Goal: Task Accomplishment & Management: Use online tool/utility

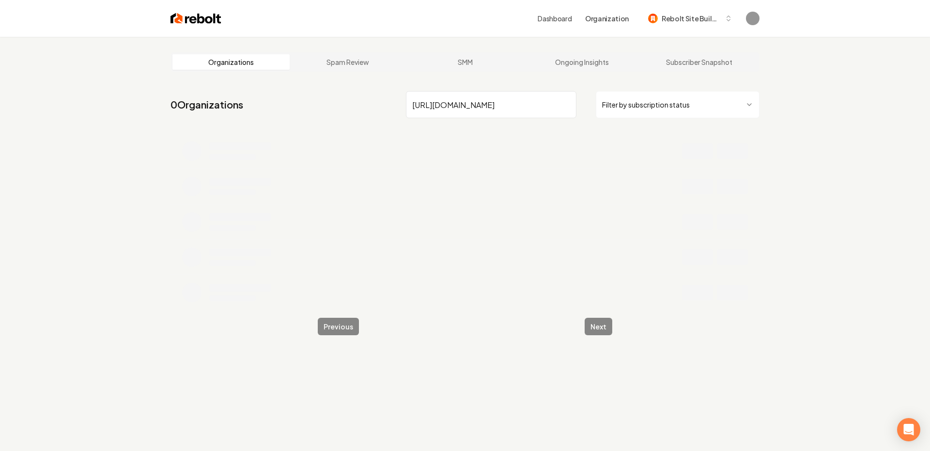
scroll to position [0, 266]
click at [569, 105] on input "[URL][DOMAIN_NAME]" at bounding box center [491, 104] width 170 height 27
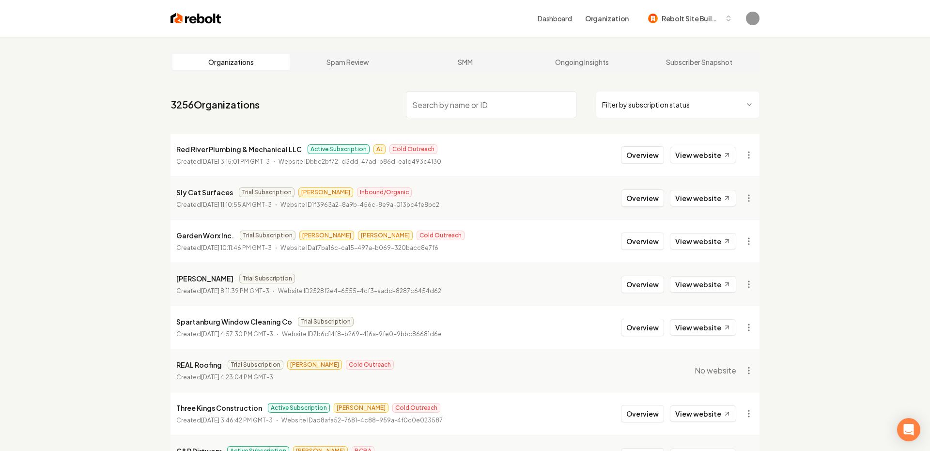
paste input "PG Custom Plumbing & Water Filtration"
type input "PG Custom Plumbing & Water Filtration"
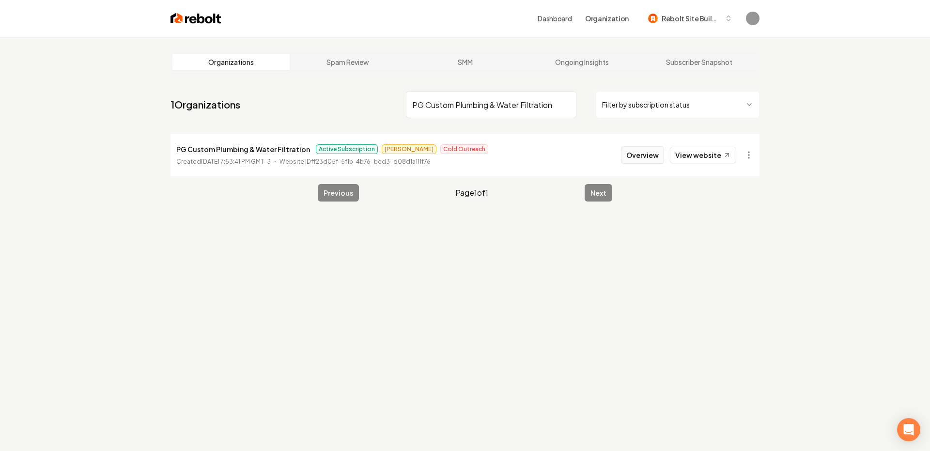
click at [638, 156] on button "Overview" at bounding box center [642, 154] width 43 height 17
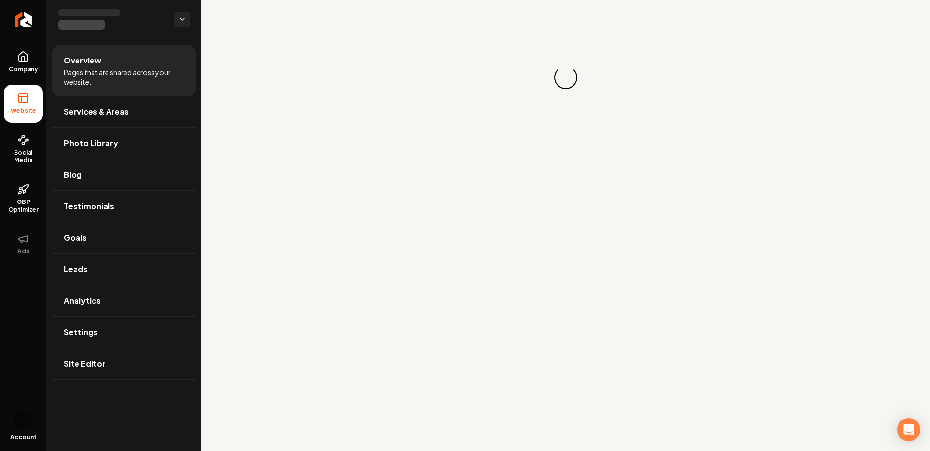
click at [691, 157] on main "Loading... Loading..." at bounding box center [565, 225] width 728 height 451
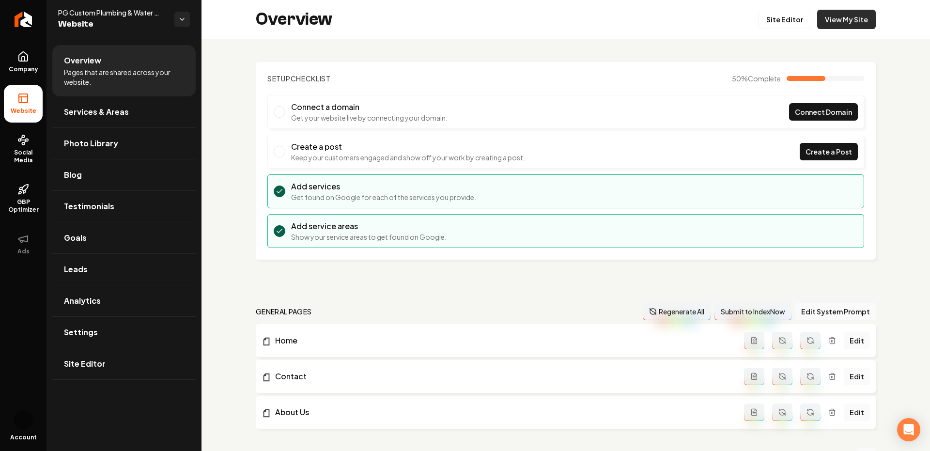
click at [838, 19] on link "View My Site" at bounding box center [846, 19] width 59 height 19
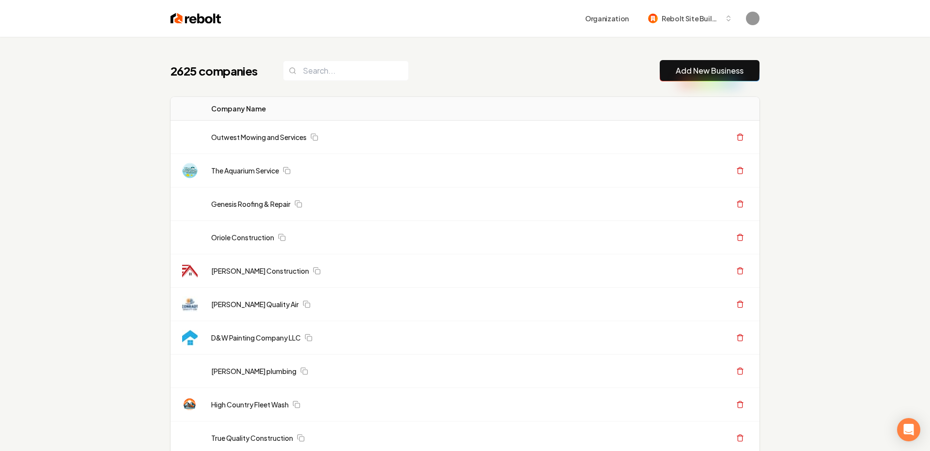
click at [681, 66] on link "Add New Business" at bounding box center [710, 71] width 68 height 12
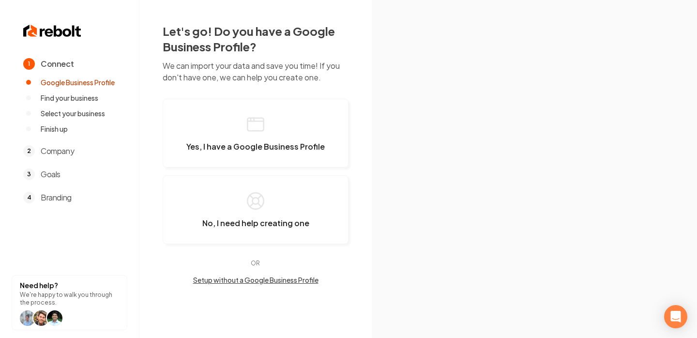
click at [594, 77] on img at bounding box center [534, 169] width 195 height 236
click at [282, 115] on button "Yes, I have a Google Business Profile" at bounding box center [256, 133] width 186 height 69
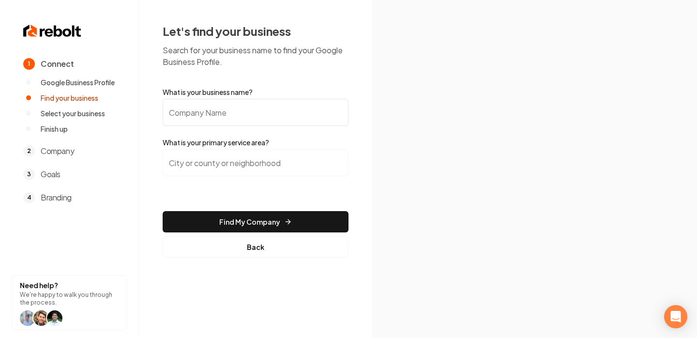
click at [238, 106] on input "What is your business name?" at bounding box center [256, 112] width 186 height 27
paste input "JL Electric"
type input "JL Electric"
click at [222, 162] on input "search" at bounding box center [256, 162] width 186 height 27
type input "West Virginia"
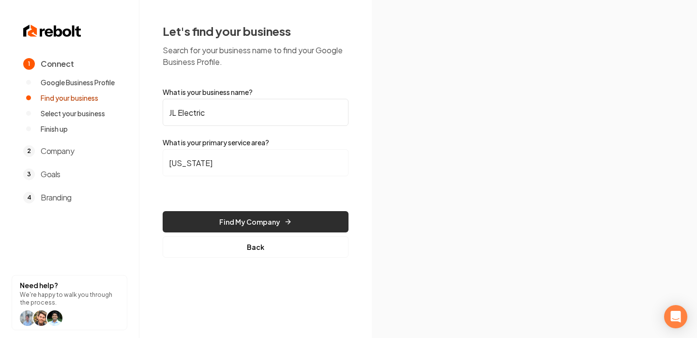
click at [234, 223] on button "Find My Company" at bounding box center [256, 221] width 186 height 21
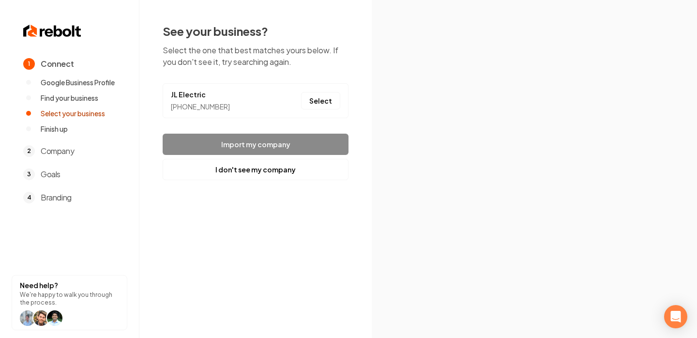
click at [329, 91] on li "JL Electric (681) 242-8888 Select" at bounding box center [256, 100] width 186 height 35
click at [320, 106] on button "Select" at bounding box center [320, 100] width 39 height 17
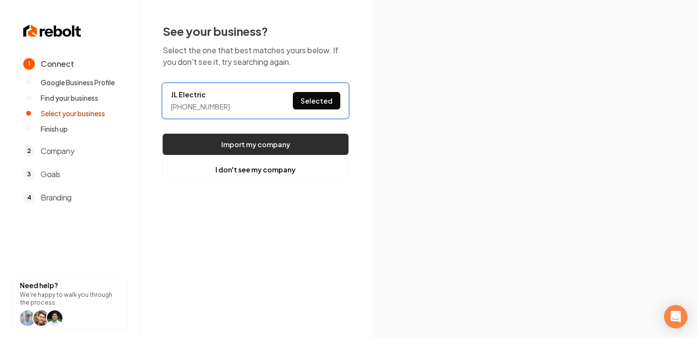
click at [256, 150] on button "Import my company" at bounding box center [256, 144] width 186 height 21
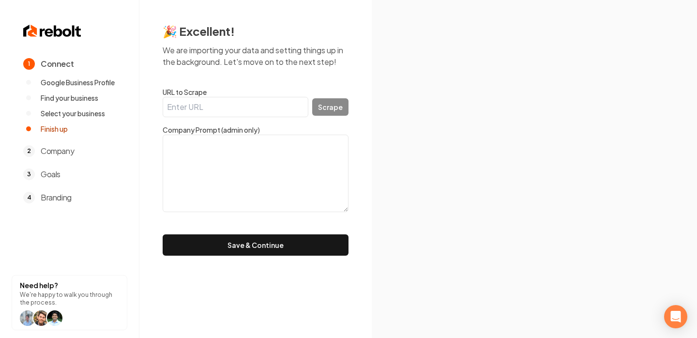
click at [272, 98] on input "URL to Scrape" at bounding box center [236, 107] width 146 height 20
click at [261, 107] on input "URL to Scrape" at bounding box center [236, 107] width 146 height 20
paste input "https://www.jlelectricwv.com/"
type input "https://www.jlelectricwv.com/"
click at [332, 104] on button "Scrape" at bounding box center [330, 106] width 36 height 17
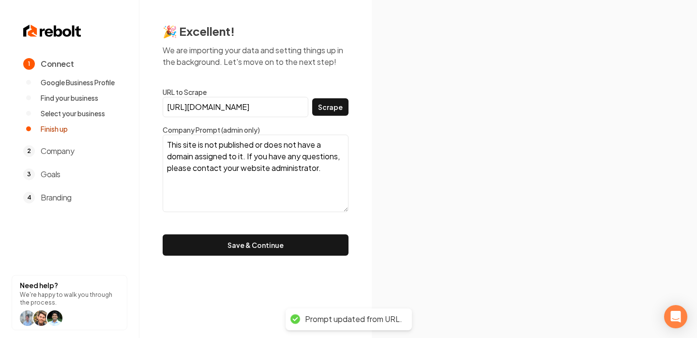
drag, startPoint x: 333, startPoint y: 175, endPoint x: 187, endPoint y: 89, distance: 170.0
click at [186, 96] on form "URL to Scrape https://www.jlelectricwv.com/ Scrape Company Prompt (admin only) …" at bounding box center [256, 171] width 186 height 169
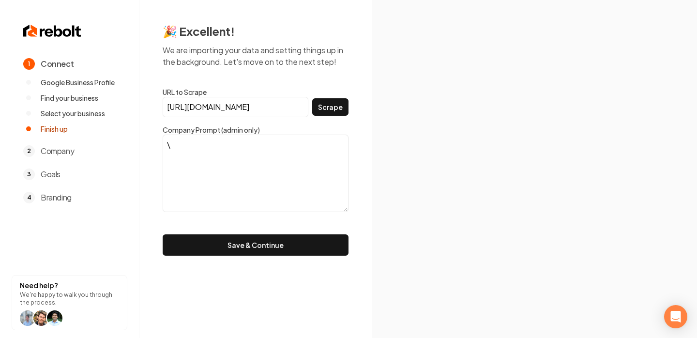
type textarea "\"
click at [256, 169] on textarea "\" at bounding box center [256, 173] width 186 height 77
click at [231, 109] on input "https://www.jlelectricwv.com/" at bounding box center [236, 107] width 146 height 20
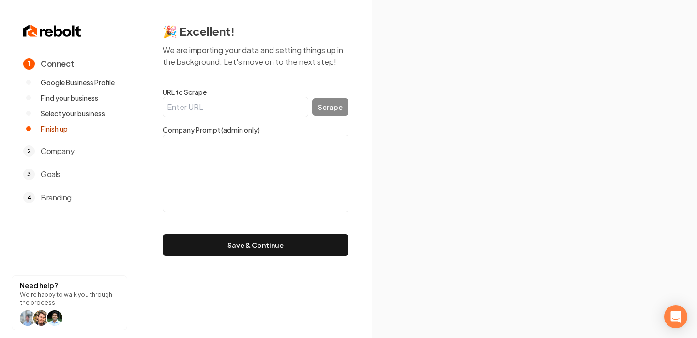
paste input "https://www.google.com/search?kgmid=/g/11vprmr4j9"
type input "https://www.google.com/search?kgmid=/g/11vprmr4j9"
click at [338, 112] on button "Scrape" at bounding box center [330, 106] width 36 height 17
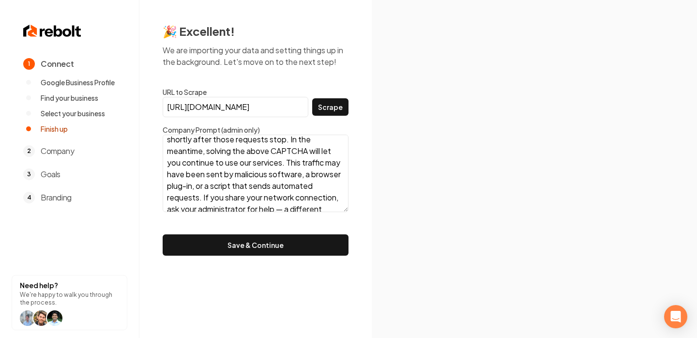
scroll to position [152, 0]
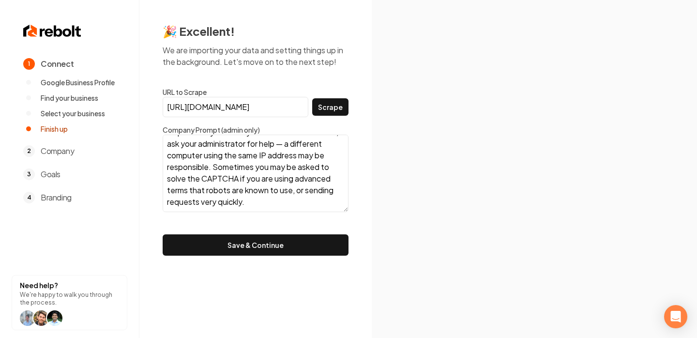
drag, startPoint x: 288, startPoint y: 208, endPoint x: 123, endPoint y: 50, distance: 228.8
click at [118, 58] on div "1 Connect Google Business Profile Find your business Select your business Finis…" at bounding box center [348, 169] width 697 height 338
type textarea "Our systems have detected unusual traffic from your computer network. This page…"
click at [262, 189] on textarea "Our systems have detected unusual traffic from your computer network. This page…" at bounding box center [256, 173] width 186 height 77
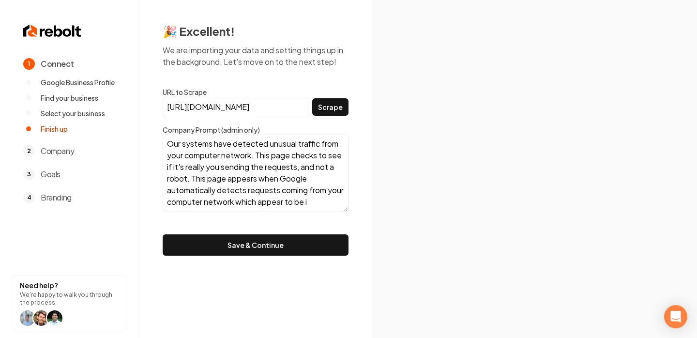
click at [262, 189] on textarea "Our systems have detected unusual traffic from your computer network. This page…" at bounding box center [256, 173] width 186 height 77
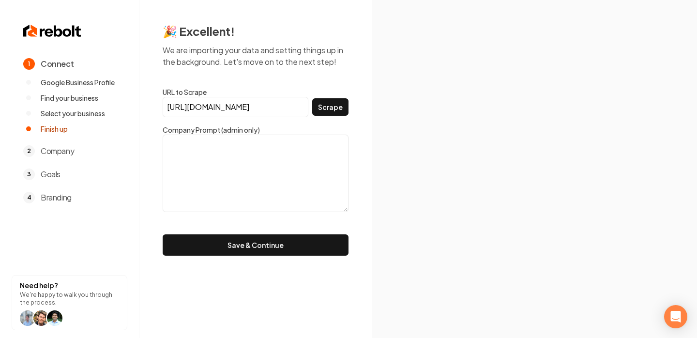
scroll to position [0, 0]
click at [277, 105] on input "https://www.google.com/search?kgmid=/g/11vprmr4j9" at bounding box center [236, 107] width 146 height 20
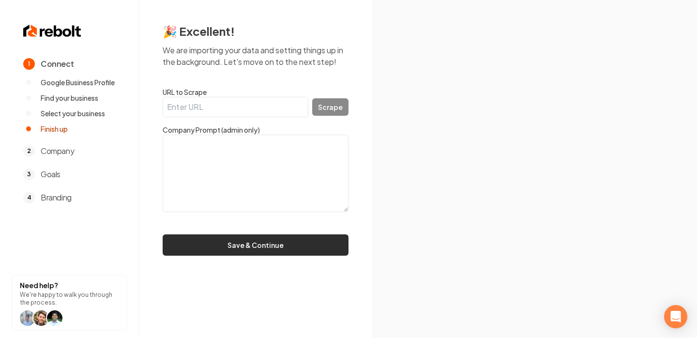
click at [291, 237] on button "Save & Continue" at bounding box center [256, 244] width 186 height 21
click at [231, 251] on button "Save & Continue" at bounding box center [256, 244] width 186 height 21
click at [259, 250] on button "Save & Continue" at bounding box center [256, 244] width 186 height 21
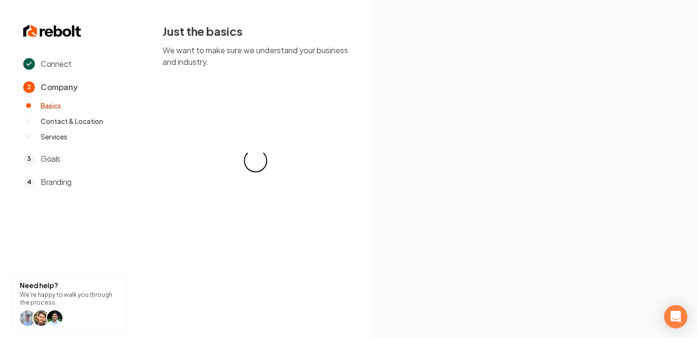
click at [250, 194] on div "Loading... Loading..." at bounding box center [256, 160] width 186 height 155
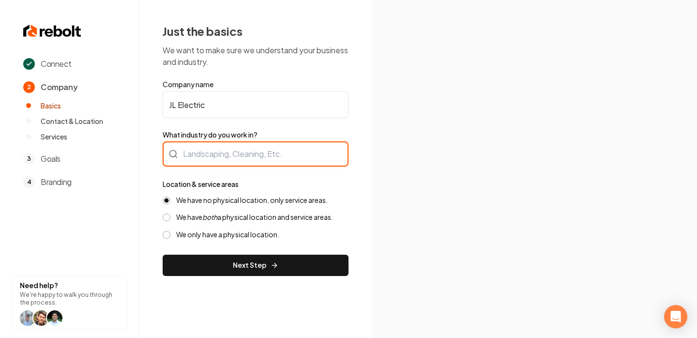
click at [232, 152] on div at bounding box center [256, 153] width 186 height 25
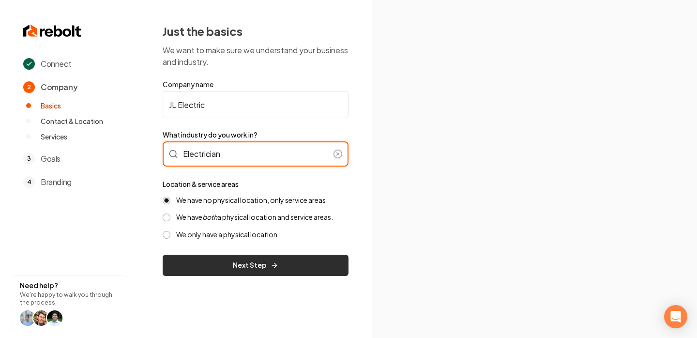
type input "Electrician"
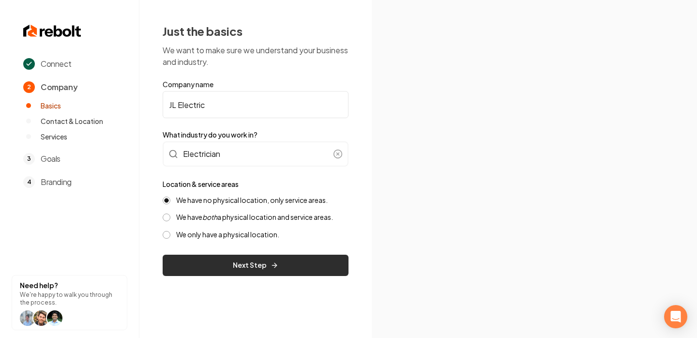
click at [243, 271] on button "Next Step" at bounding box center [256, 265] width 186 height 21
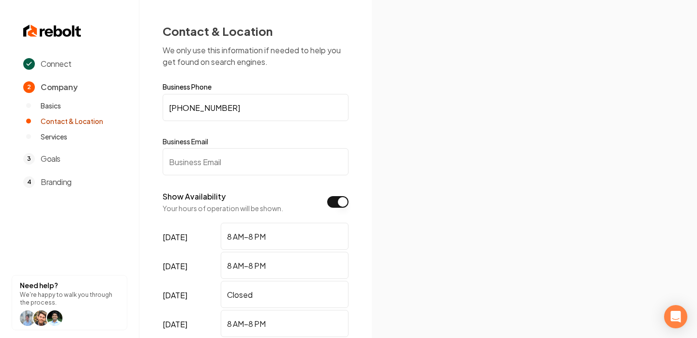
click at [271, 173] on input "Business Email" at bounding box center [256, 161] width 186 height 27
paste input "joecanfixit304@gmail.com"
type input "joecanfixit304@gmail.com"
click at [400, 170] on img at bounding box center [534, 168] width 271 height 145
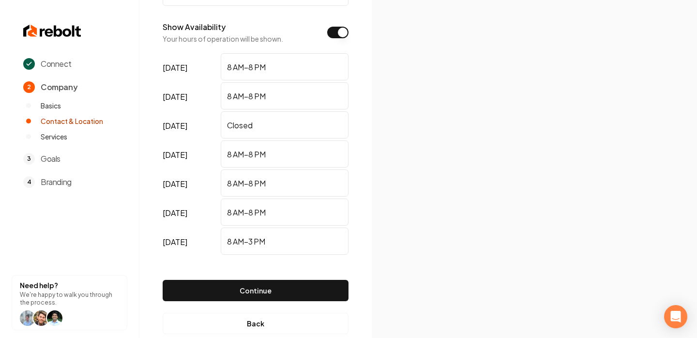
scroll to position [189, 0]
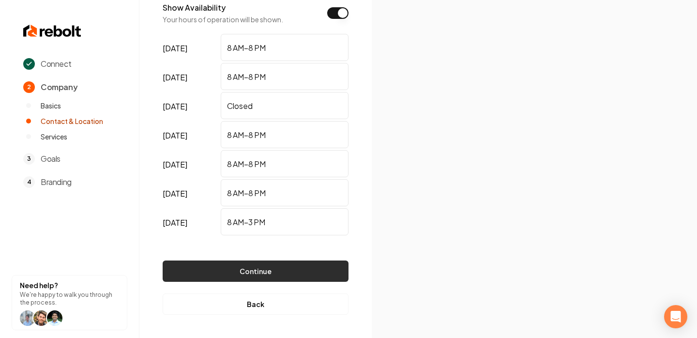
click at [285, 274] on button "Continue" at bounding box center [256, 271] width 186 height 21
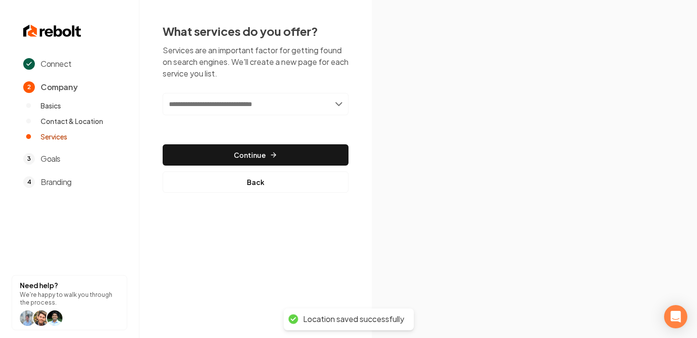
scroll to position [0, 0]
click at [308, 90] on div "What services do you offer? Services are an important factor for getting found …" at bounding box center [256, 108] width 186 height 170
click at [272, 116] on div "Add new or select from suggestions Select a service" at bounding box center [256, 111] width 186 height 36
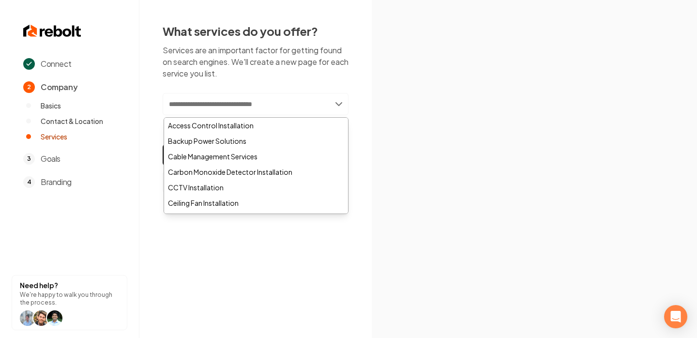
click at [254, 109] on input "text" at bounding box center [256, 104] width 186 height 22
paste input "**********"
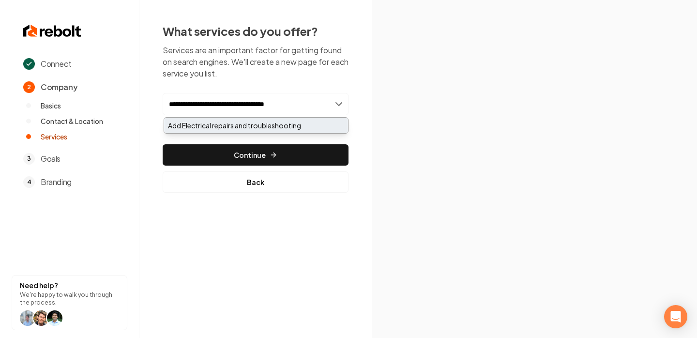
type input "**********"
click at [243, 124] on div "Add Electrical repairs and troubleshooting" at bounding box center [256, 125] width 184 height 15
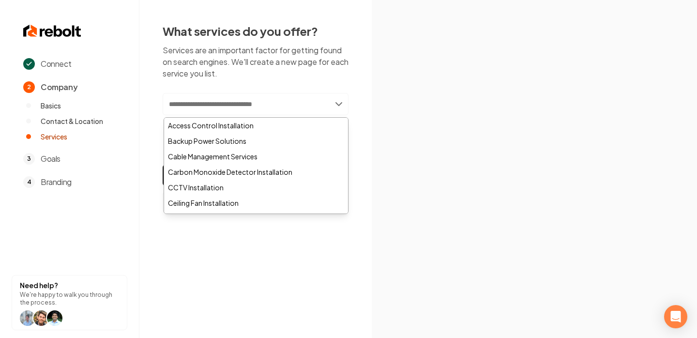
paste input "**********"
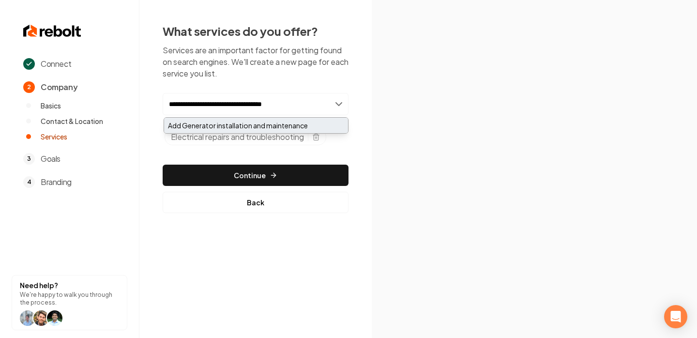
type input "**********"
click at [269, 125] on div "Add Generator installation and maintenance" at bounding box center [256, 125] width 184 height 15
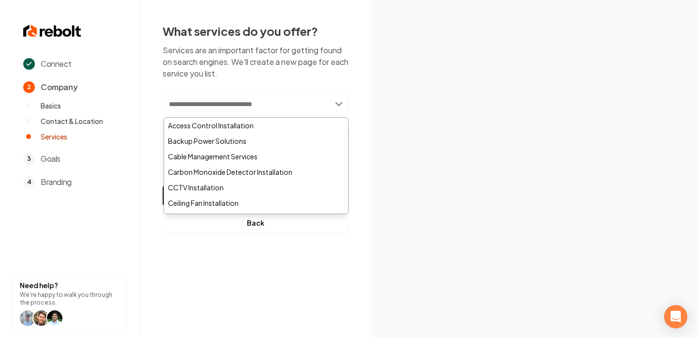
paste input "**********"
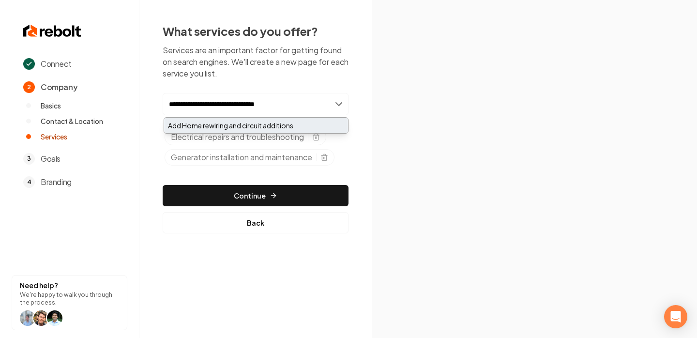
type input "**********"
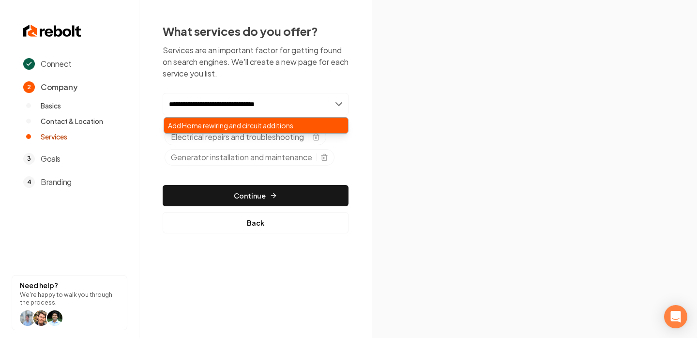
click at [222, 125] on div "Add Home rewiring and circuit additions" at bounding box center [256, 125] width 184 height 15
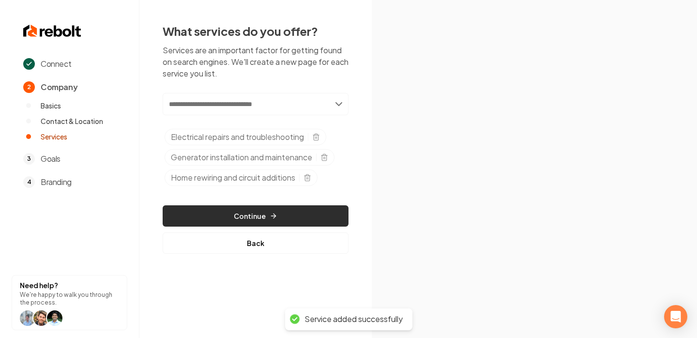
click at [238, 213] on button "Continue" at bounding box center [256, 215] width 186 height 21
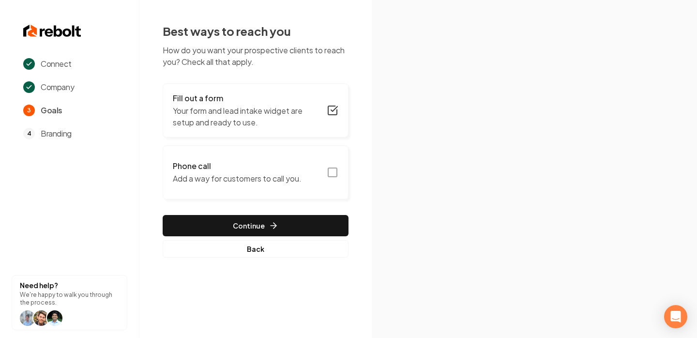
click at [334, 168] on rect "button" at bounding box center [332, 172] width 9 height 9
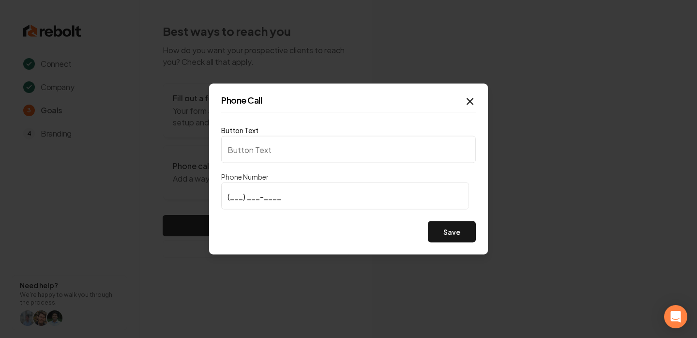
type input "Call us"
type input "(681) 242-8888"
click at [443, 235] on button "Save" at bounding box center [452, 231] width 48 height 21
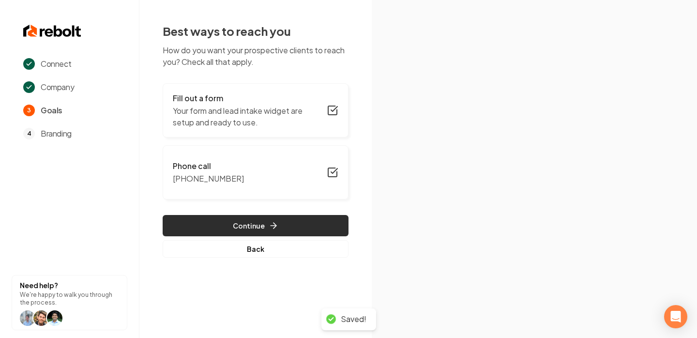
click at [282, 226] on button "Continue" at bounding box center [256, 225] width 186 height 21
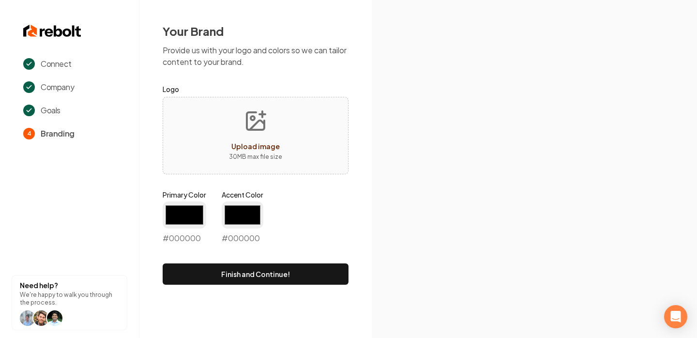
type input "#194d33"
type input "#70be00"
click at [246, 128] on icon "Upload image" at bounding box center [255, 120] width 23 height 23
type input "**********"
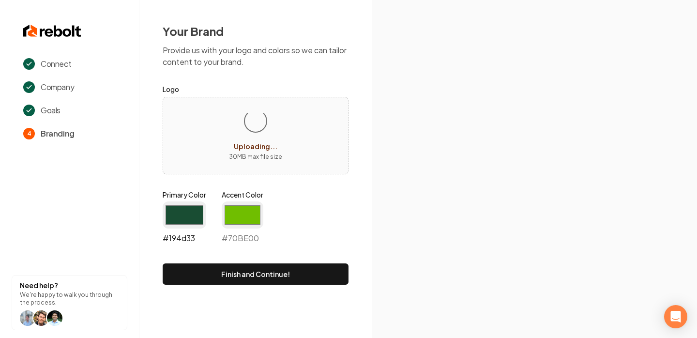
click at [184, 204] on input "#194d33" at bounding box center [185, 214] width 44 height 27
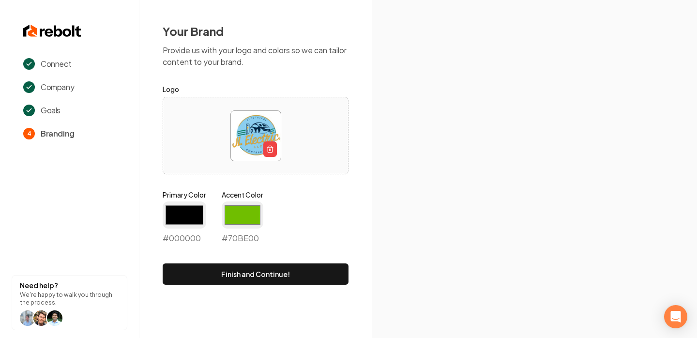
type input "#000000"
click at [304, 189] on form "Logo Primary Color #000000 #000000 Accent Color #70be00 #70BE00 Finish and Cont…" at bounding box center [256, 183] width 186 height 201
click at [256, 206] on input "#70be00" at bounding box center [243, 214] width 42 height 27
click at [250, 212] on input "#fafafa" at bounding box center [243, 214] width 42 height 27
click at [240, 205] on input "#fafafa" at bounding box center [243, 214] width 42 height 27
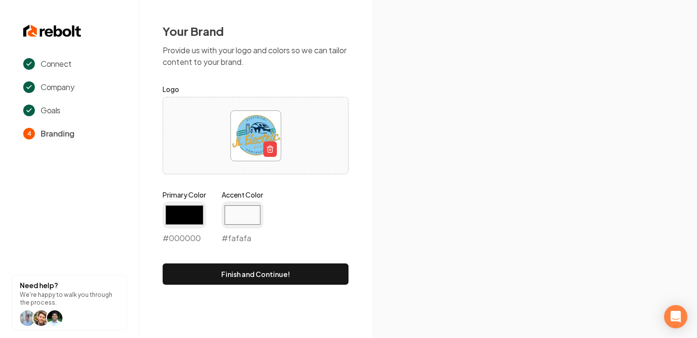
click at [311, 26] on h2 "Your Brand" at bounding box center [256, 30] width 186 height 15
click at [255, 221] on input "#fafafa" at bounding box center [243, 214] width 42 height 27
type input "#b8e4ff"
click at [400, 164] on icon at bounding box center [534, 187] width 325 height 301
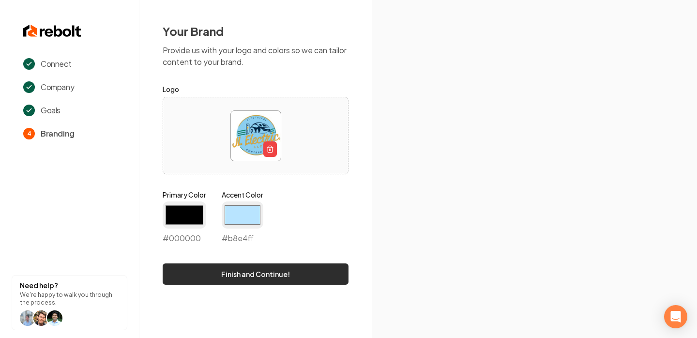
click at [247, 273] on button "Finish and Continue!" at bounding box center [256, 273] width 186 height 21
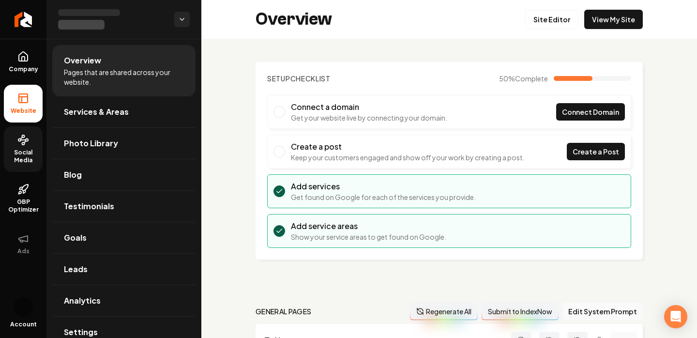
click at [27, 155] on span "Social Media" at bounding box center [23, 156] width 39 height 15
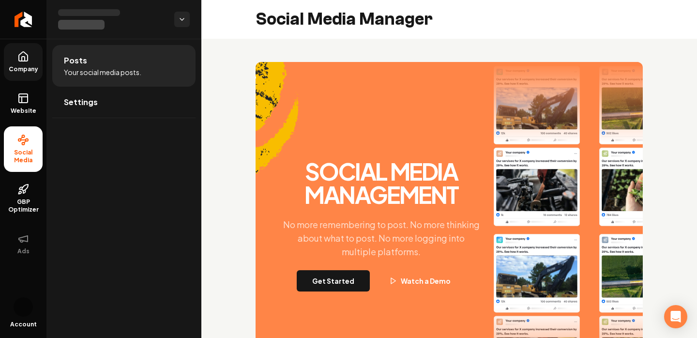
click at [21, 67] on span "Company" at bounding box center [23, 69] width 37 height 8
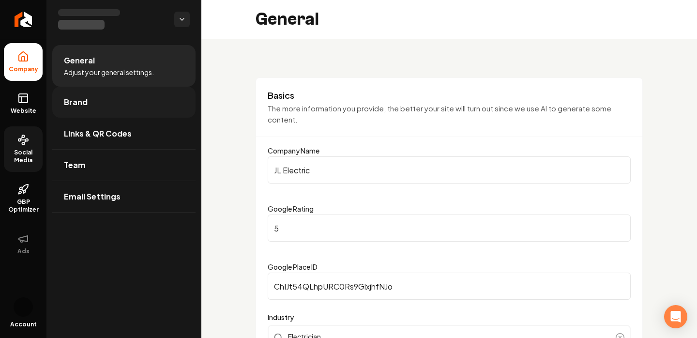
click at [71, 116] on link "Brand" at bounding box center [123, 102] width 143 height 31
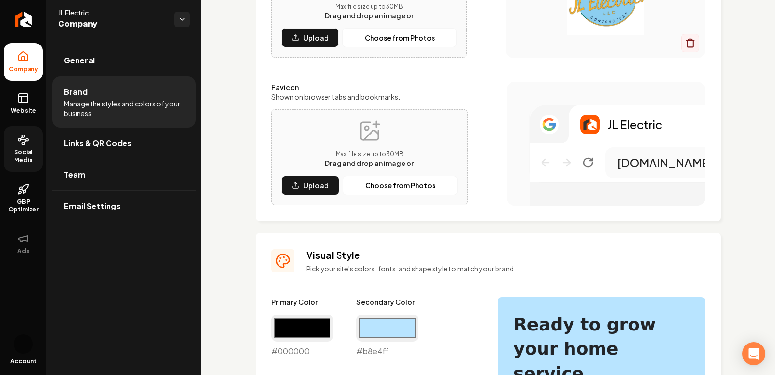
scroll to position [206, 0]
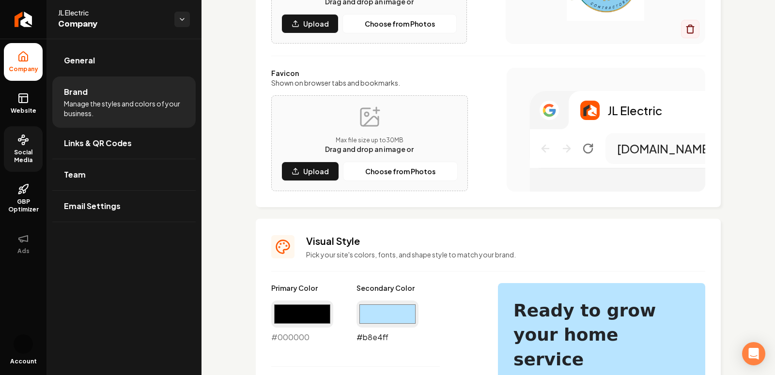
click at [378, 314] on input "#b8e4ff" at bounding box center [387, 314] width 62 height 27
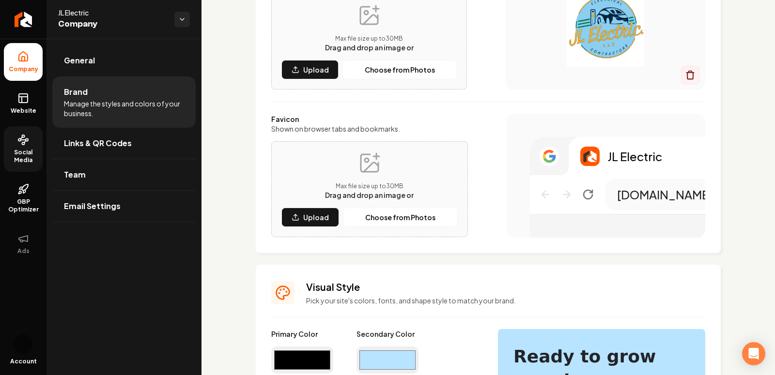
scroll to position [160, 0]
click at [391, 358] on input "#b8e4ff" at bounding box center [387, 360] width 62 height 27
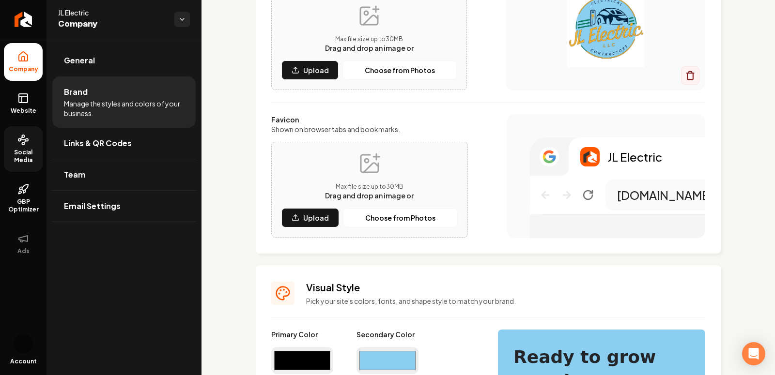
type input "#8bceef"
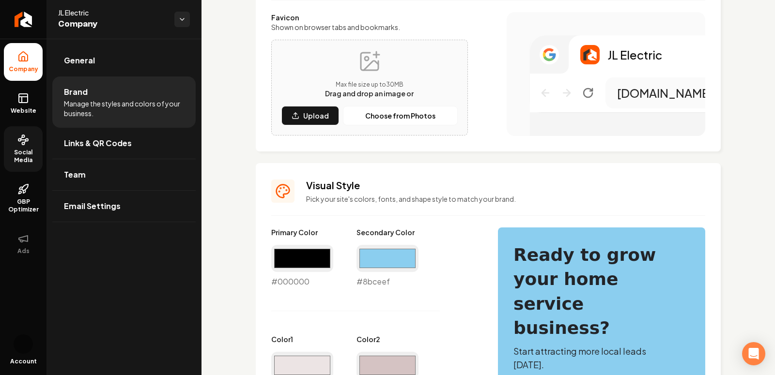
scroll to position [265, 0]
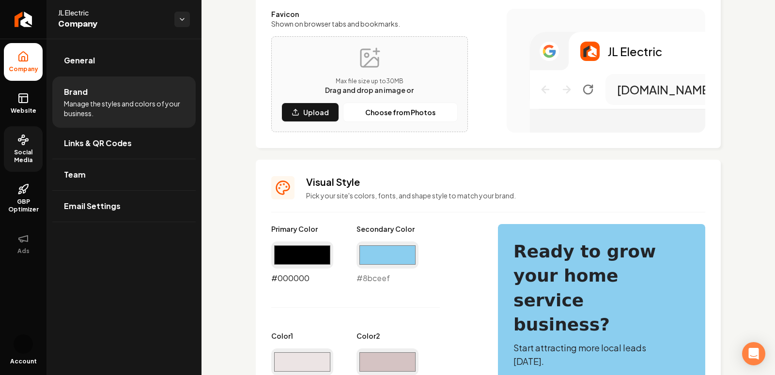
click at [288, 248] on input "#000000" at bounding box center [302, 255] width 62 height 27
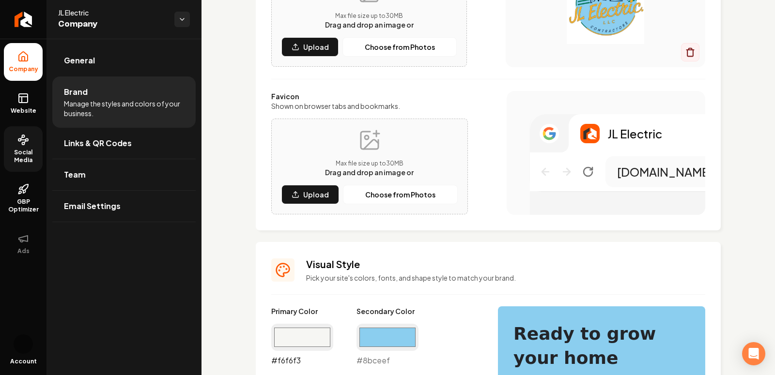
scroll to position [182, 0]
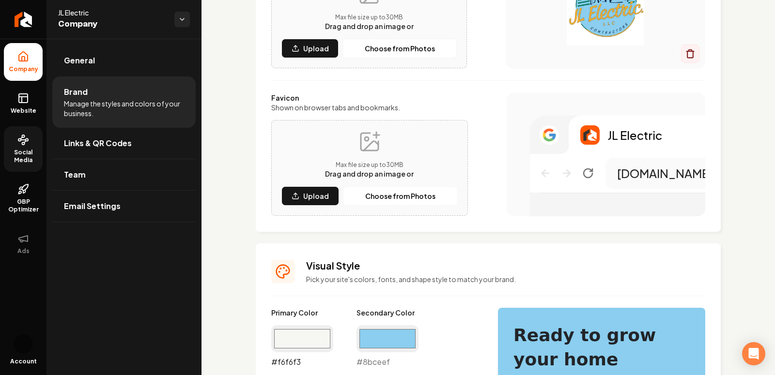
click at [279, 343] on input "#f6f6f3" at bounding box center [302, 338] width 62 height 27
type input "#efb52c"
click at [716, 124] on div "Logo & Icon Add your business logo and icon to personalize your website appeara…" at bounding box center [488, 56] width 465 height 352
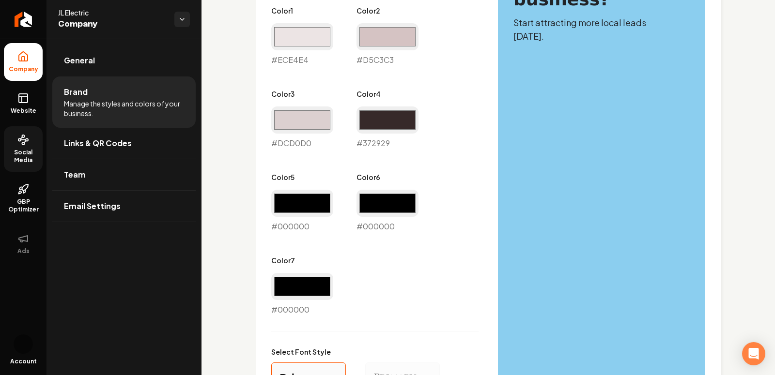
scroll to position [862, 0]
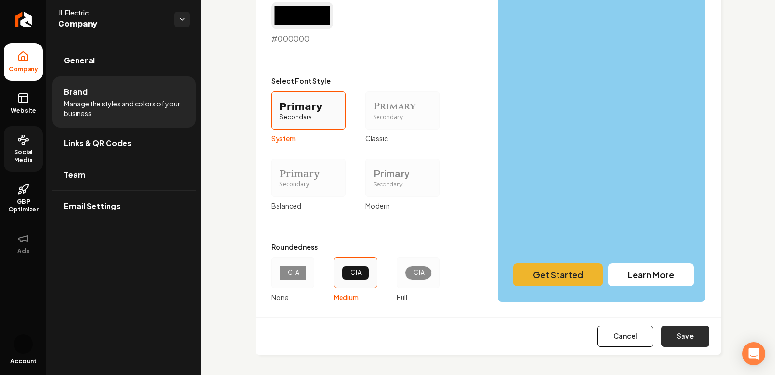
click at [686, 336] on button "Save" at bounding box center [685, 336] width 48 height 21
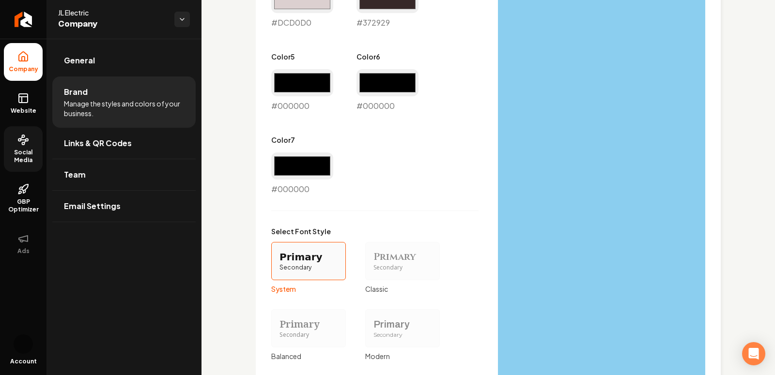
type input "#ece4e4"
type input "#d5c3c3"
type input "#dcd0d0"
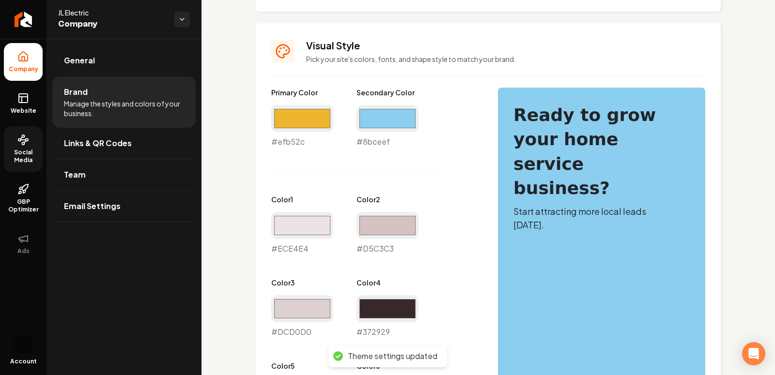
scroll to position [402, 0]
click at [23, 104] on icon at bounding box center [23, 99] width 12 height 12
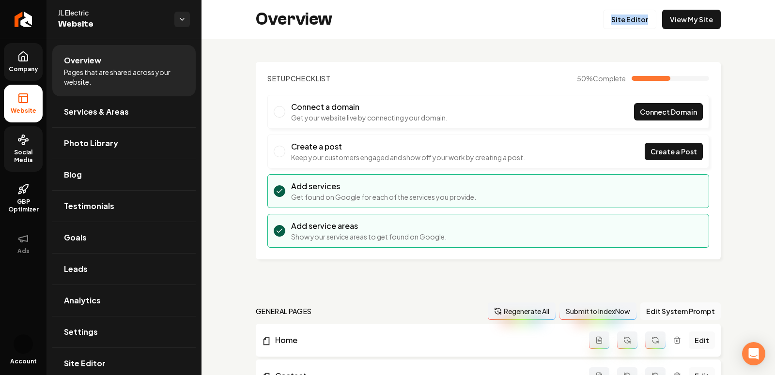
click at [15, 60] on link "Company" at bounding box center [23, 62] width 39 height 38
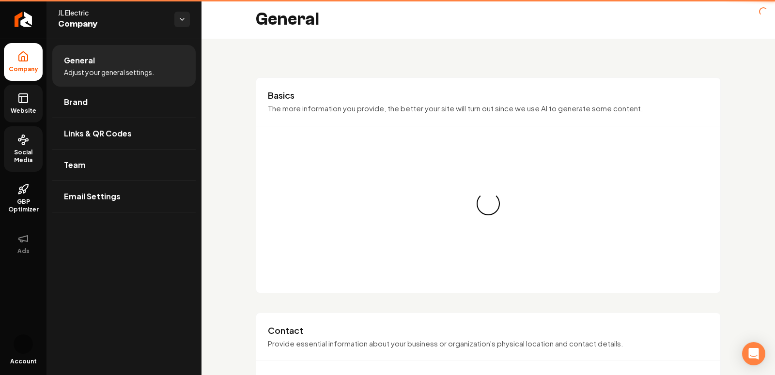
type input "(681) 242-8888"
type input "joecanfixit304@gmail.com"
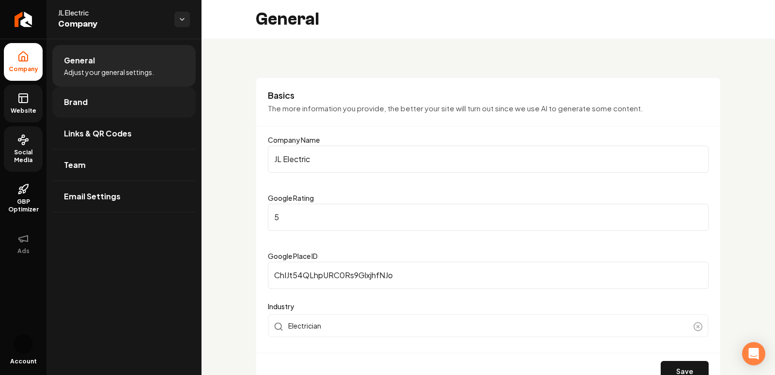
click at [82, 115] on link "Brand" at bounding box center [123, 102] width 143 height 31
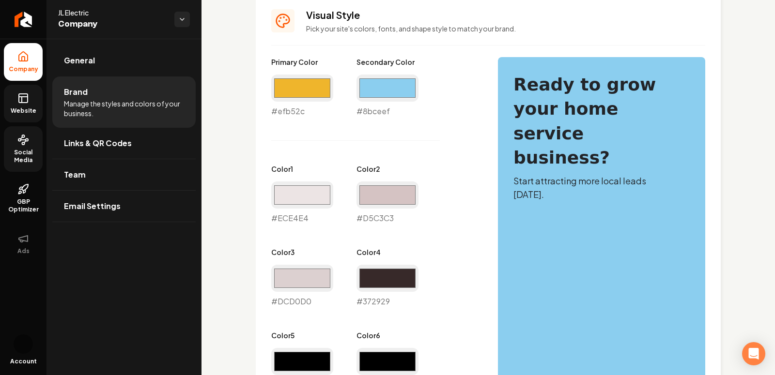
scroll to position [459, 0]
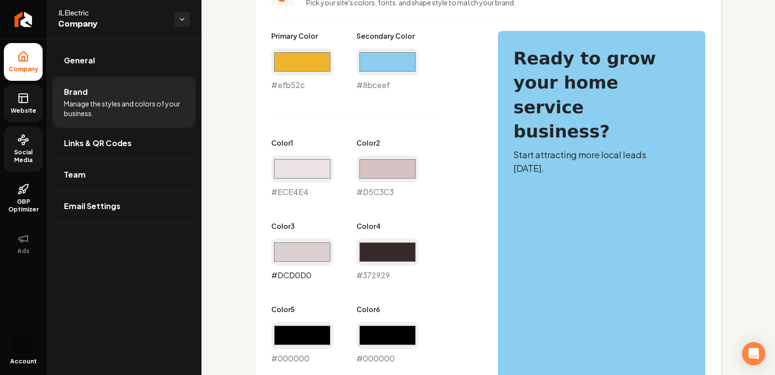
click at [318, 244] on input "#dcd0d0" at bounding box center [302, 252] width 62 height 27
type input "#dcdcd0"
click at [483, 170] on div "Primary Color #efb52c #efb52c Secondary Color #8bceef #8bceef Color 1 #ece4e4 #…" at bounding box center [488, 368] width 434 height 675
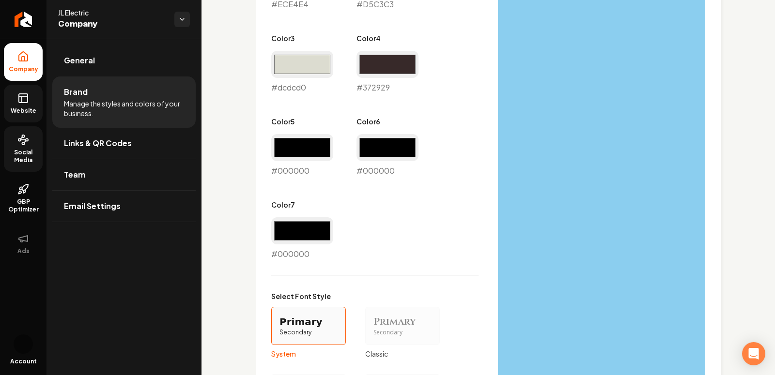
scroll to position [862, 0]
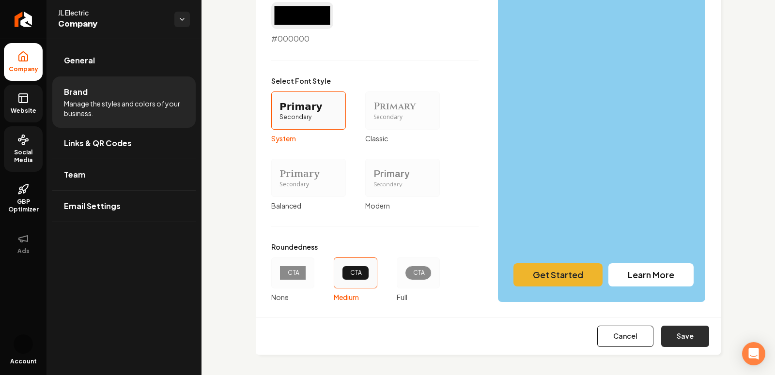
click at [699, 343] on button "Save" at bounding box center [685, 336] width 48 height 21
type input "#ece4e4"
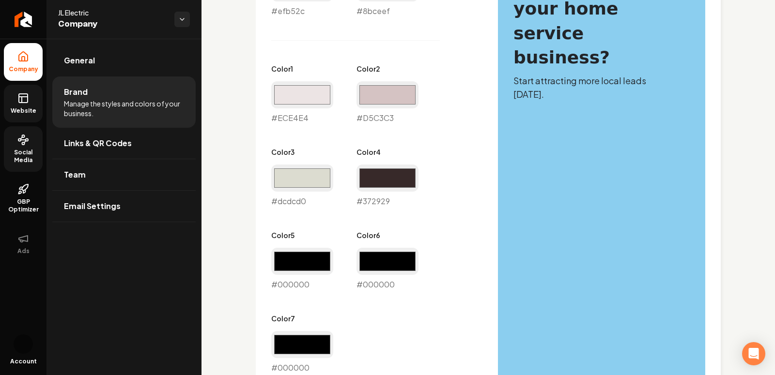
scroll to position [531, 0]
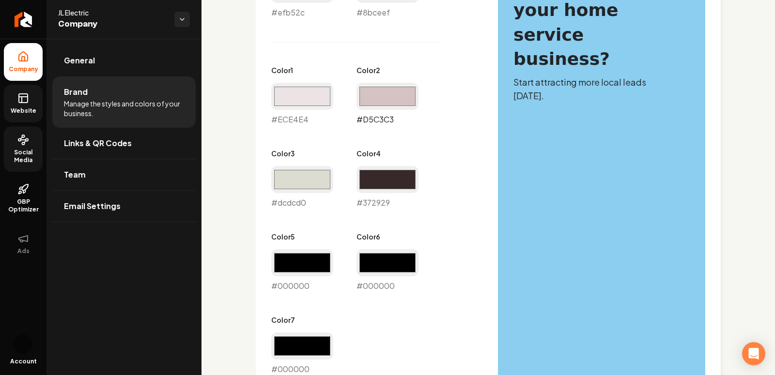
click at [396, 89] on input "#d5c3c3" at bounding box center [387, 96] width 62 height 27
type input "#d7d5c6"
click at [487, 192] on div "Primary Color #efb52c #efb52c Secondary Color #8bceef #8bceef Color 1 #ece4e4 #…" at bounding box center [488, 295] width 434 height 675
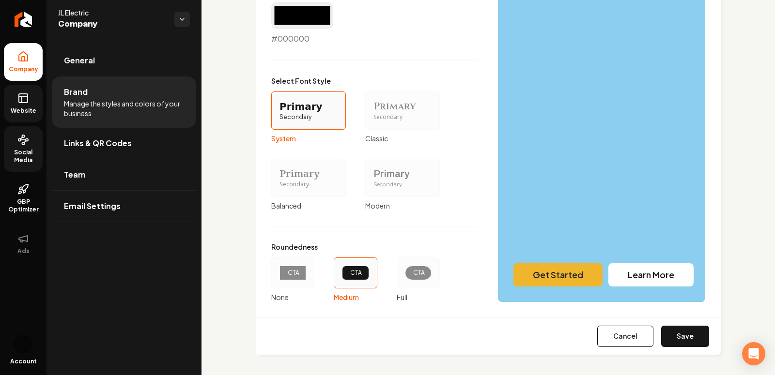
click at [687, 323] on div "Cancel Save" at bounding box center [488, 336] width 465 height 37
click at [687, 331] on button "Save" at bounding box center [685, 336] width 48 height 21
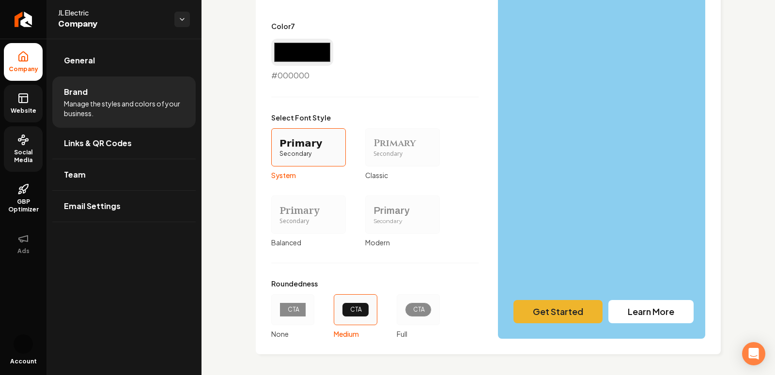
scroll to position [586, 0]
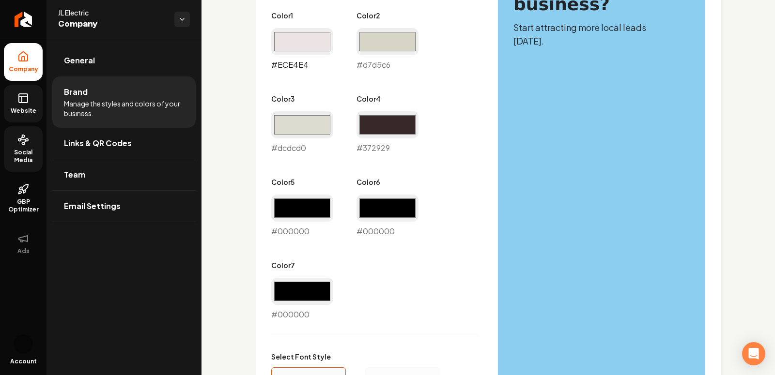
click at [312, 48] on input "#ece4e4" at bounding box center [302, 41] width 62 height 27
type input "#ecece4"
click at [493, 139] on div "Primary Color #efb52c #efb52c Secondary Color #8bceef #8bceef Color 1 #ecece4 #…" at bounding box center [488, 241] width 434 height 675
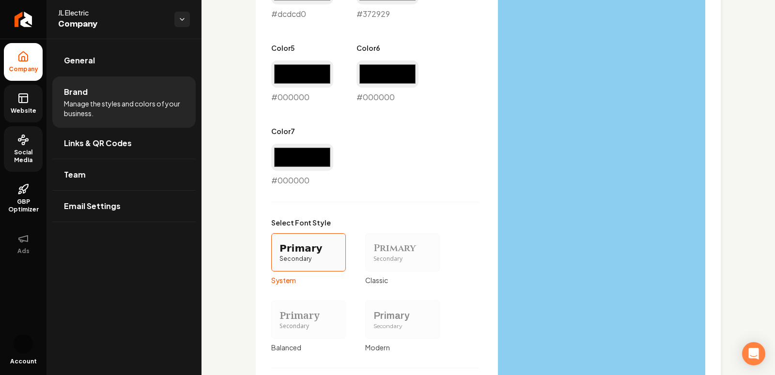
scroll to position [862, 0]
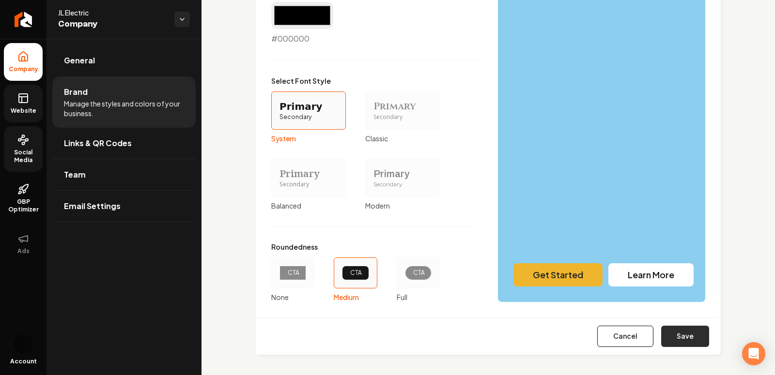
click at [699, 330] on button "Save" at bounding box center [685, 336] width 48 height 21
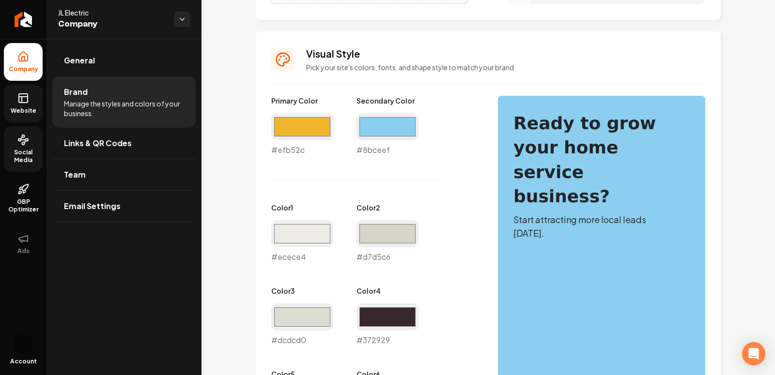
scroll to position [392, 0]
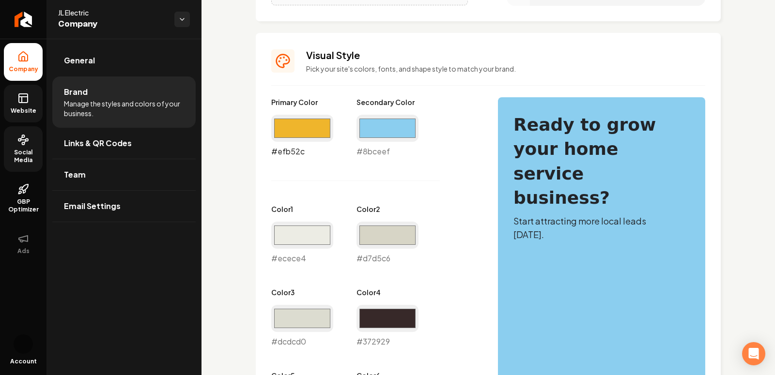
click at [295, 121] on input "#efb52c" at bounding box center [302, 128] width 62 height 27
type input "#d4a12b"
click at [437, 263] on div "Primary Color #d4a12b #d4a12b Secondary Color #8bceef #8bceef Color 1 #ecece4 #…" at bounding box center [374, 305] width 207 height 417
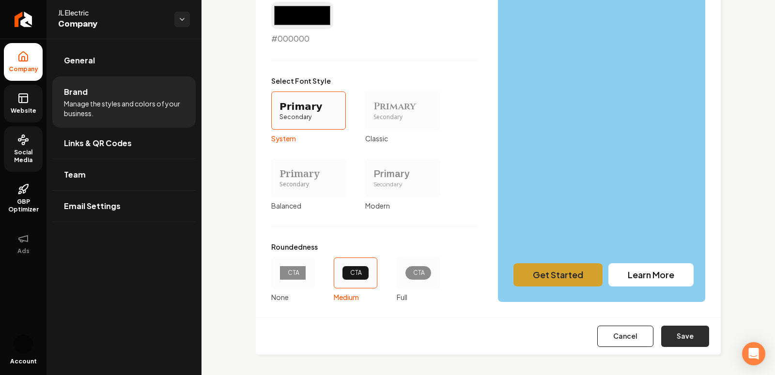
click at [693, 333] on button "Save" at bounding box center [685, 336] width 48 height 21
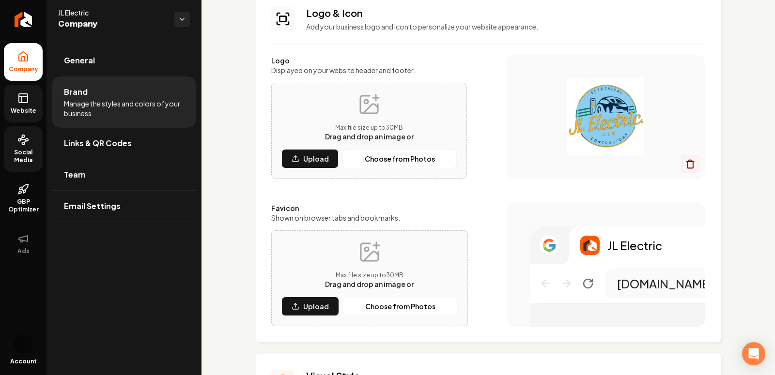
scroll to position [63, 0]
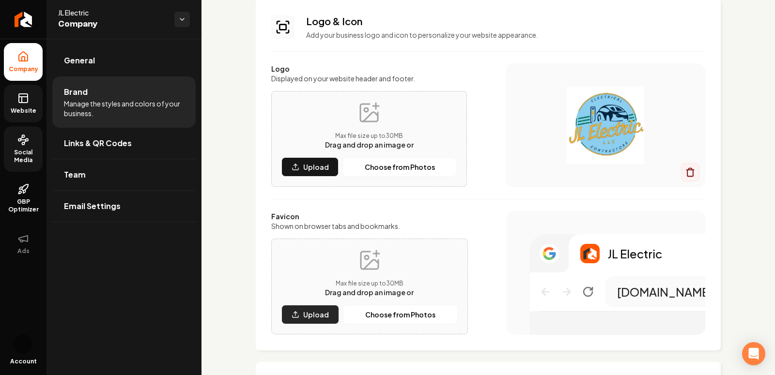
click at [304, 313] on p "Upload" at bounding box center [316, 315] width 26 height 10
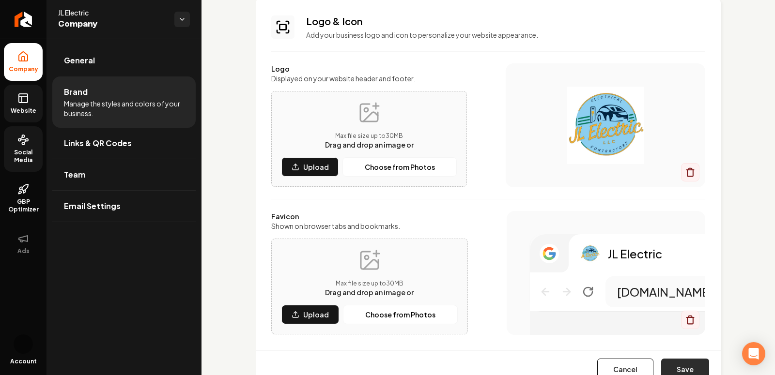
click at [677, 365] on button "Save" at bounding box center [685, 369] width 48 height 21
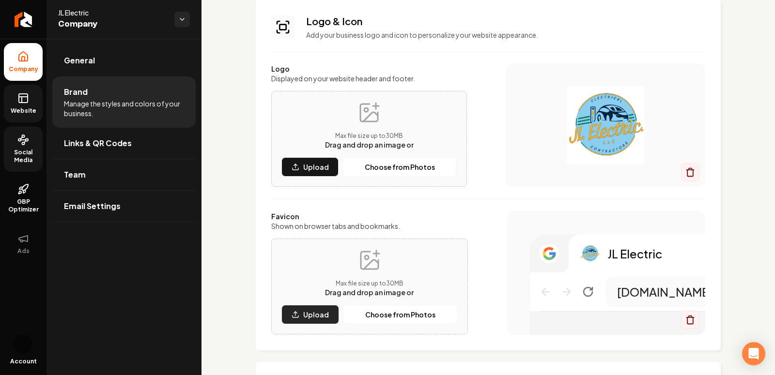
click at [307, 316] on p "Upload" at bounding box center [316, 315] width 26 height 10
click at [306, 162] on button "Upload" at bounding box center [309, 166] width 57 height 19
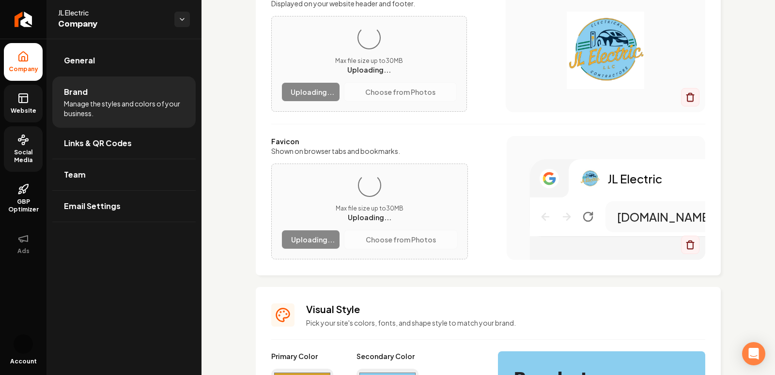
scroll to position [139, 0]
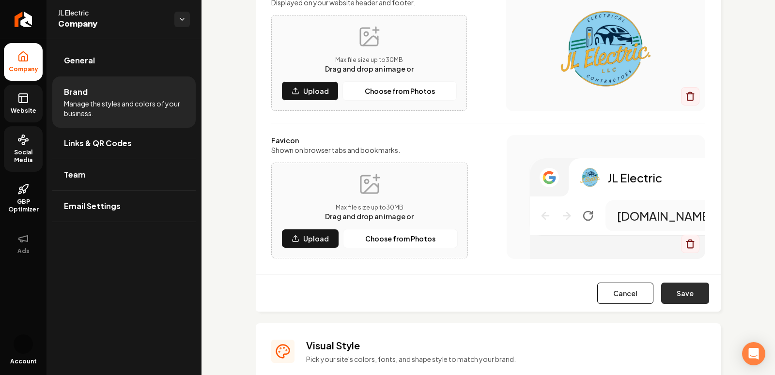
click at [697, 292] on button "Save" at bounding box center [685, 293] width 48 height 21
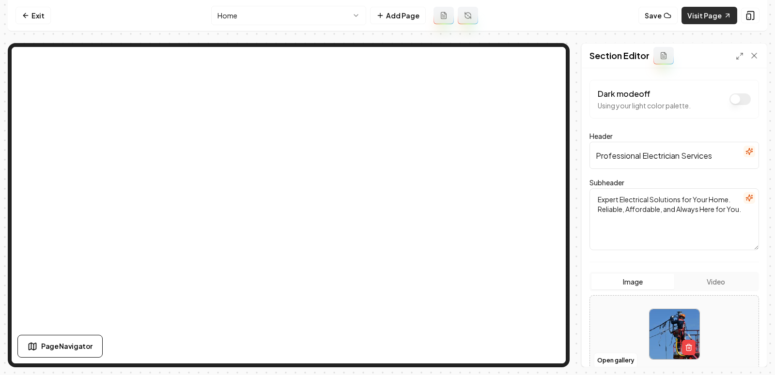
click at [698, 15] on link "Visit Page" at bounding box center [710, 15] width 56 height 17
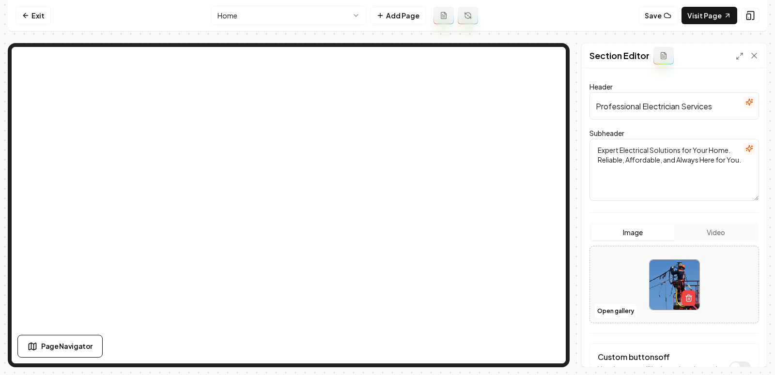
scroll to position [50, 0]
click at [698, 19] on link "Visit Page" at bounding box center [710, 15] width 56 height 17
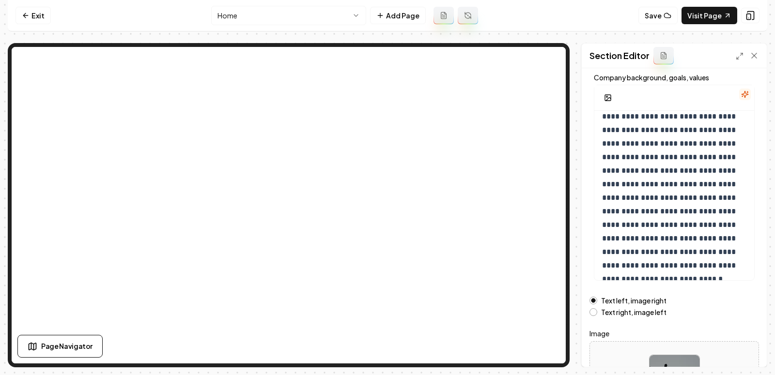
scroll to position [145, 0]
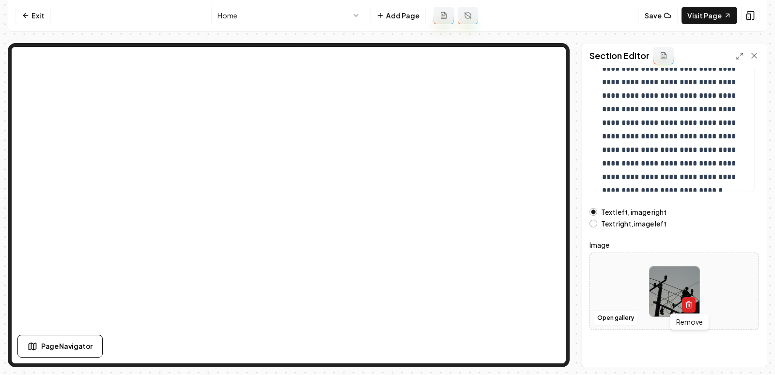
click at [695, 302] on button "button" at bounding box center [689, 304] width 14 height 15
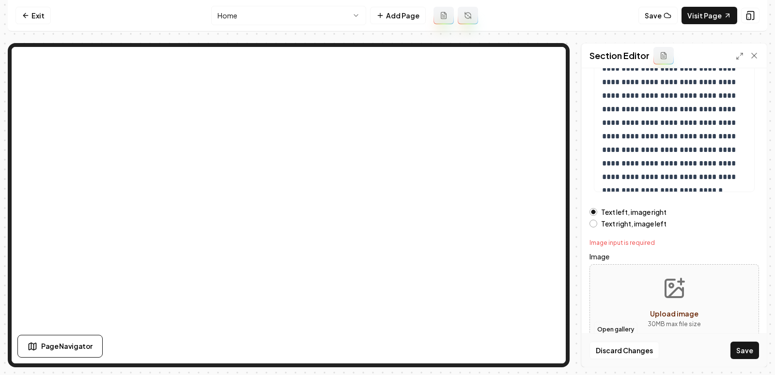
click at [627, 323] on button "Open gallery" at bounding box center [616, 329] width 44 height 15
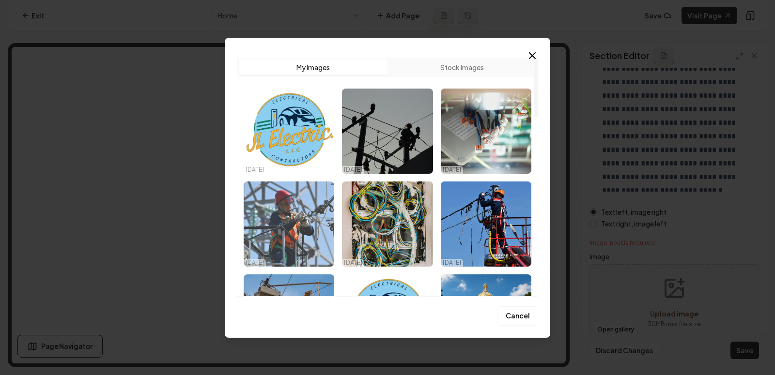
click at [298, 230] on img "Select image image_68e6e3795c7cd75eb83dea5d.jpg" at bounding box center [289, 224] width 91 height 85
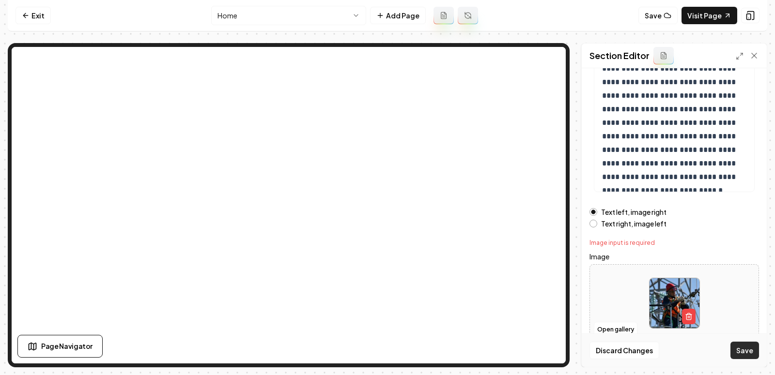
click at [756, 355] on button "Save" at bounding box center [744, 350] width 29 height 17
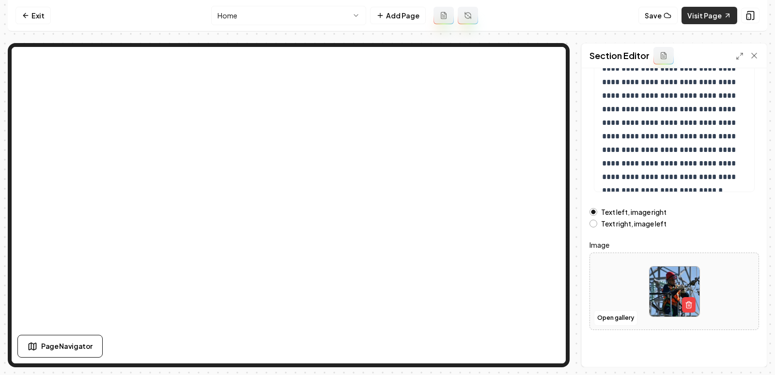
click at [706, 10] on link "Visit Page" at bounding box center [710, 15] width 56 height 17
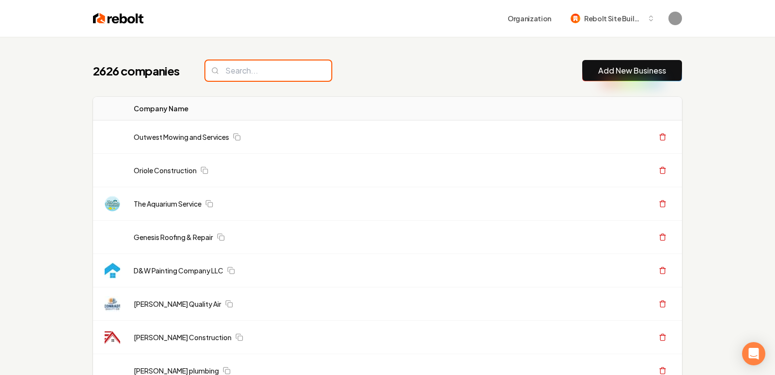
click at [233, 73] on input "search" at bounding box center [268, 71] width 126 height 20
paste input "Real Roofing And Construction"
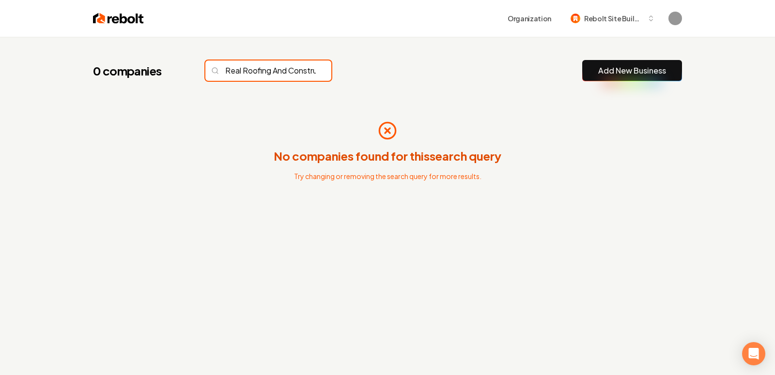
scroll to position [0, 39]
type input "Real Roofing And Construction"
click at [676, 62] on button "Add New Business" at bounding box center [632, 70] width 100 height 21
click at [628, 73] on link "Add New Business" at bounding box center [632, 71] width 68 height 12
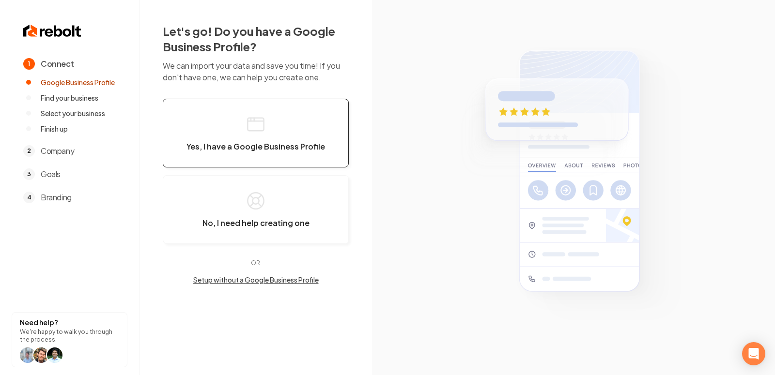
click at [258, 124] on icon "button" at bounding box center [255, 124] width 19 height 19
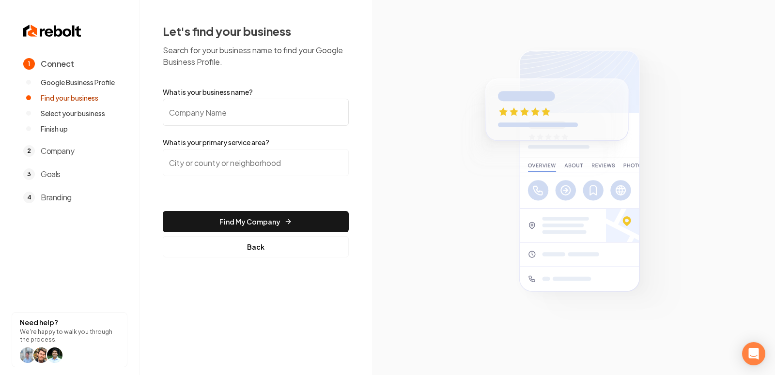
click at [228, 116] on input "What is your business name?" at bounding box center [256, 112] width 186 height 27
paste input "Real Roofing And Construction"
type input "Real Roofing And Construction"
click at [256, 158] on input "search" at bounding box center [256, 162] width 186 height 27
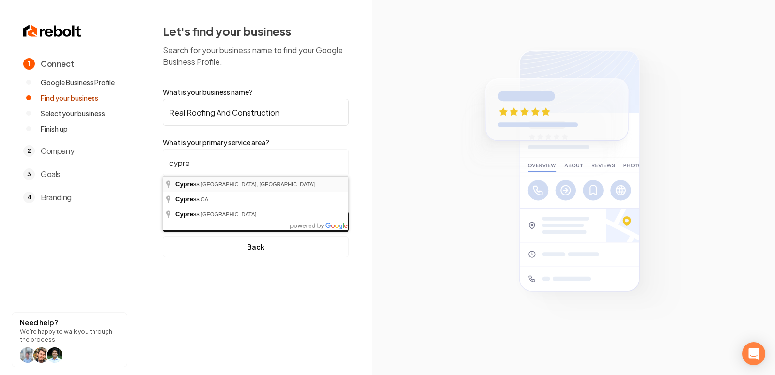
type input "Cypress, Houston, TX"
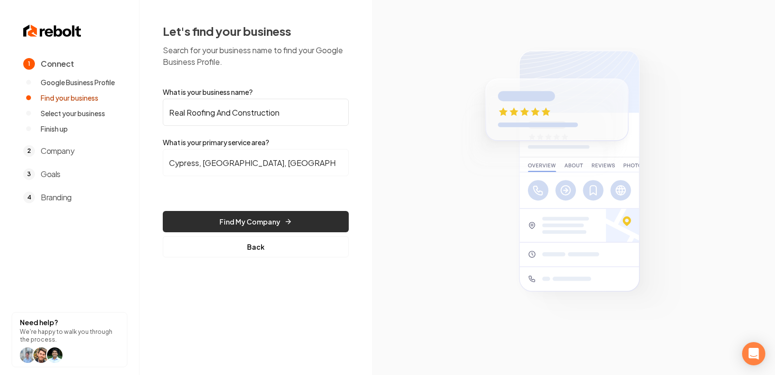
click at [255, 224] on button "Find My Company" at bounding box center [256, 221] width 186 height 21
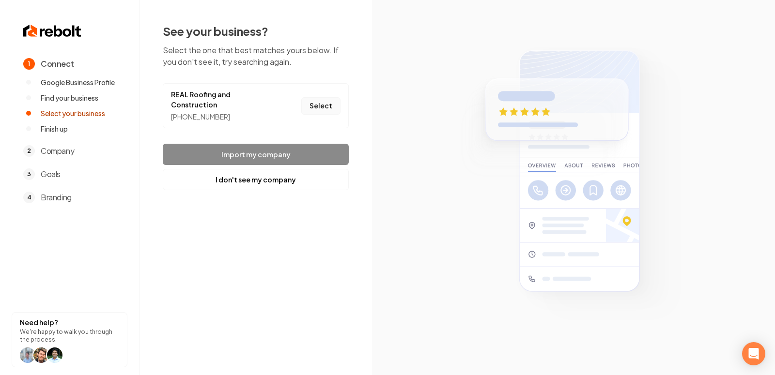
click at [328, 98] on button "Select" at bounding box center [320, 105] width 39 height 17
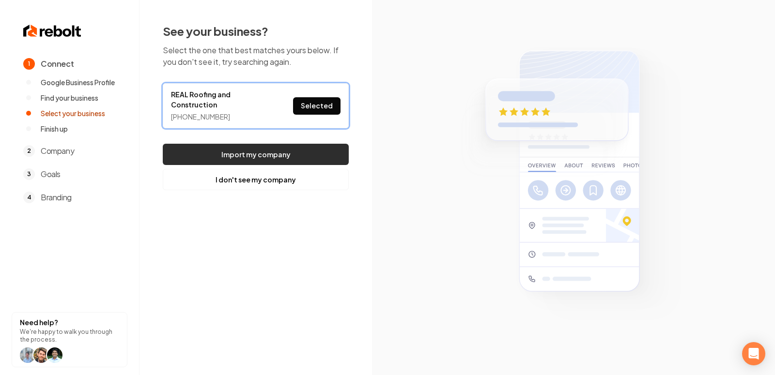
click at [270, 152] on button "Import my company" at bounding box center [256, 154] width 186 height 21
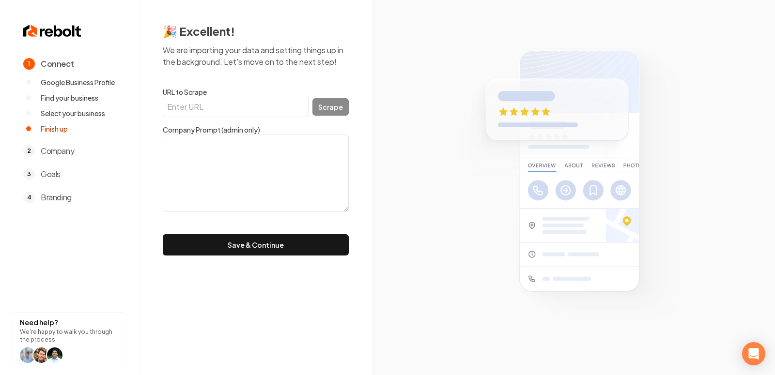
click at [246, 113] on input "URL to Scrape" at bounding box center [236, 107] width 146 height 20
paste input "https://www.realroofingandconstruction.com/"
type input "https://www.realroofingandconstruction.com/"
click at [346, 102] on button "Scrape" at bounding box center [330, 106] width 36 height 17
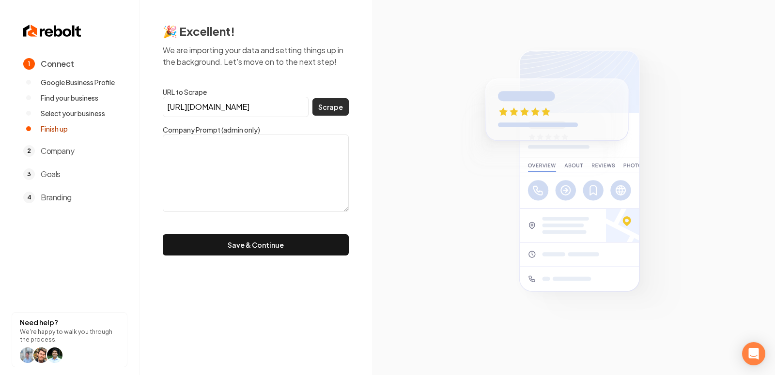
scroll to position [0, 0]
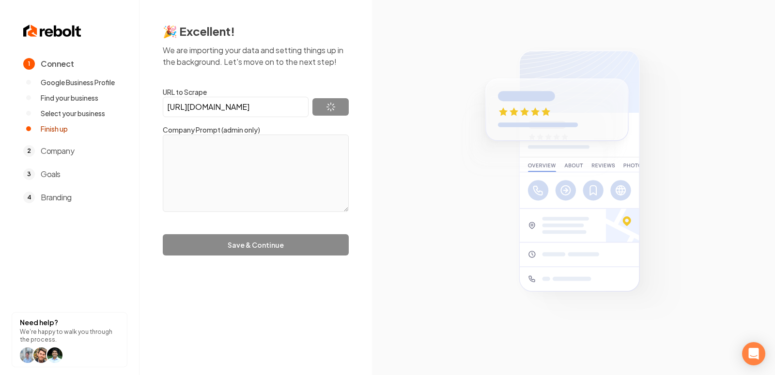
type textarea "Real Roofing and Construction Company delivers dependable roofing and remodelin…"
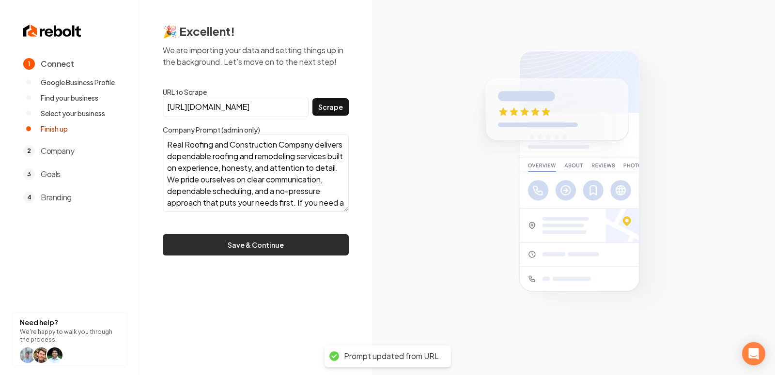
click at [293, 253] on button "Save & Continue" at bounding box center [256, 244] width 186 height 21
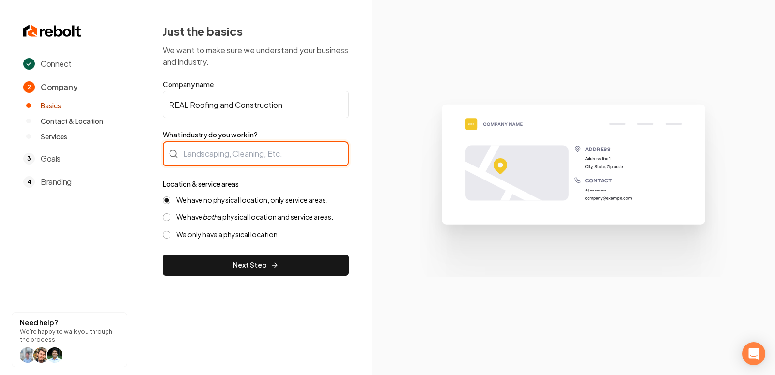
click at [239, 160] on div at bounding box center [256, 153] width 186 height 25
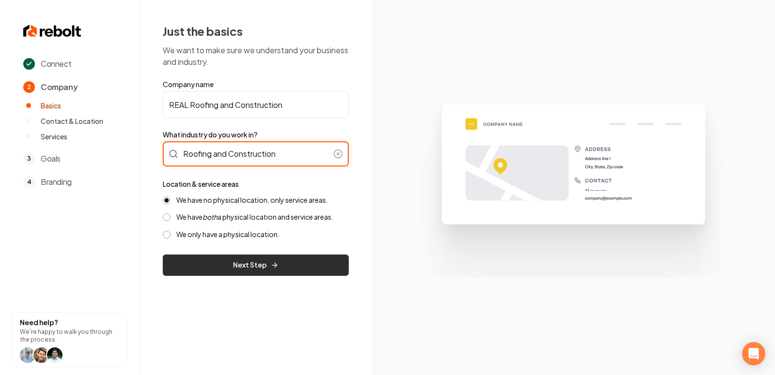
type input "Roofing and Construction"
click at [249, 266] on button "Next Step" at bounding box center [256, 265] width 186 height 21
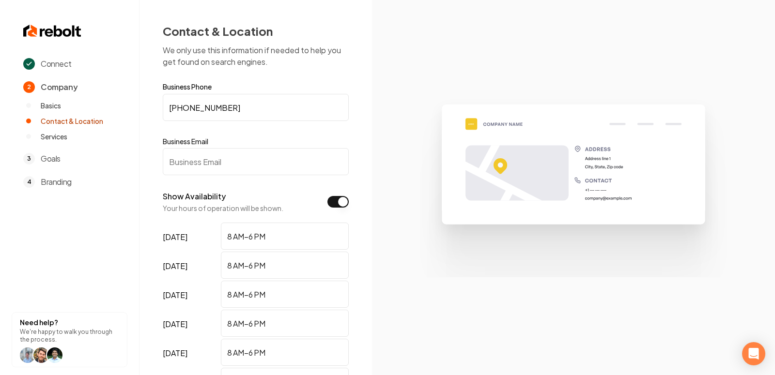
click at [244, 156] on input "Business Email" at bounding box center [256, 161] width 186 height 27
paste input "[PERSON_NAME][EMAIL_ADDRESS][DOMAIN_NAME]"
type input "[PERSON_NAME][EMAIL_ADDRESS][DOMAIN_NAME]"
click at [384, 271] on section at bounding box center [573, 187] width 403 height 375
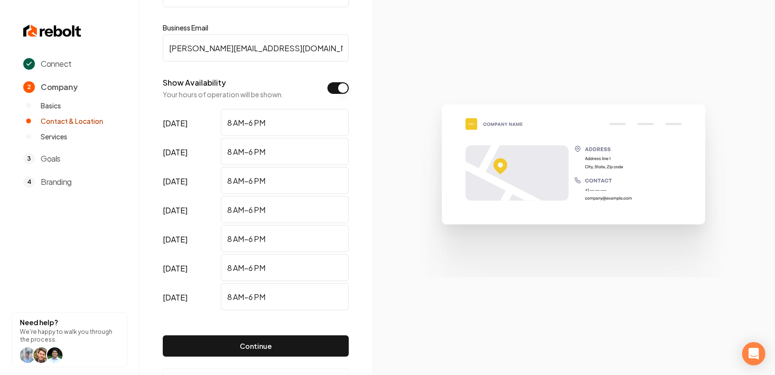
scroll to position [151, 0]
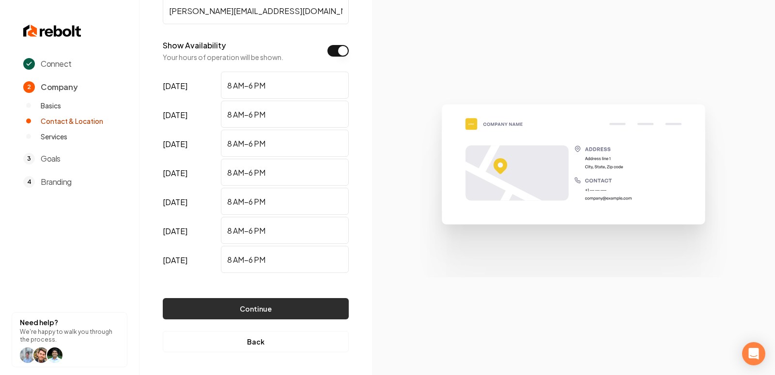
click at [271, 314] on button "Continue" at bounding box center [256, 308] width 186 height 21
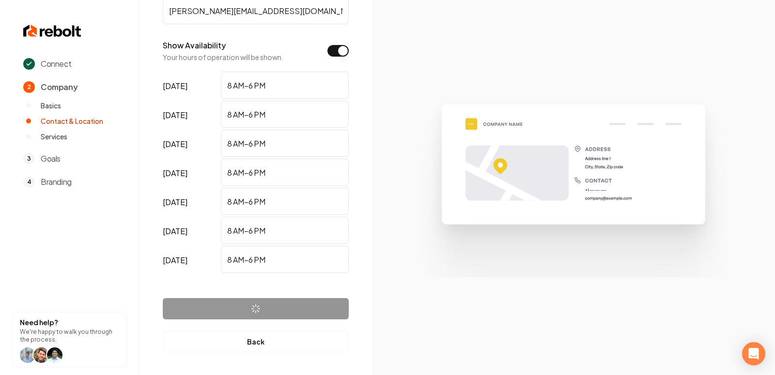
scroll to position [0, 0]
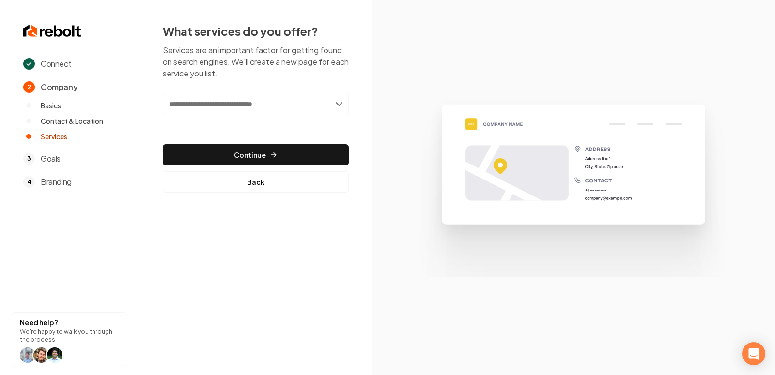
click at [219, 105] on input "text" at bounding box center [256, 104] width 186 height 22
paste input "**********"
type input "**********"
click at [220, 103] on input "**********" at bounding box center [256, 104] width 186 height 22
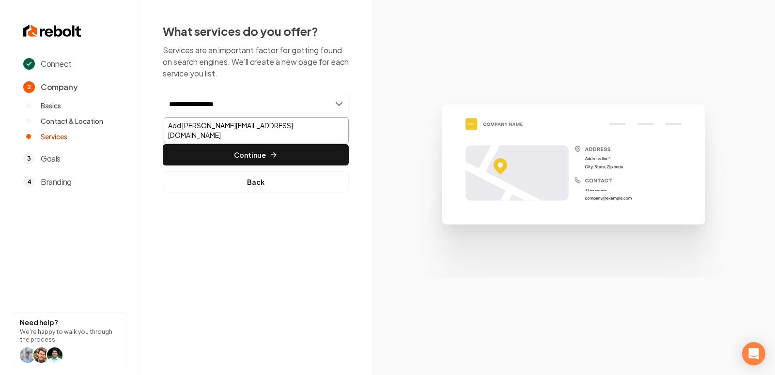
click at [220, 103] on input "**********" at bounding box center [256, 104] width 186 height 22
paste input "**********"
type input "**********"
click at [225, 128] on div "Add Roof Replacement" at bounding box center [256, 125] width 184 height 15
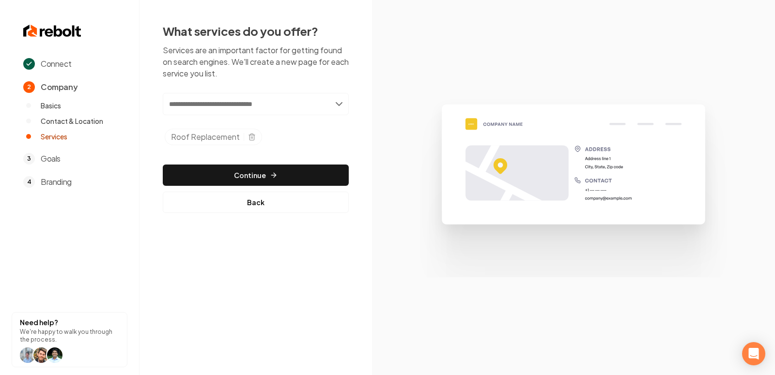
paste input "**********"
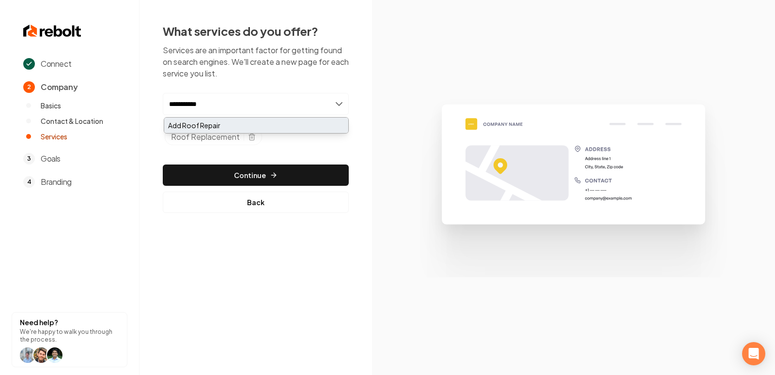
type input "**********"
click at [239, 127] on div "Add Roof Repair" at bounding box center [256, 125] width 184 height 15
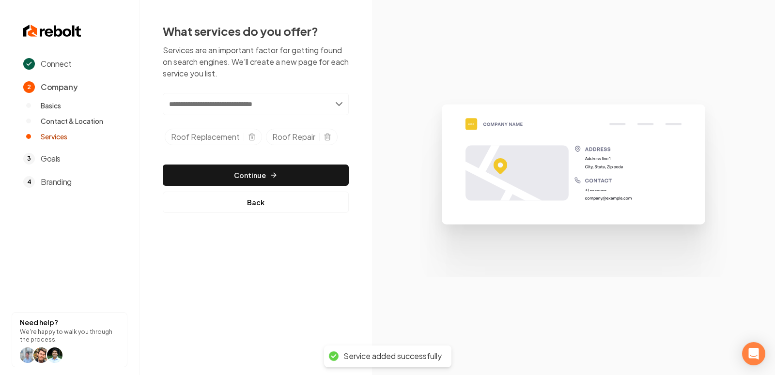
paste input "**********"
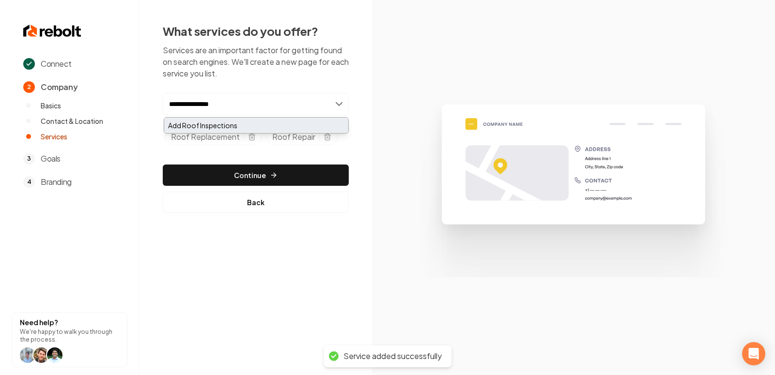
type input "**********"
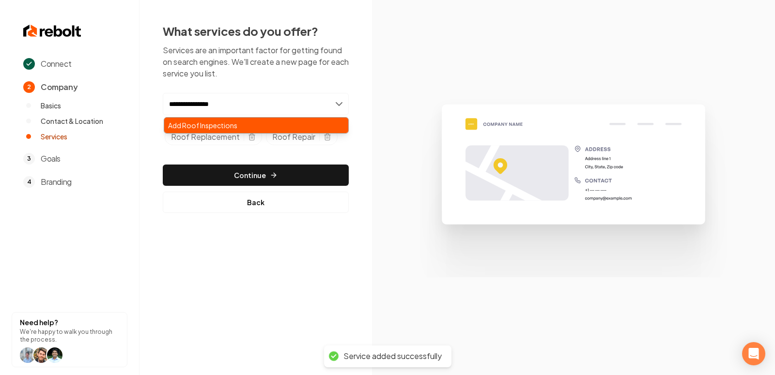
click at [236, 123] on div "Add Roof Inspections" at bounding box center [256, 125] width 184 height 15
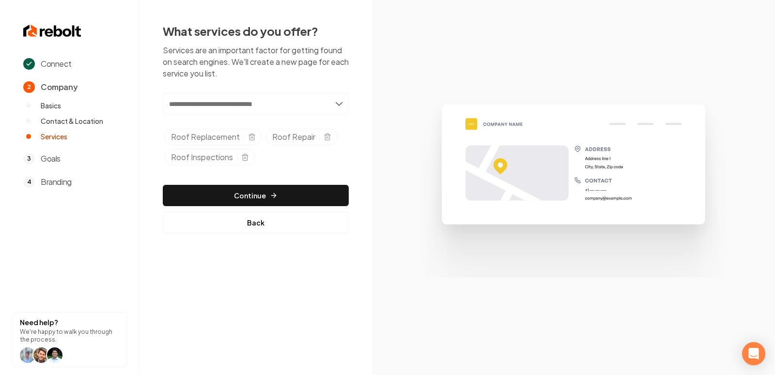
paste input "**********"
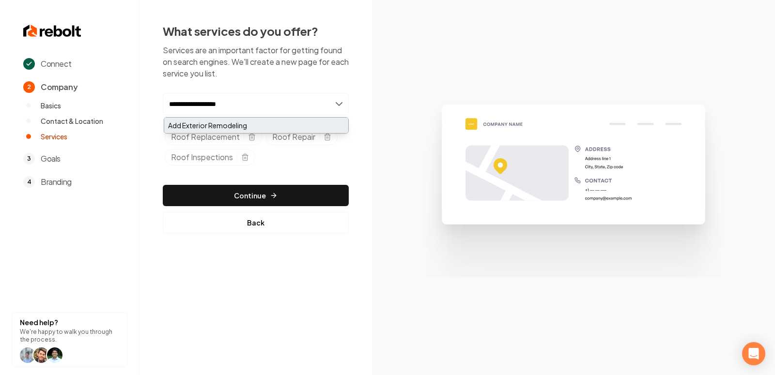
type input "**********"
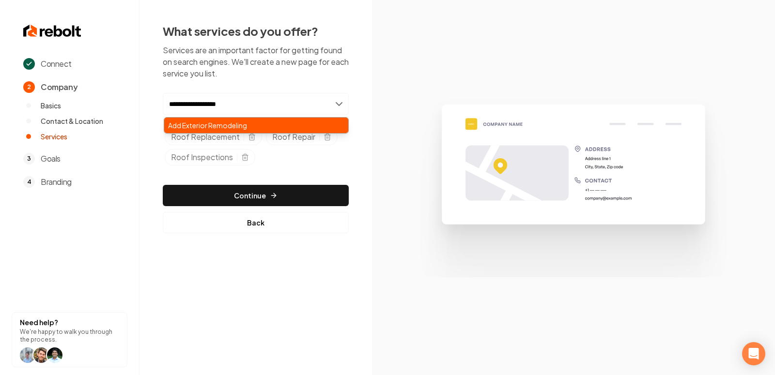
click at [246, 124] on div "Add Exterior Remodeling" at bounding box center [256, 125] width 184 height 15
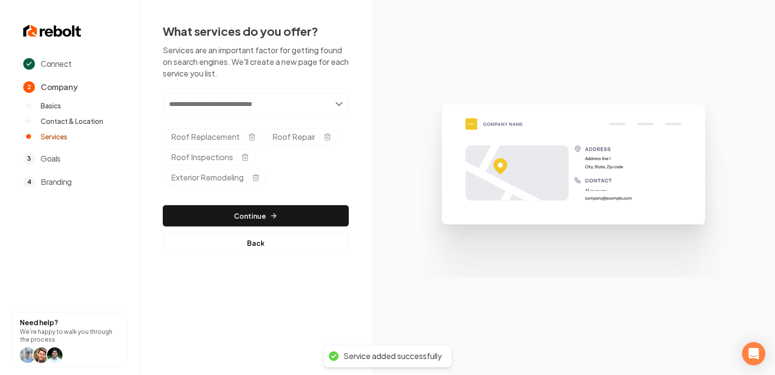
paste input "**********"
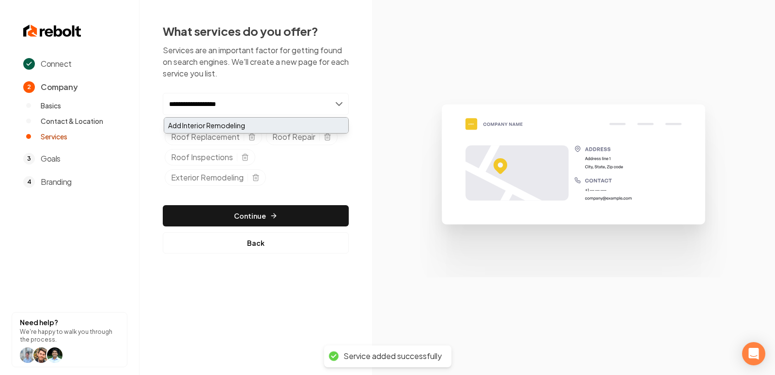
type input "**********"
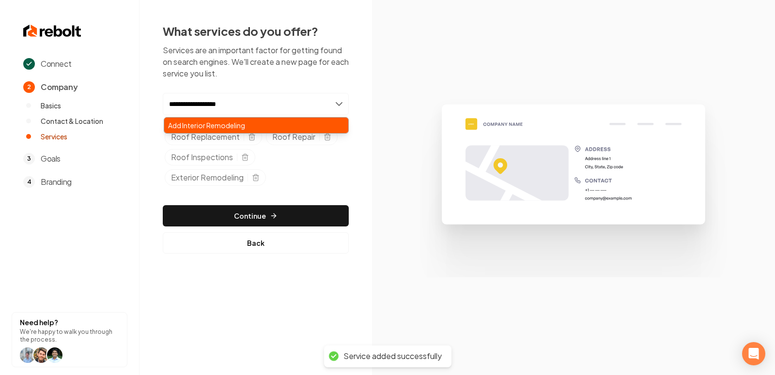
click at [259, 122] on div "Add Interior Remodeling" at bounding box center [256, 125] width 184 height 15
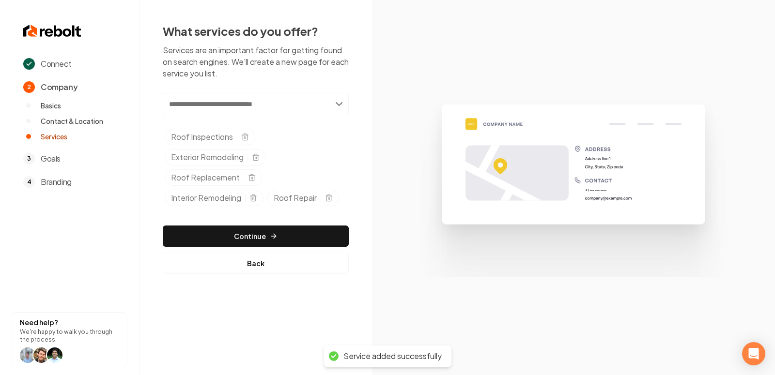
paste input "**********"
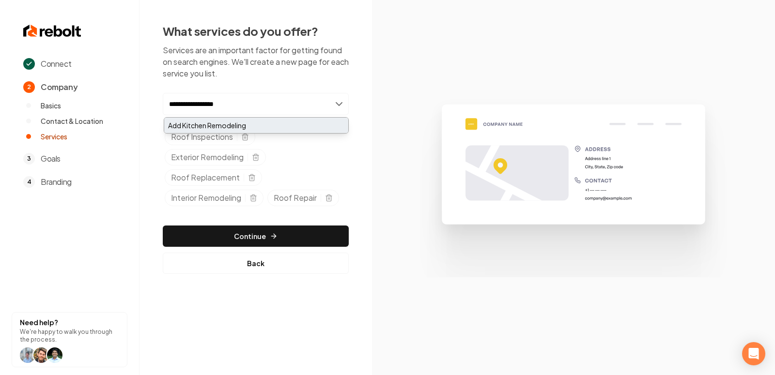
type input "**********"
click at [221, 121] on div "Add Kitchen Remodeling" at bounding box center [256, 125] width 184 height 15
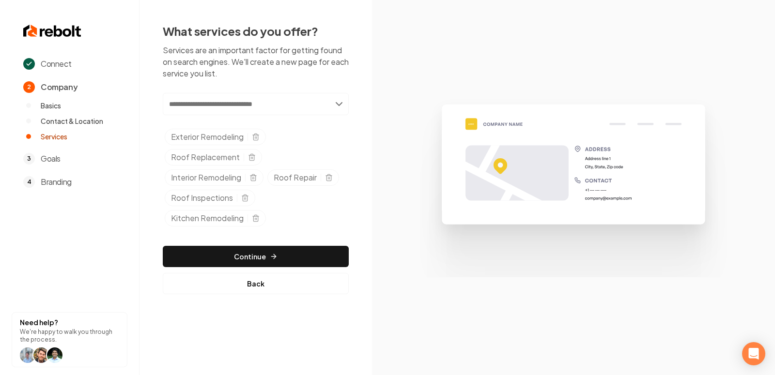
click at [271, 110] on input "text" at bounding box center [256, 104] width 186 height 22
paste input "**********"
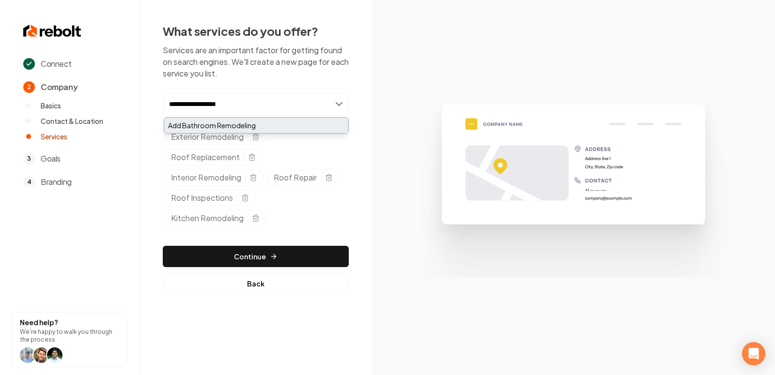
type input "**********"
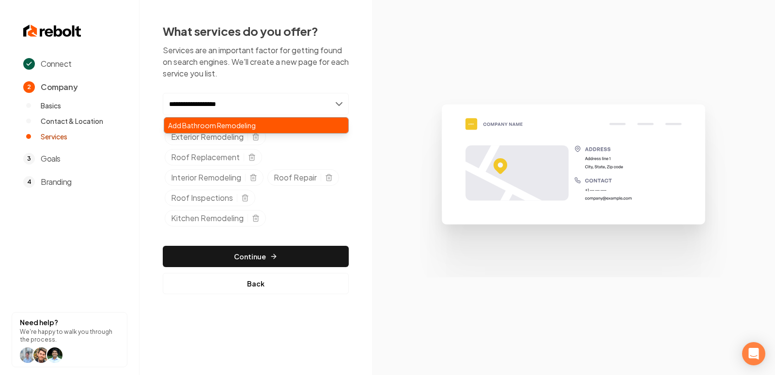
click at [233, 122] on div "Add Bathroom Remodeling" at bounding box center [256, 125] width 184 height 15
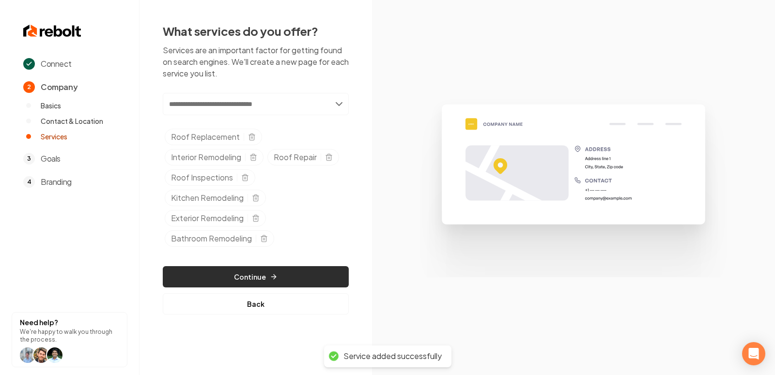
click at [312, 269] on button "Continue" at bounding box center [256, 276] width 186 height 21
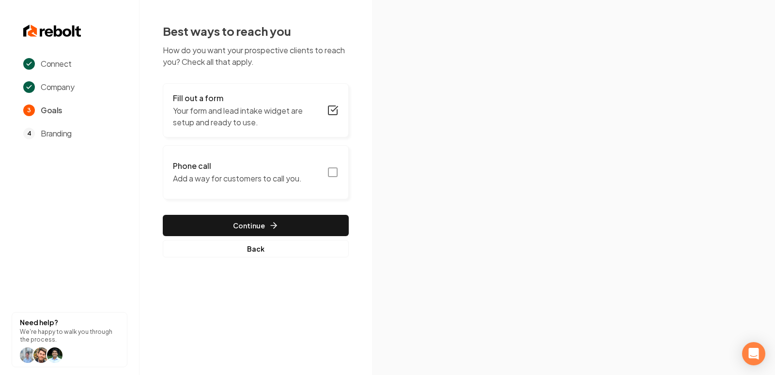
click at [330, 175] on icon "button" at bounding box center [333, 173] width 12 height 12
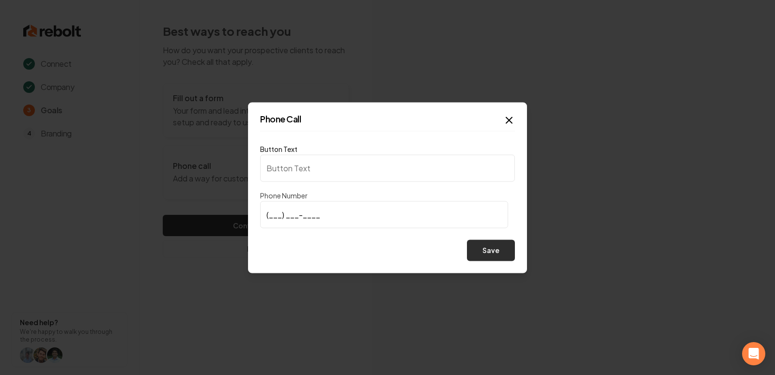
type input "Call us"
type input "[PHONE_NUMBER]"
click at [487, 253] on button "Save" at bounding box center [491, 250] width 48 height 21
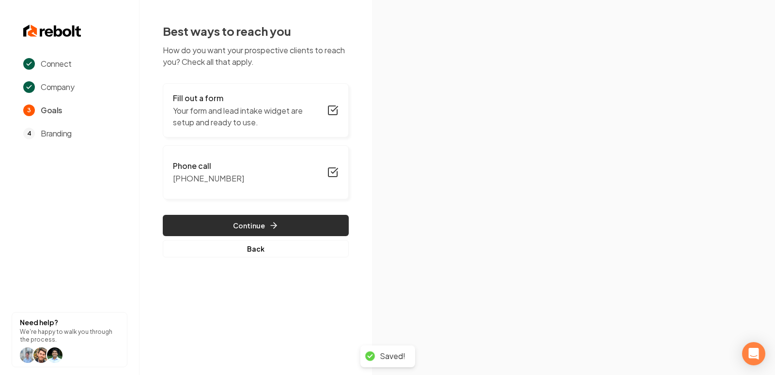
click at [242, 217] on button "Continue" at bounding box center [256, 225] width 186 height 21
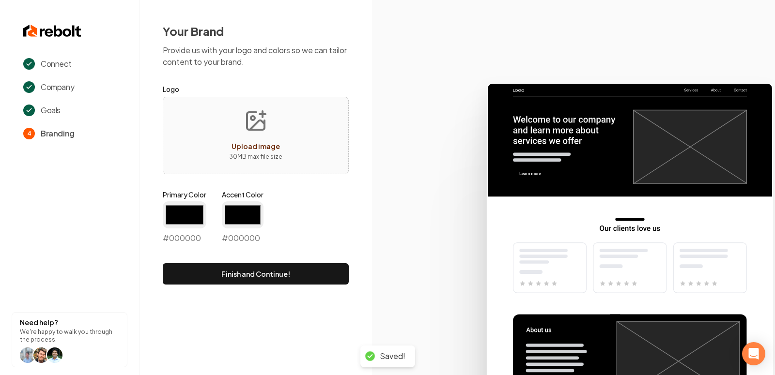
type input "#194d33"
type input "#70be00"
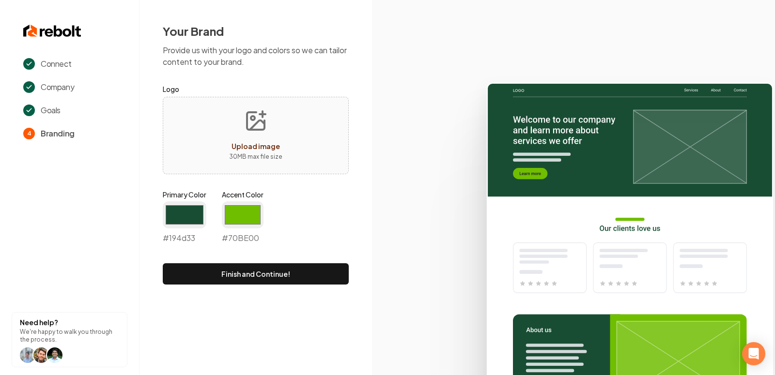
click at [269, 115] on button "Upload image 30 MB max file size" at bounding box center [255, 136] width 69 height 68
type input "**********"
click at [187, 211] on input "#194d33" at bounding box center [185, 214] width 44 height 27
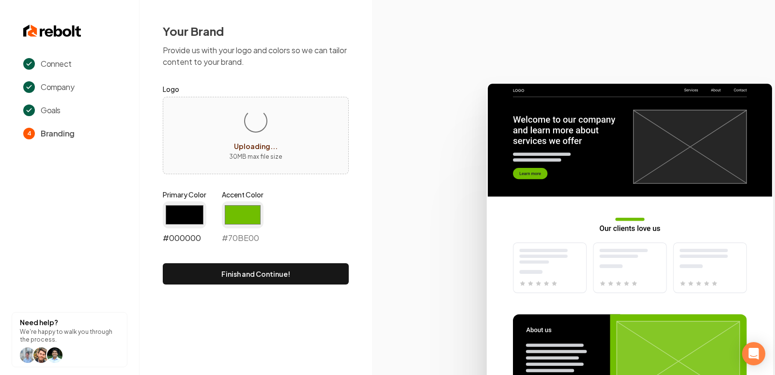
type input "#000000"
click at [245, 212] on input "#70be00" at bounding box center [243, 214] width 42 height 27
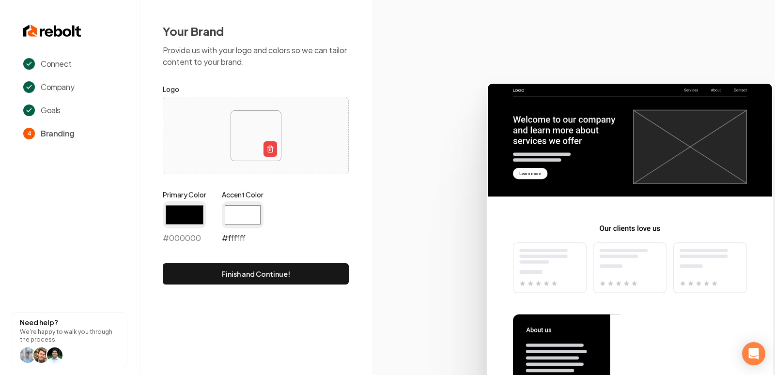
type input "#ffffff"
click at [308, 185] on form "Logo Primary Color #000000 #000000 Accent Color #ffffff #ffffff Finish and Cont…" at bounding box center [256, 183] width 186 height 201
click at [257, 130] on img at bounding box center [256, 136] width 50 height 50
type input "**********"
click at [248, 215] on input "#ffffff" at bounding box center [243, 214] width 42 height 27
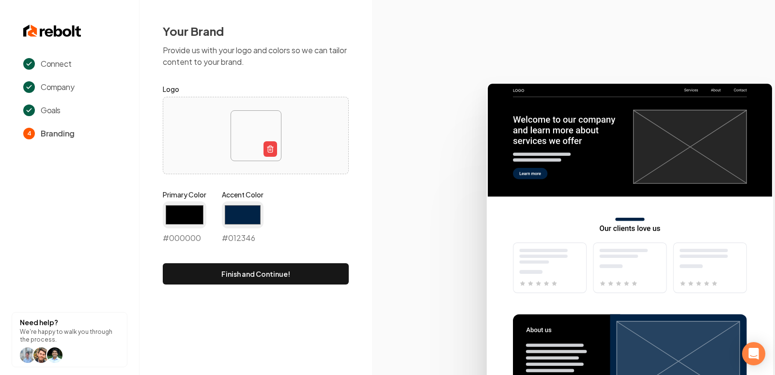
type input "#012346"
click at [390, 282] on icon at bounding box center [573, 225] width 403 height 301
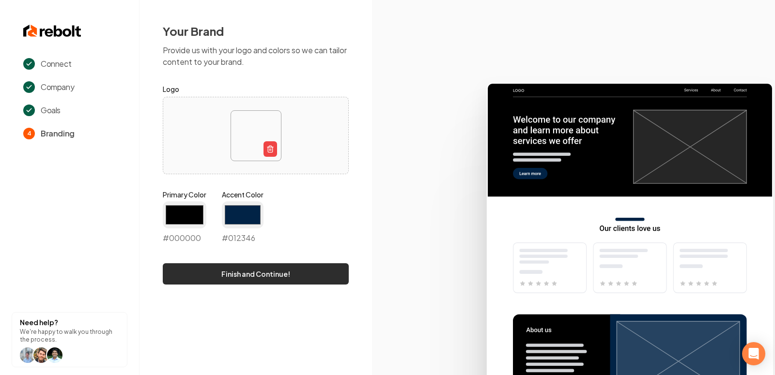
click at [319, 280] on button "Finish and Continue!" at bounding box center [256, 273] width 186 height 21
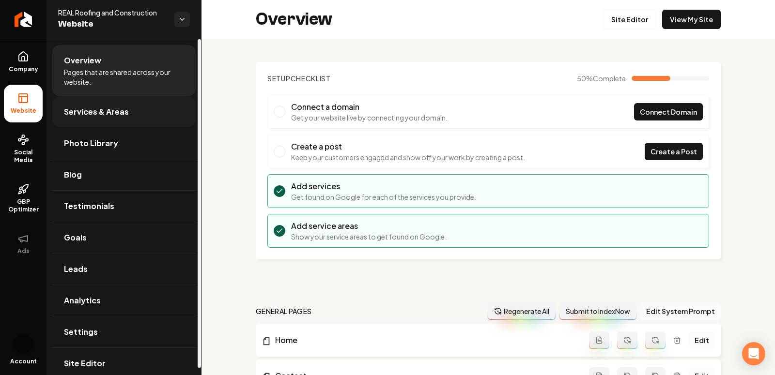
click at [104, 117] on link "Services & Areas" at bounding box center [123, 111] width 143 height 31
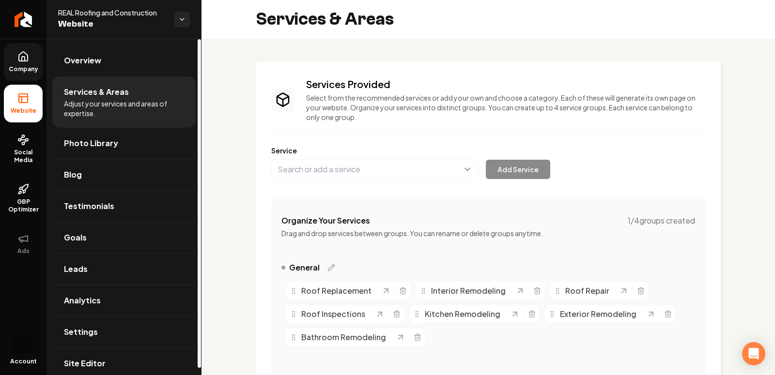
click at [23, 66] on span "Company" at bounding box center [23, 69] width 37 height 8
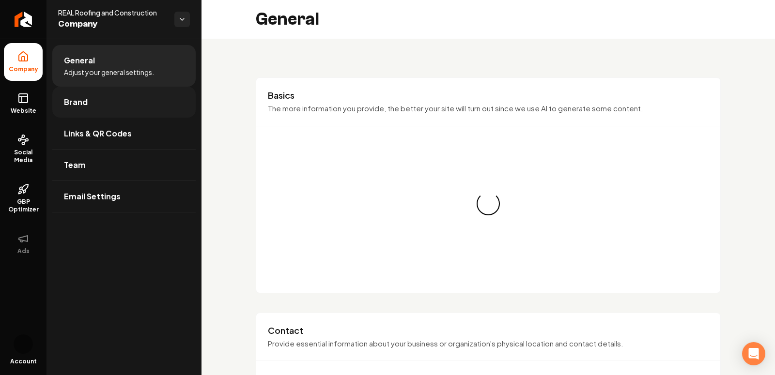
click at [101, 106] on link "Brand" at bounding box center [123, 102] width 143 height 31
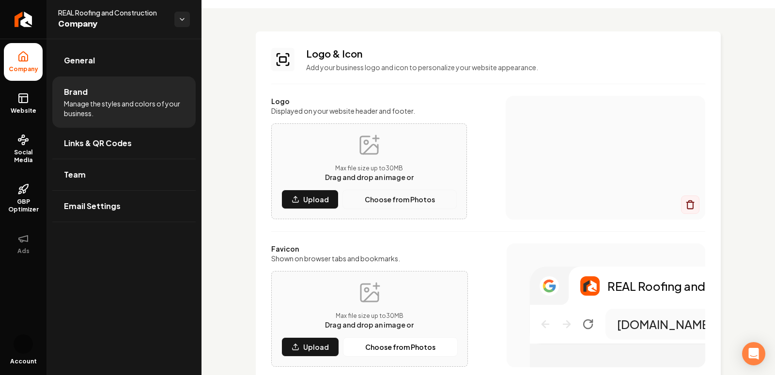
scroll to position [30, 0]
click at [310, 202] on p "Upload" at bounding box center [316, 200] width 26 height 10
click at [314, 201] on p "Upload" at bounding box center [316, 200] width 26 height 10
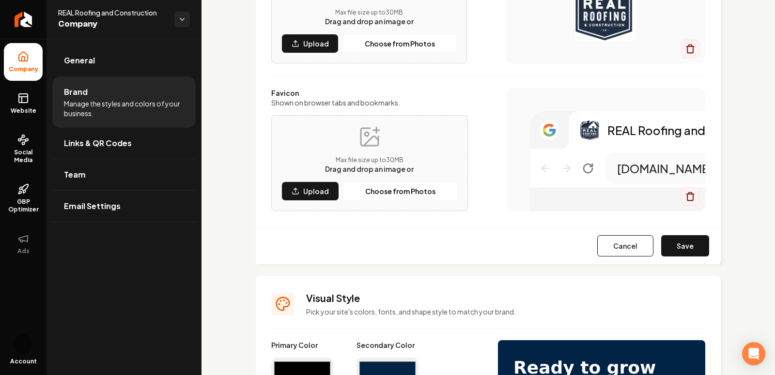
scroll to position [187, 0]
click at [376, 364] on input "#012346" at bounding box center [387, 370] width 62 height 27
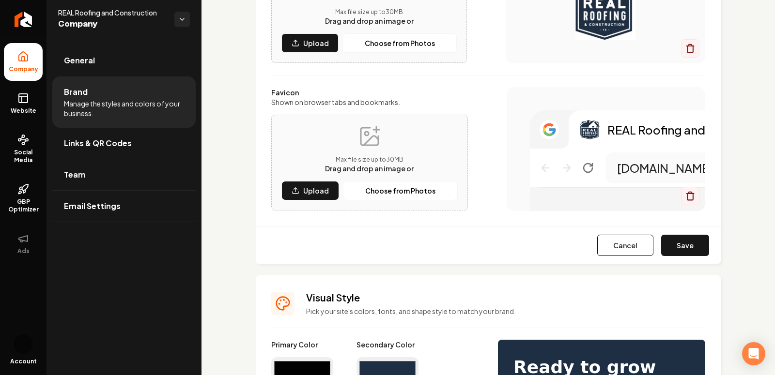
type input "#1f2f43"
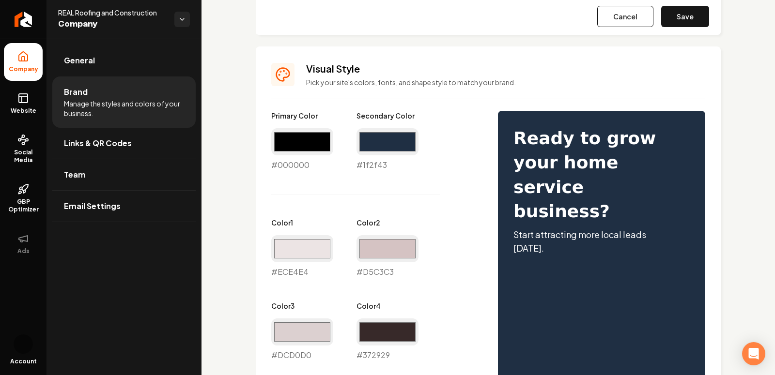
scroll to position [371, 0]
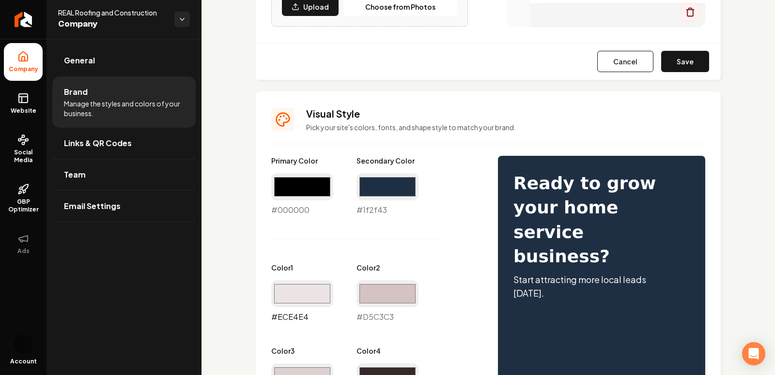
click at [300, 282] on input "#ece4e4" at bounding box center [302, 293] width 62 height 27
type input "#e4e6ec"
click at [382, 293] on input "#d5c3c3" at bounding box center [387, 293] width 62 height 27
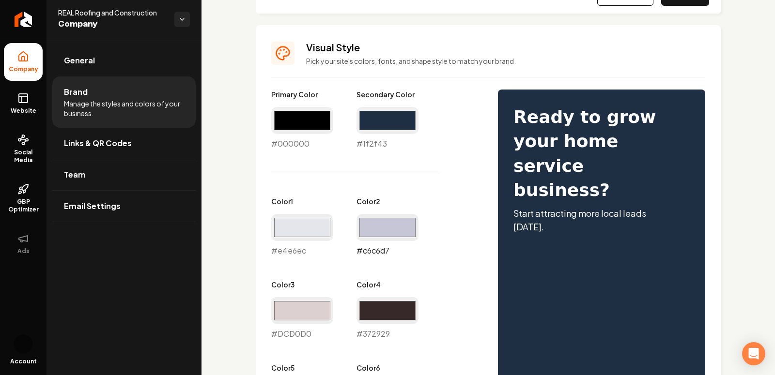
scroll to position [442, 0]
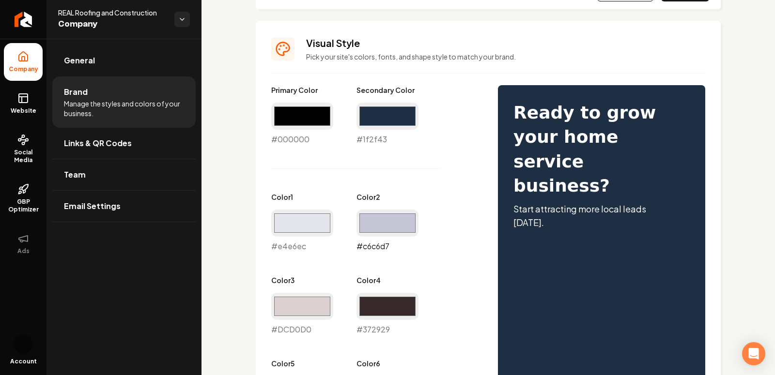
click at [401, 223] on input "#c6c6d7" at bounding box center [387, 223] width 62 height 27
type input "#c6c9d7"
click at [279, 310] on input "#dcd0d0" at bounding box center [302, 306] width 62 height 27
type input "#d0d3dc"
click at [423, 294] on div "Primary Color #000000 #000000 Secondary Color #1f2f43 #1f2f43 Color 1 #e4e6ec #…" at bounding box center [374, 293] width 207 height 417
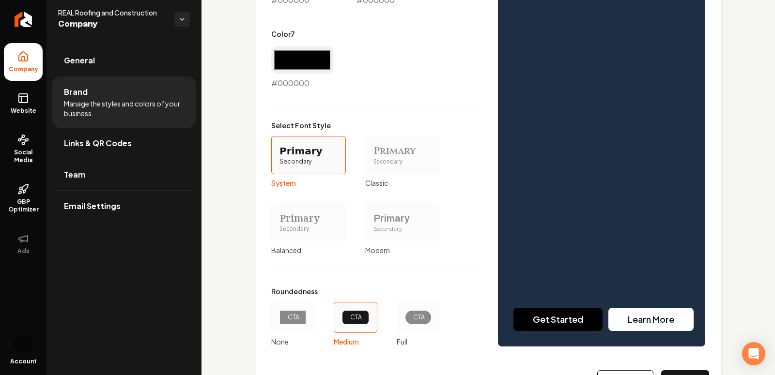
scroll to position [899, 0]
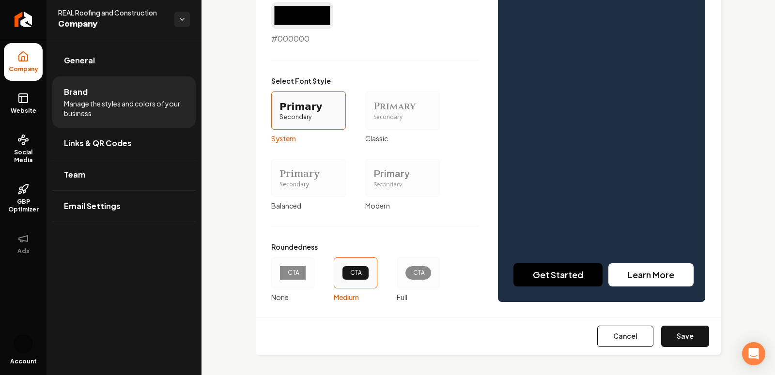
click at [684, 345] on div "Cancel Save" at bounding box center [488, 336] width 465 height 37
click at [681, 334] on button "Save" at bounding box center [685, 336] width 48 height 21
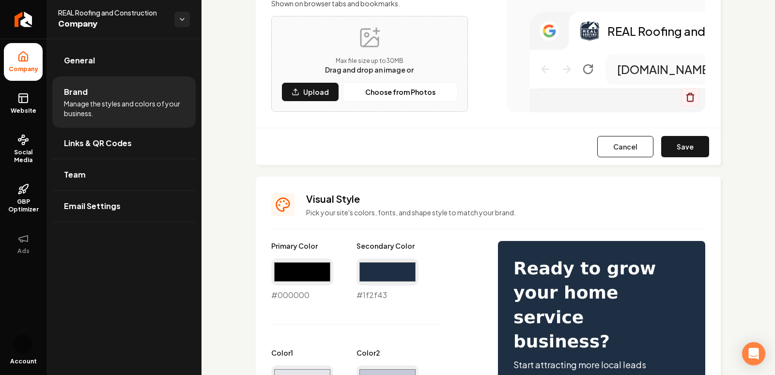
scroll to position [0, 0]
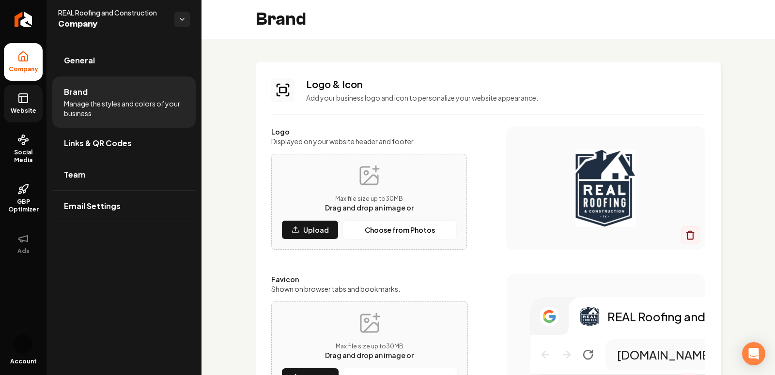
click at [28, 97] on icon at bounding box center [23, 99] width 12 height 12
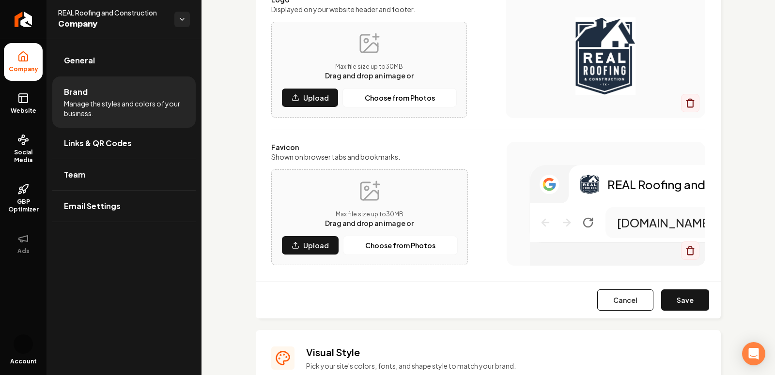
scroll to position [331, 0]
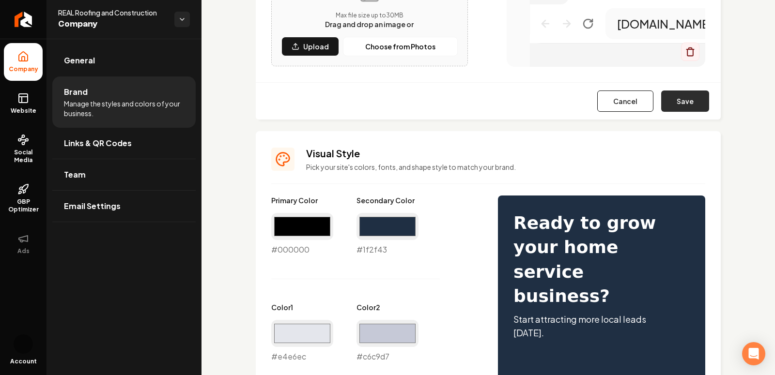
click at [686, 99] on button "Save" at bounding box center [685, 101] width 48 height 21
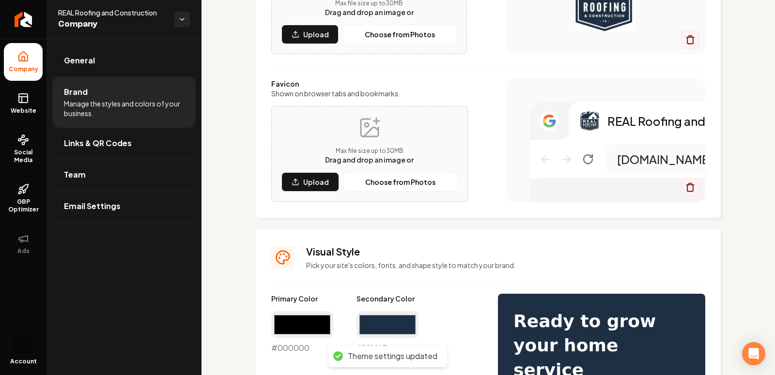
scroll to position [197, 0]
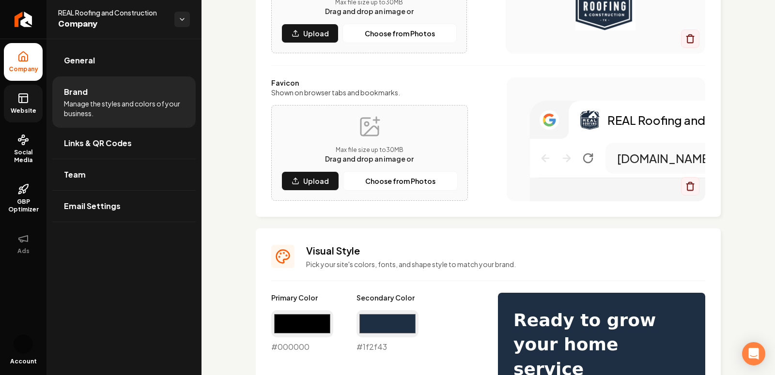
click at [26, 108] on span "Website" at bounding box center [23, 111] width 33 height 8
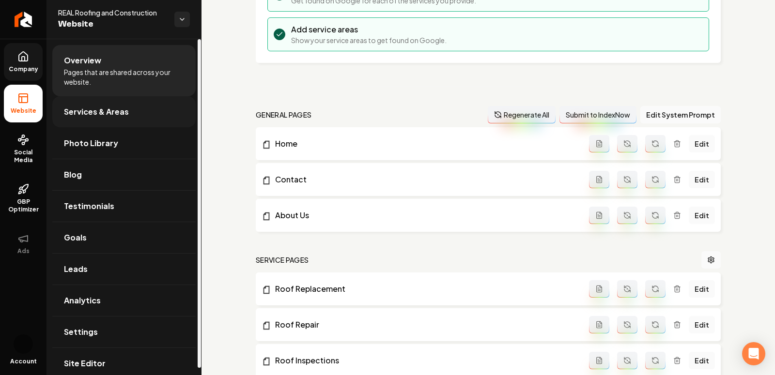
click at [117, 110] on span "Services & Areas" at bounding box center [96, 112] width 65 height 12
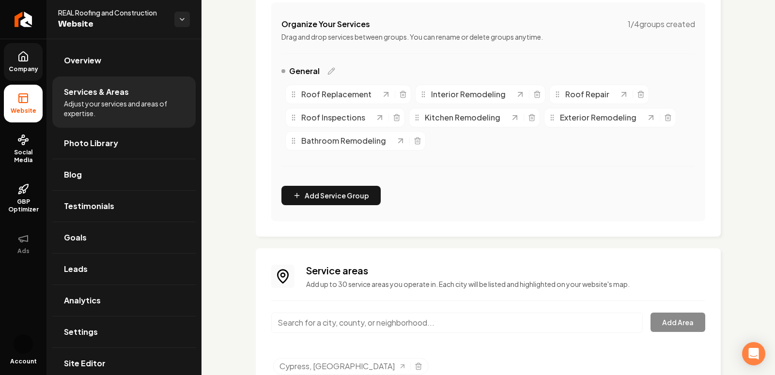
scroll to position [236, 0]
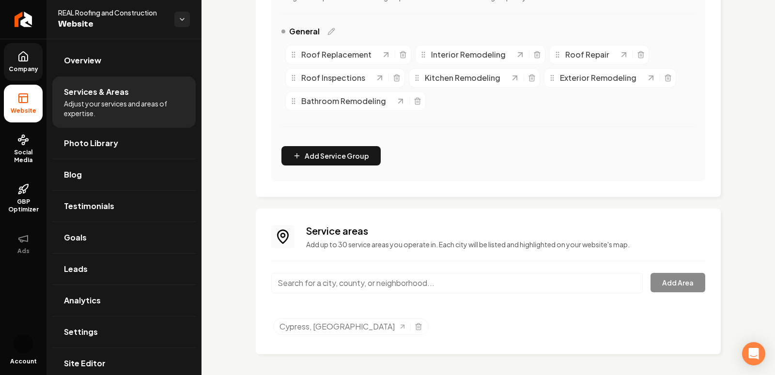
click at [323, 287] on input "Main content area" at bounding box center [457, 283] width 372 height 20
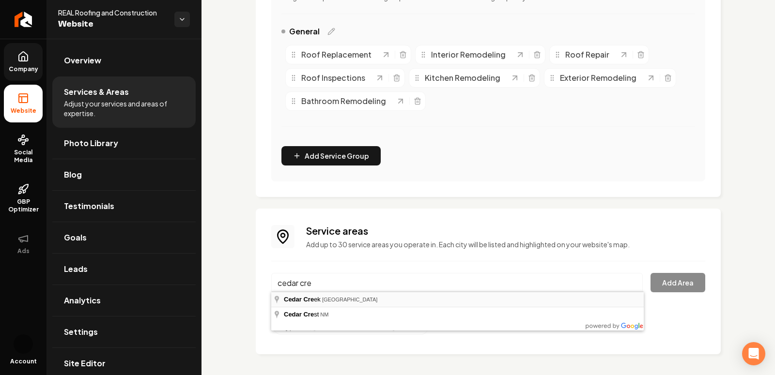
type input "[GEOGRAPHIC_DATA], [GEOGRAPHIC_DATA]"
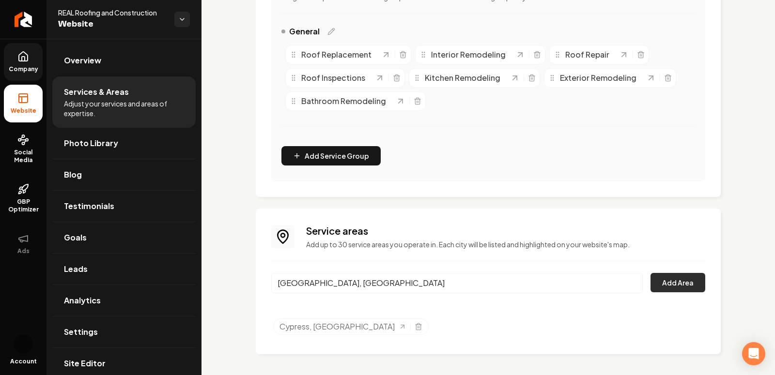
click at [666, 276] on button "Add Area" at bounding box center [678, 282] width 55 height 19
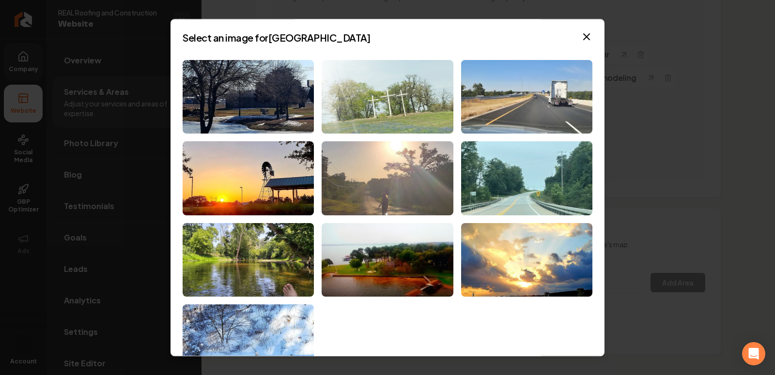
click at [370, 172] on img at bounding box center [387, 178] width 131 height 74
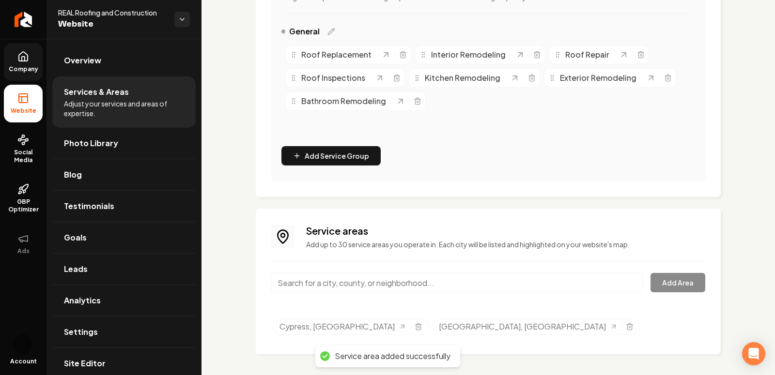
drag, startPoint x: 347, startPoint y: 265, endPoint x: 347, endPoint y: 270, distance: 5.3
click at [347, 265] on div "Service areas Add up to 30 service areas you operate in. Each city will be list…" at bounding box center [488, 281] width 434 height 115
click at [345, 278] on input "Main content area" at bounding box center [457, 283] width 372 height 20
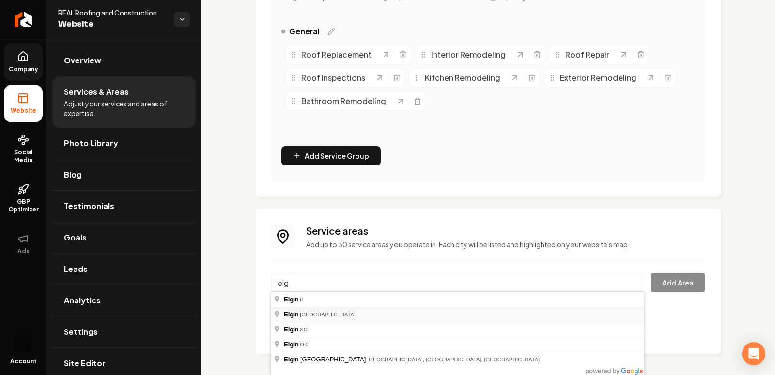
type input "[GEOGRAPHIC_DATA], [GEOGRAPHIC_DATA]"
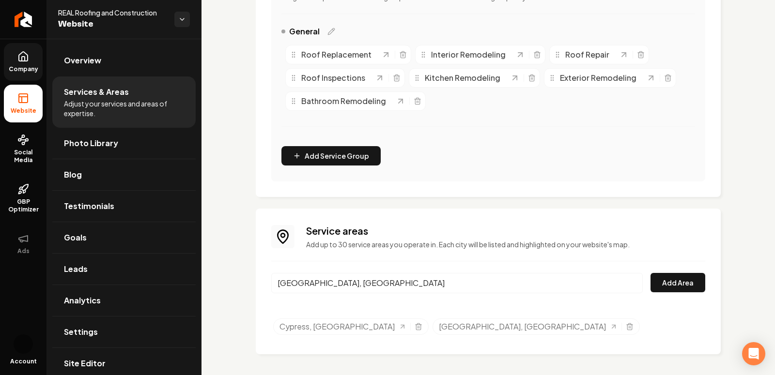
click at [658, 270] on div "Service areas Add up to 30 service areas you operate in. Each city will be list…" at bounding box center [488, 281] width 434 height 115
click at [675, 280] on button "Add Area" at bounding box center [678, 282] width 55 height 19
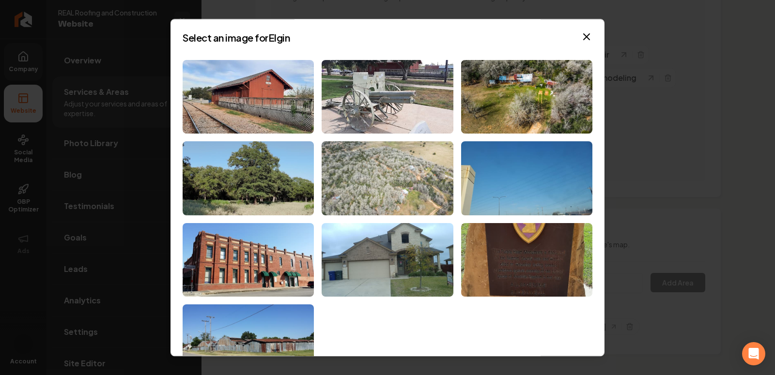
click at [397, 176] on img at bounding box center [387, 178] width 131 height 74
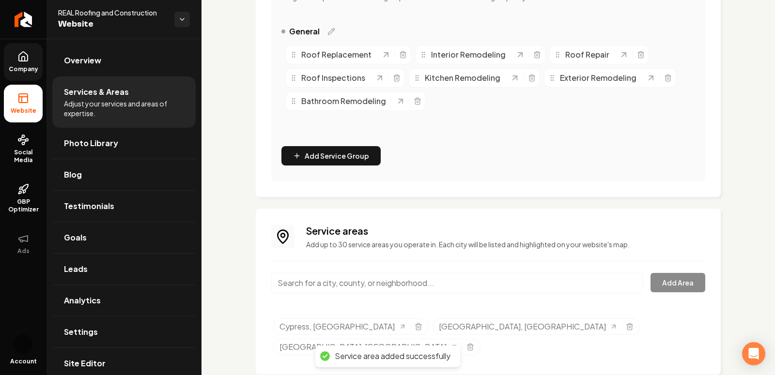
click at [316, 284] on input "Main content area" at bounding box center [457, 283] width 372 height 20
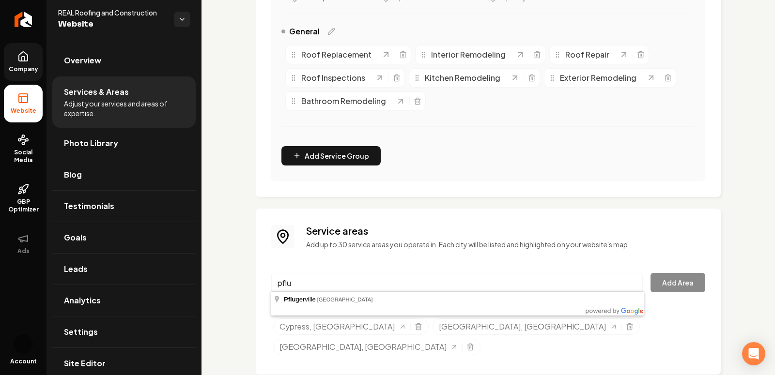
type input "[GEOGRAPHIC_DATA], [GEOGRAPHIC_DATA]"
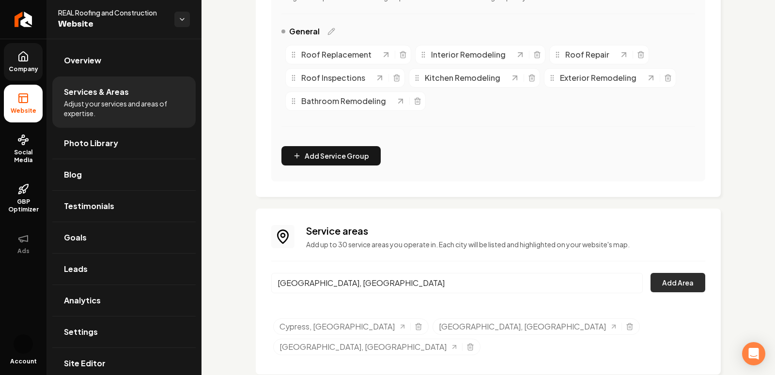
click at [673, 284] on button "Add Area" at bounding box center [678, 282] width 55 height 19
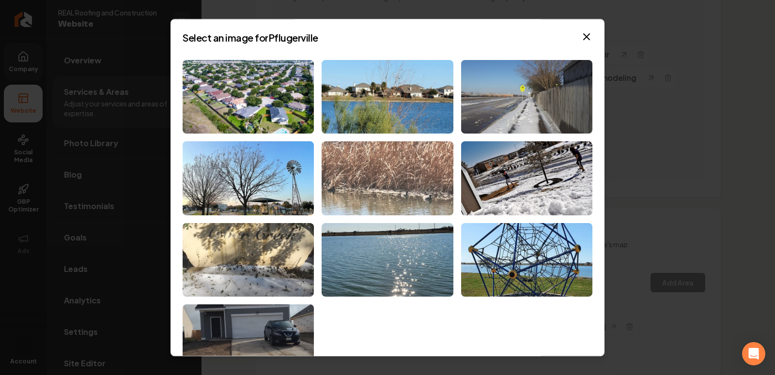
click at [344, 183] on img at bounding box center [387, 178] width 131 height 74
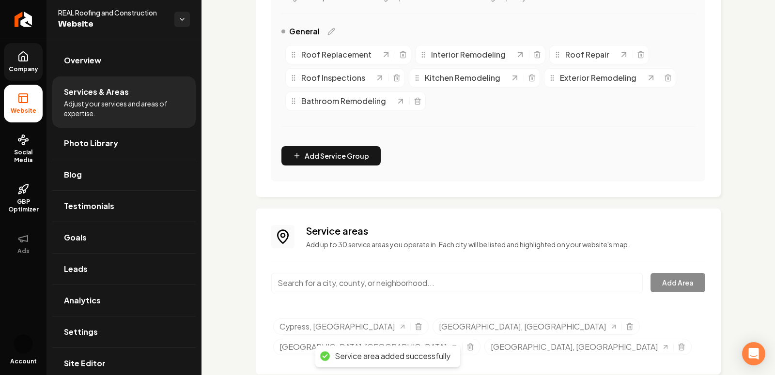
click at [330, 282] on input "Main content area" at bounding box center [457, 283] width 372 height 20
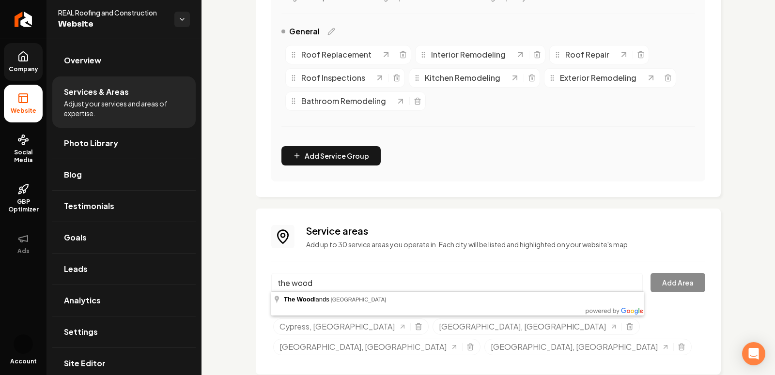
type input "The [GEOGRAPHIC_DATA], [GEOGRAPHIC_DATA]"
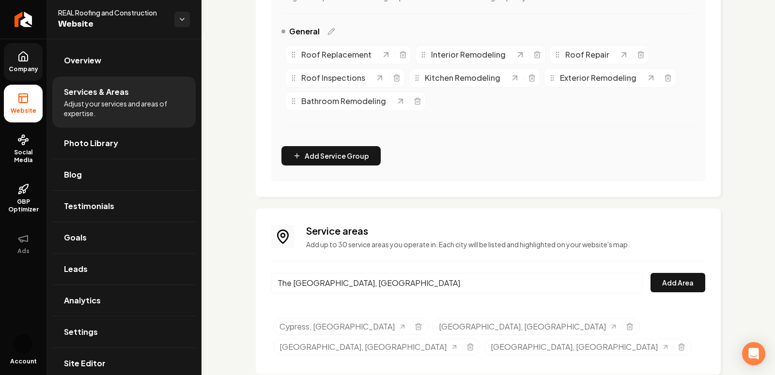
click at [656, 269] on div "Service areas Add up to 30 service areas you operate in. Each city will be list…" at bounding box center [488, 291] width 434 height 135
click at [670, 278] on button "Add Area" at bounding box center [678, 282] width 55 height 19
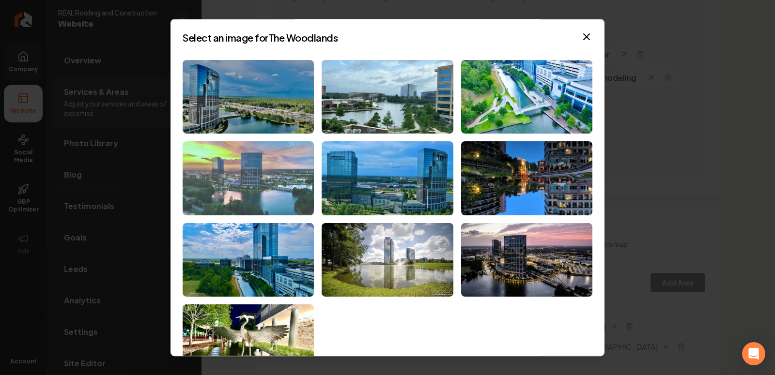
click at [241, 182] on img at bounding box center [248, 178] width 131 height 74
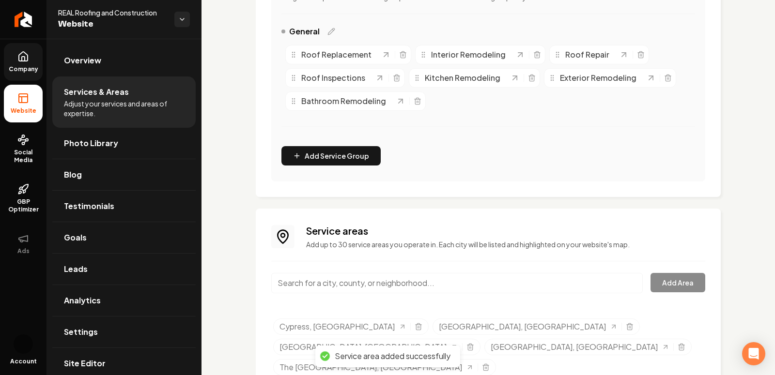
click at [359, 285] on input "Main content area" at bounding box center [457, 283] width 372 height 20
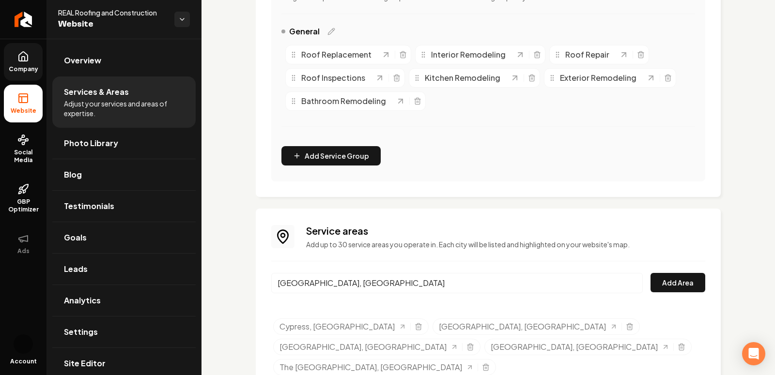
click at [330, 290] on input "Spring Hill, FL" at bounding box center [457, 283] width 372 height 20
click at [330, 289] on input "Spring Hill, FL" at bounding box center [457, 283] width 372 height 20
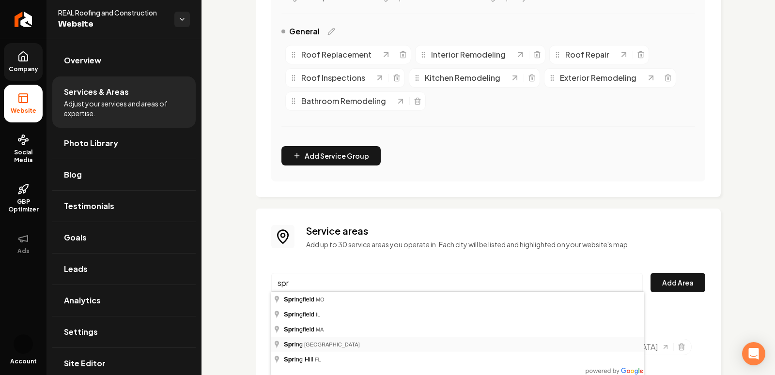
type input "[GEOGRAPHIC_DATA], [GEOGRAPHIC_DATA]"
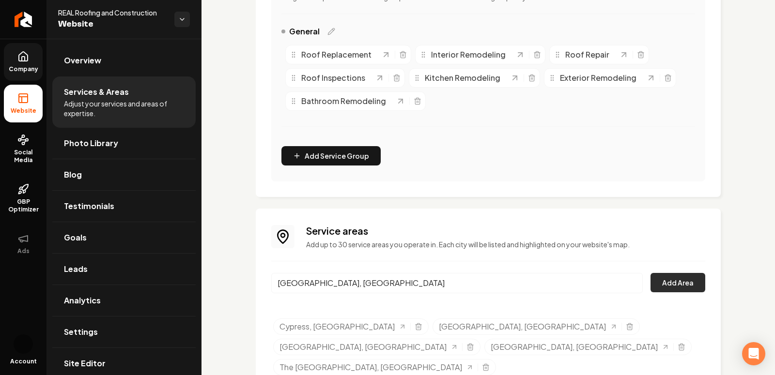
click at [685, 286] on button "Add Area" at bounding box center [678, 282] width 55 height 19
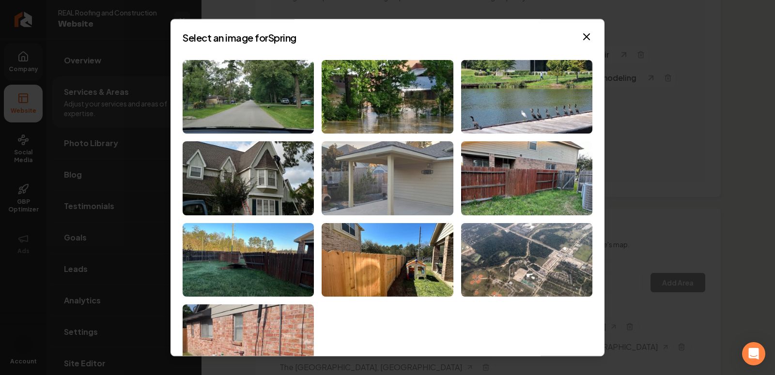
click at [364, 178] on img at bounding box center [387, 178] width 131 height 74
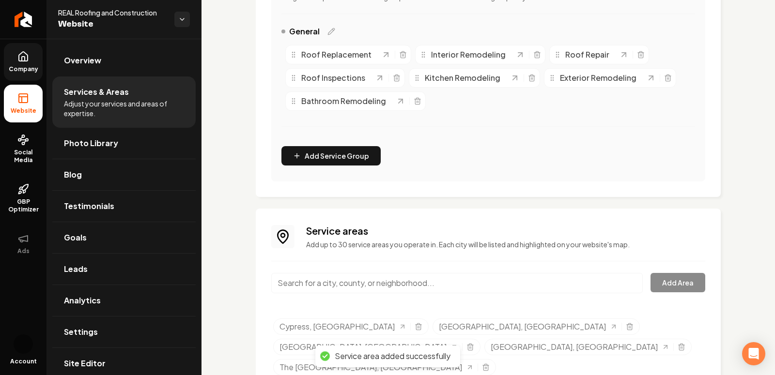
click at [324, 294] on div "Main content area" at bounding box center [457, 289] width 372 height 32
click at [323, 285] on input "Main content area" at bounding box center [457, 283] width 372 height 20
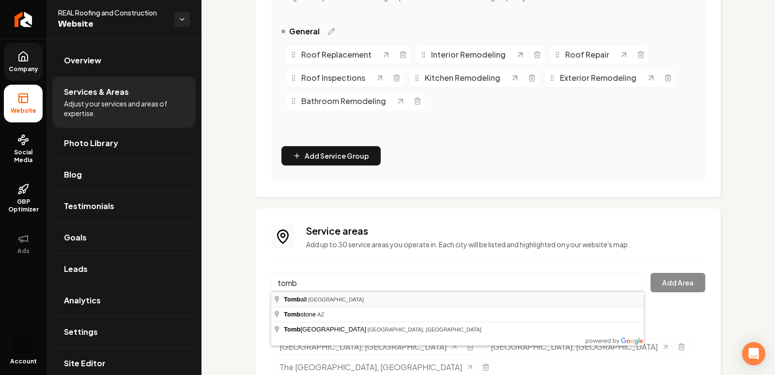
type input "[GEOGRAPHIC_DATA], [GEOGRAPHIC_DATA]"
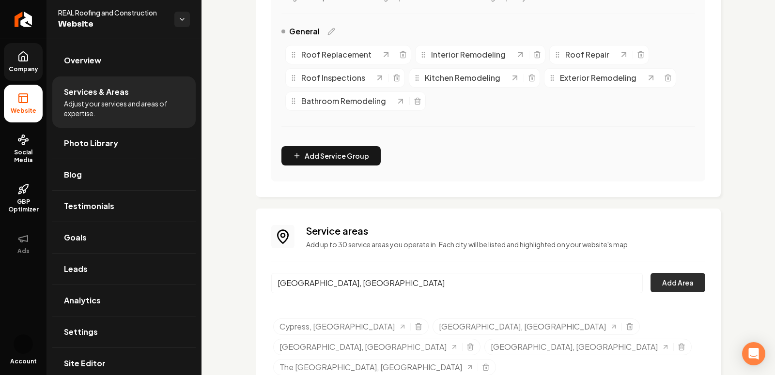
click at [672, 287] on button "Add Area" at bounding box center [678, 282] width 55 height 19
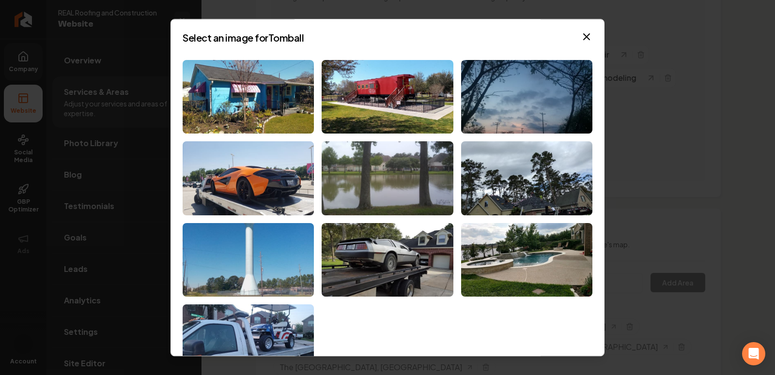
click at [318, 139] on div at bounding box center [388, 219] width 410 height 319
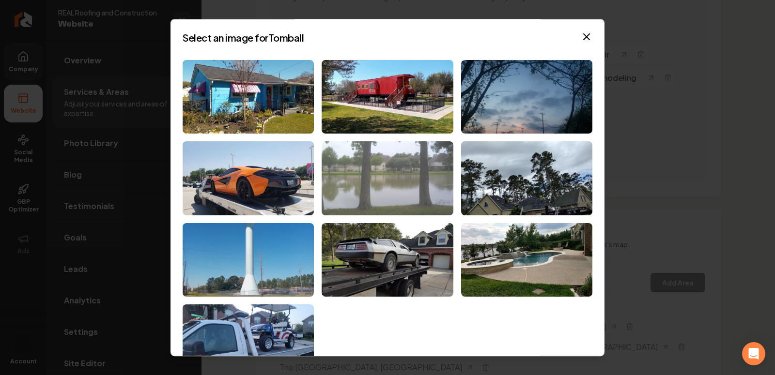
click at [350, 192] on img at bounding box center [387, 178] width 131 height 74
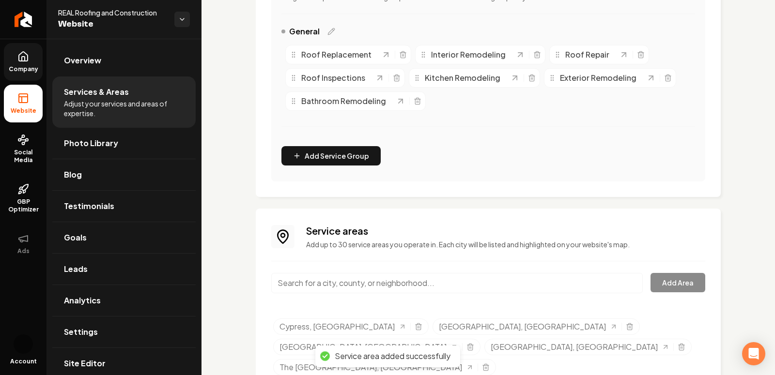
click at [354, 276] on input "Main content area" at bounding box center [457, 283] width 372 height 20
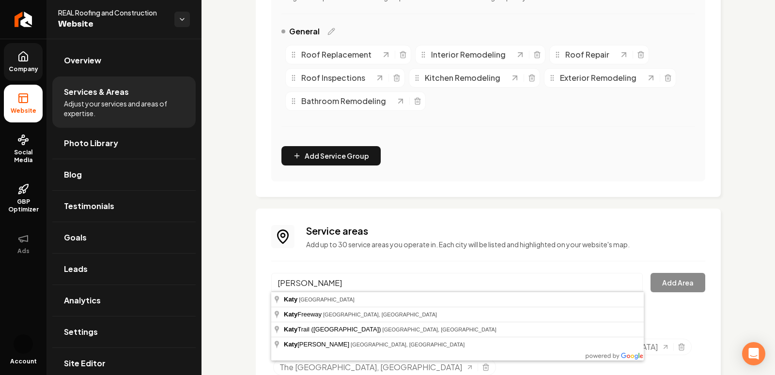
type input "[GEOGRAPHIC_DATA], [GEOGRAPHIC_DATA]"
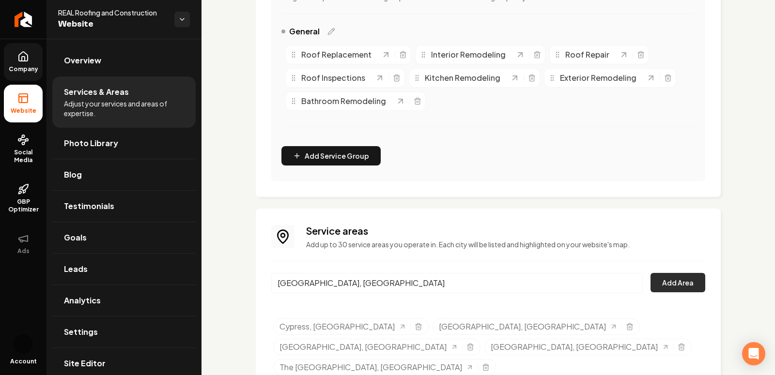
click at [656, 282] on button "Add Area" at bounding box center [678, 282] width 55 height 19
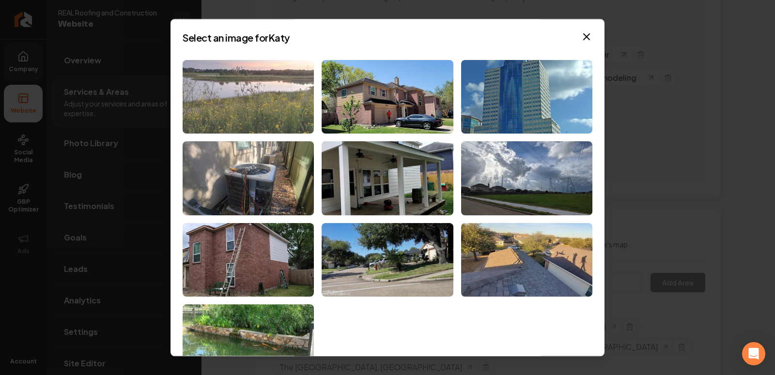
click at [259, 108] on img at bounding box center [248, 97] width 131 height 74
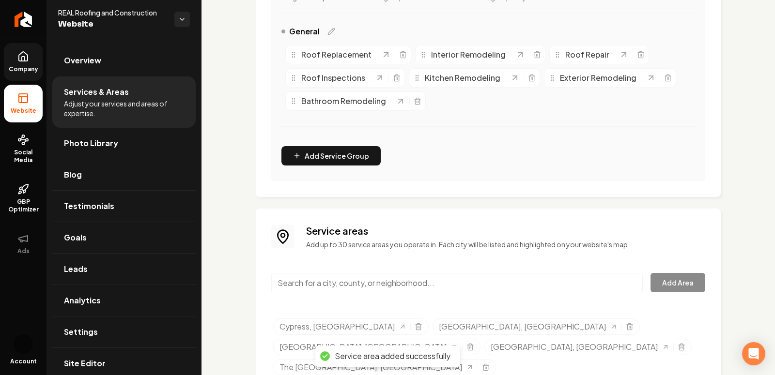
click at [342, 288] on input "Main content area" at bounding box center [457, 283] width 372 height 20
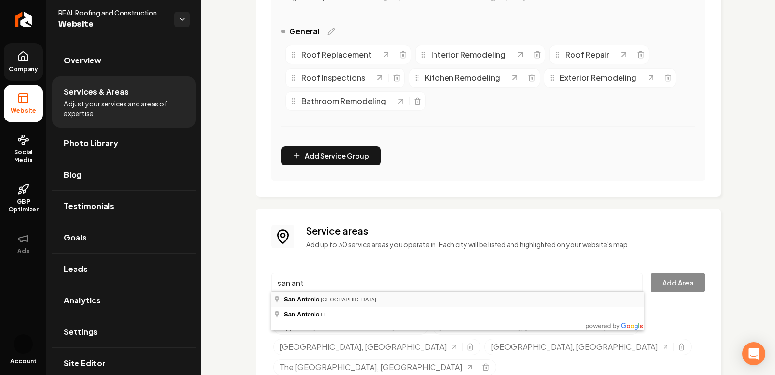
type input "[GEOGRAPHIC_DATA], [GEOGRAPHIC_DATA]"
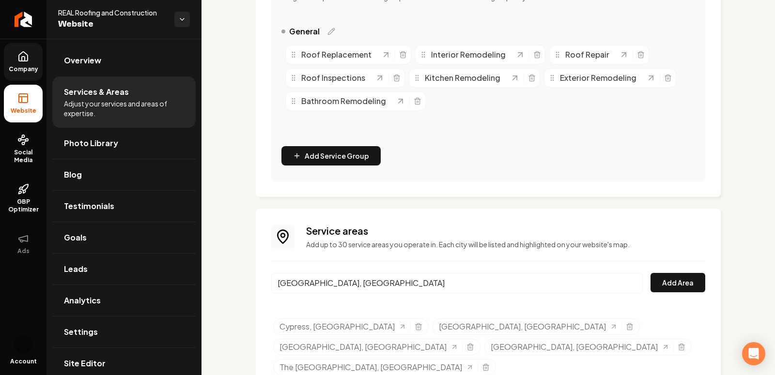
click at [677, 269] on div "Service areas Add up to 30 service areas you operate in. Each city will be list…" at bounding box center [488, 322] width 434 height 196
click at [673, 290] on button "Add Area" at bounding box center [678, 282] width 55 height 19
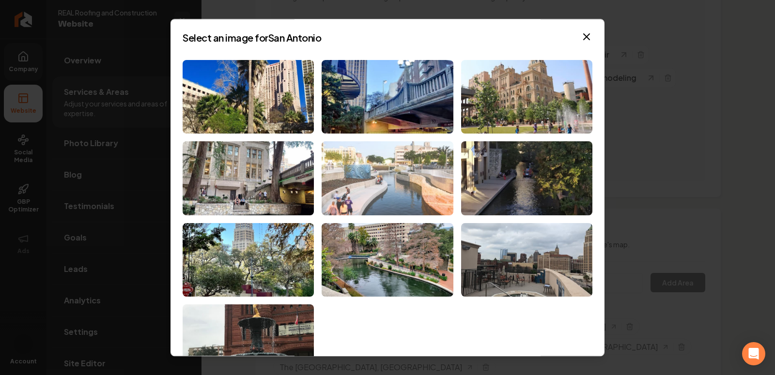
click at [374, 169] on img at bounding box center [387, 178] width 131 height 74
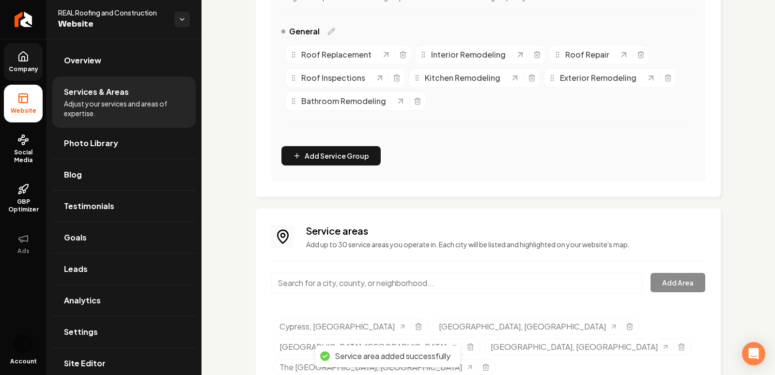
click at [326, 276] on input "Main content area" at bounding box center [457, 283] width 372 height 20
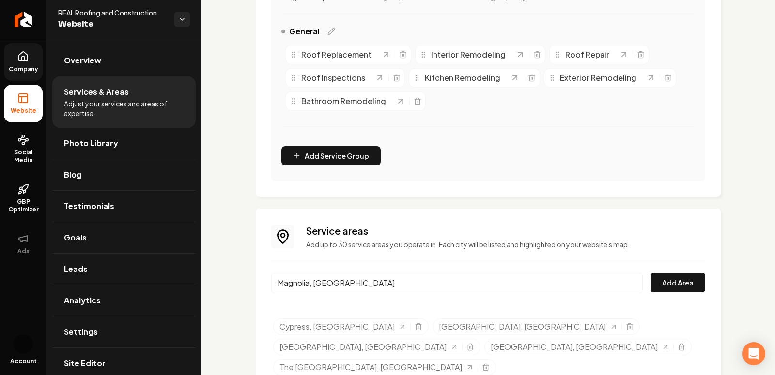
click at [333, 278] on input "Magnolia, AR" at bounding box center [457, 283] width 372 height 20
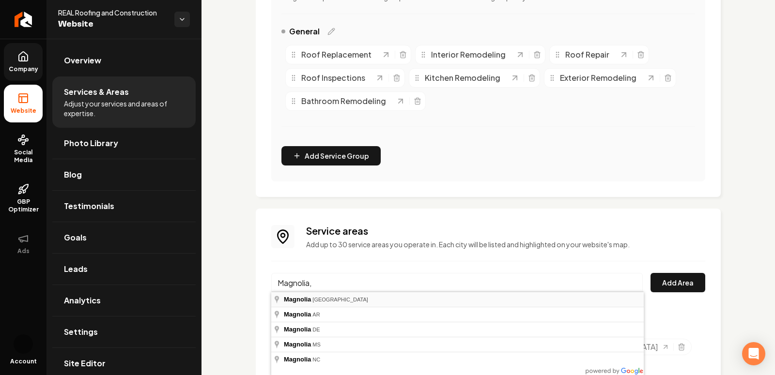
type input "[GEOGRAPHIC_DATA], [GEOGRAPHIC_DATA]"
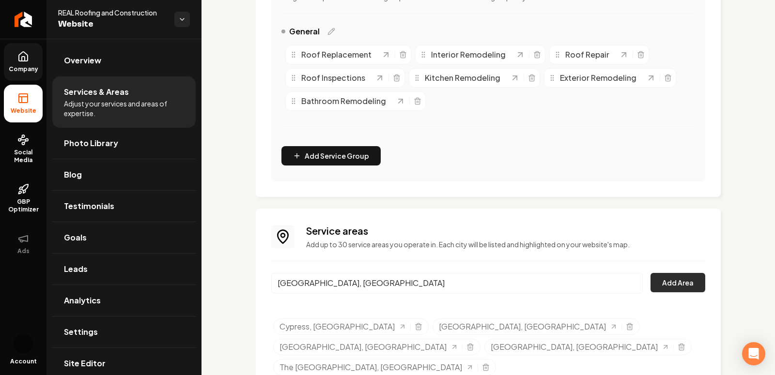
click at [692, 285] on button "Add Area" at bounding box center [678, 282] width 55 height 19
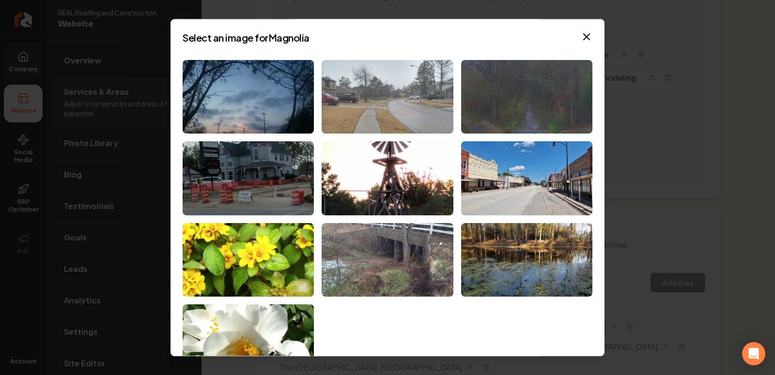
click at [349, 77] on img at bounding box center [387, 97] width 131 height 74
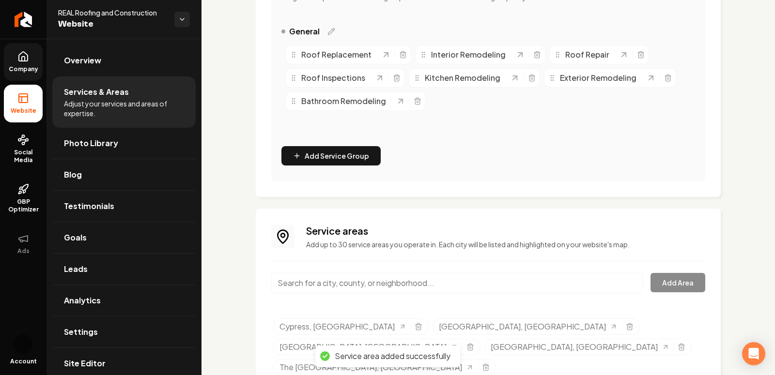
scroll to position [0, 0]
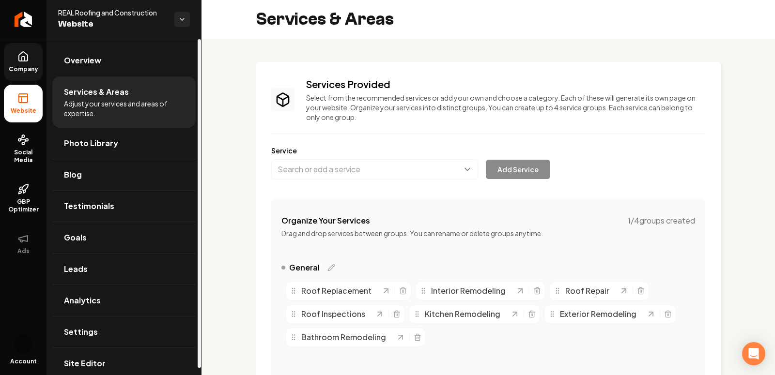
click at [16, 51] on link "Company" at bounding box center [23, 62] width 39 height 38
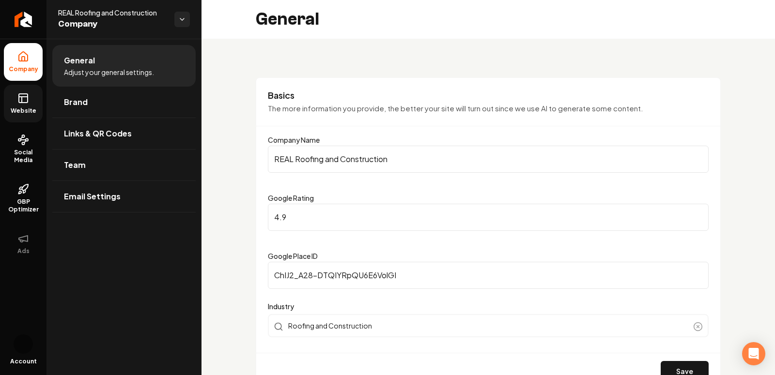
click at [19, 94] on icon at bounding box center [23, 99] width 12 height 12
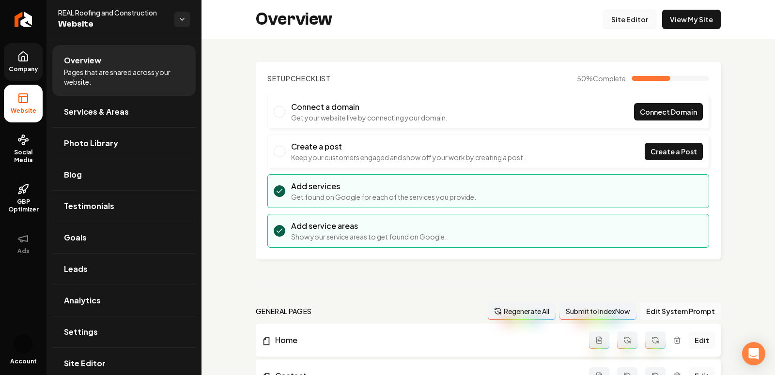
click at [636, 20] on link "Site Editor" at bounding box center [629, 19] width 53 height 19
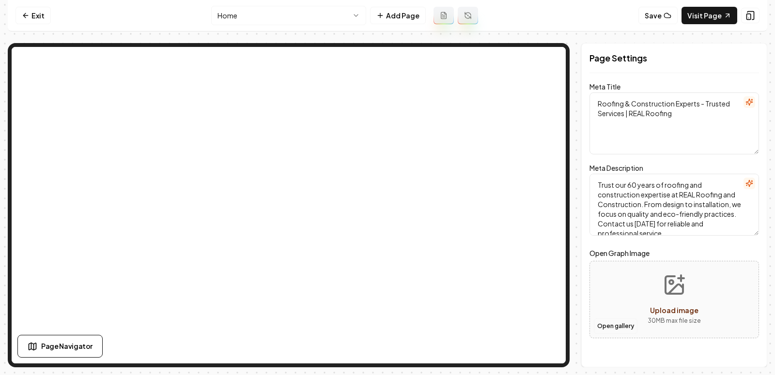
click at [602, 325] on button "Open gallery" at bounding box center [616, 326] width 44 height 15
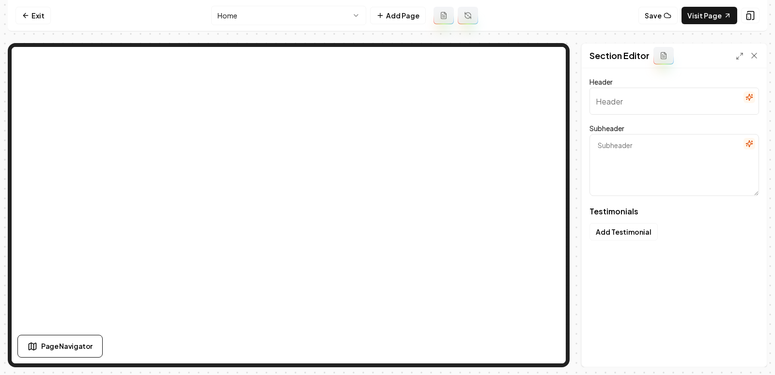
type input "Real voices matter"
type textarea "Clients share how we deliver on quality and trust"
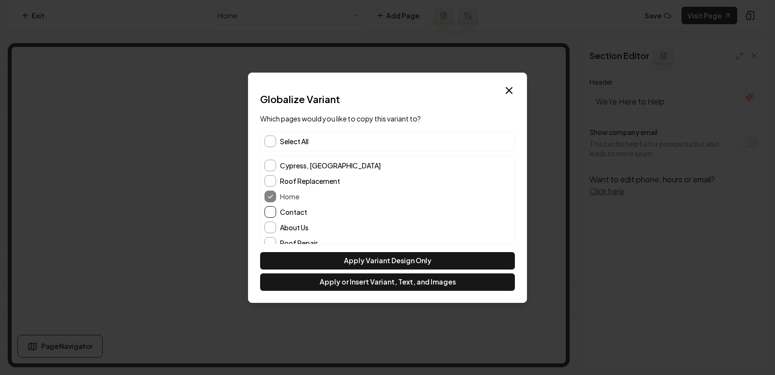
click at [271, 215] on button "Contact" at bounding box center [270, 212] width 12 height 12
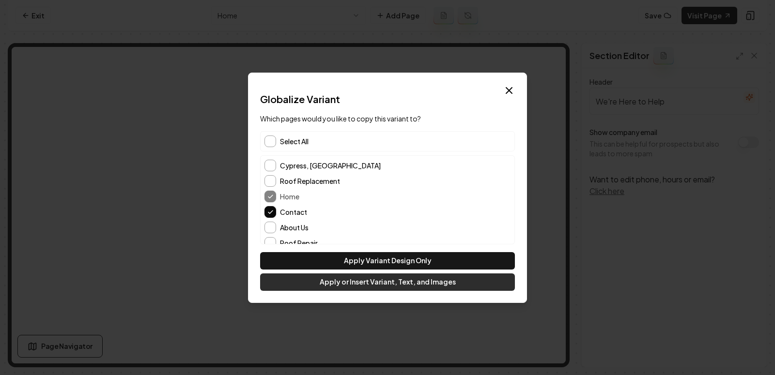
click at [359, 282] on button "Apply or Insert Variant, Text, and Images" at bounding box center [387, 282] width 255 height 17
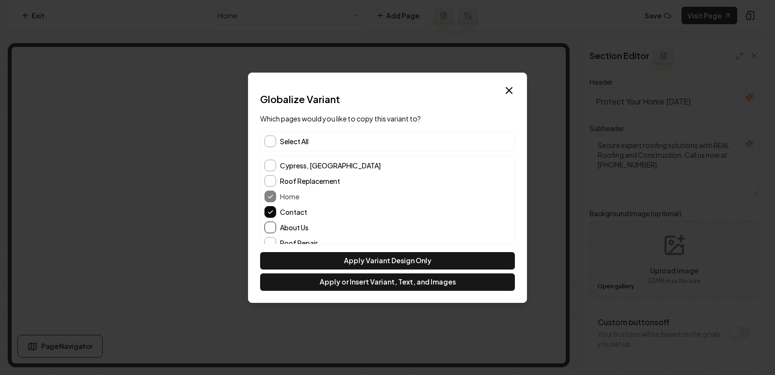
click at [275, 227] on button "About Us" at bounding box center [270, 228] width 12 height 12
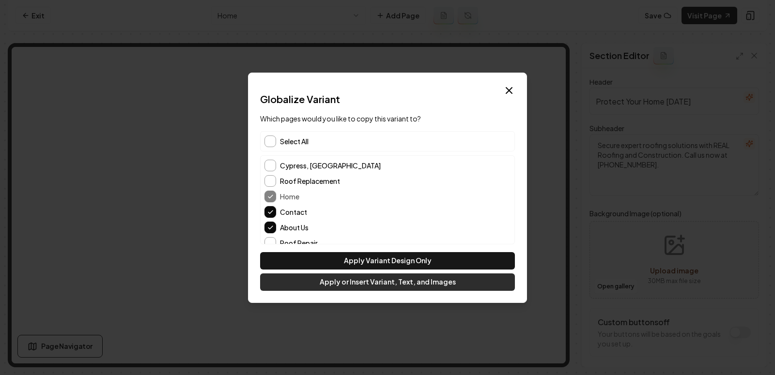
click at [357, 284] on button "Apply or Insert Variant, Text, and Images" at bounding box center [387, 282] width 255 height 17
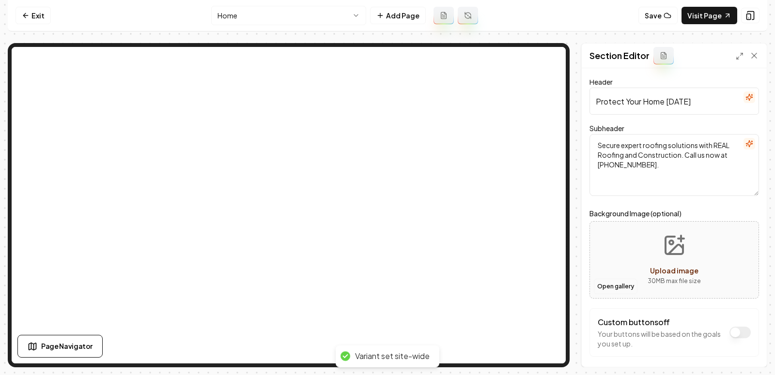
click at [616, 292] on button "Open gallery" at bounding box center [616, 286] width 44 height 15
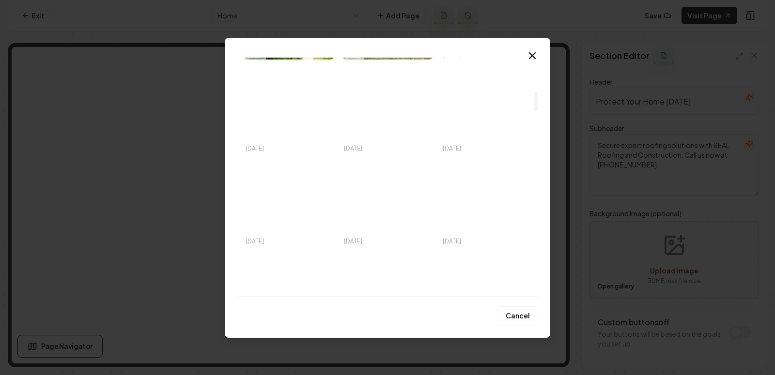
scroll to position [396, 0]
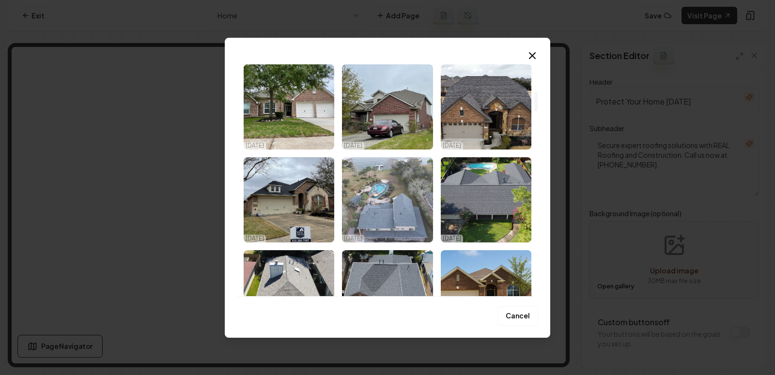
click at [422, 195] on img "Select image image_68e6e7185c7cd75eb8547b4a.jpeg" at bounding box center [387, 199] width 91 height 85
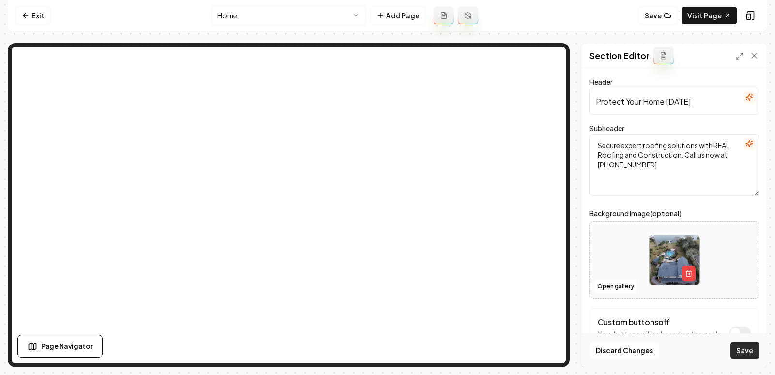
click at [751, 353] on button "Save" at bounding box center [744, 350] width 29 height 17
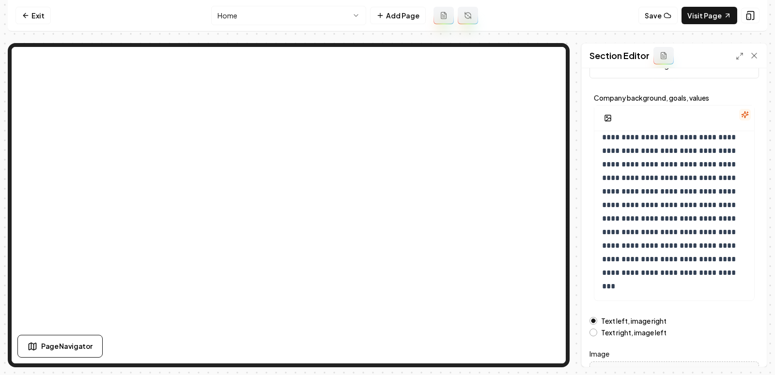
scroll to position [145, 0]
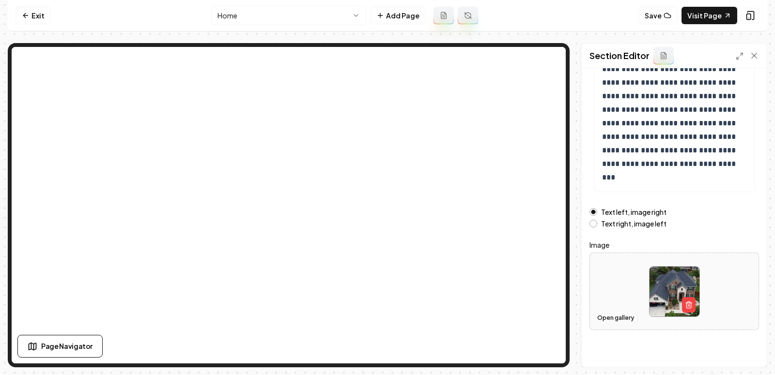
click at [613, 315] on button "Open gallery" at bounding box center [616, 317] width 44 height 15
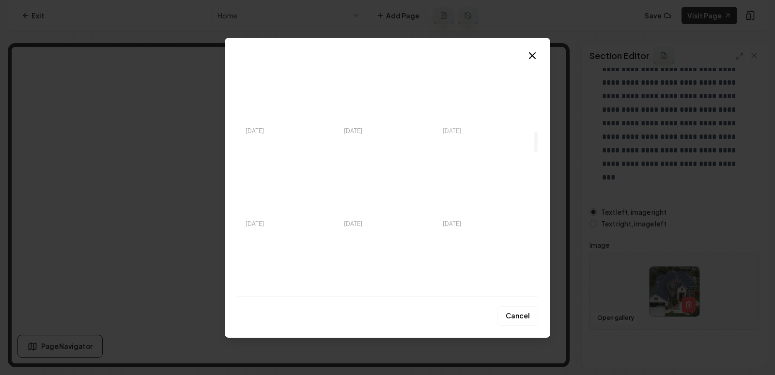
scroll to position [878, 0]
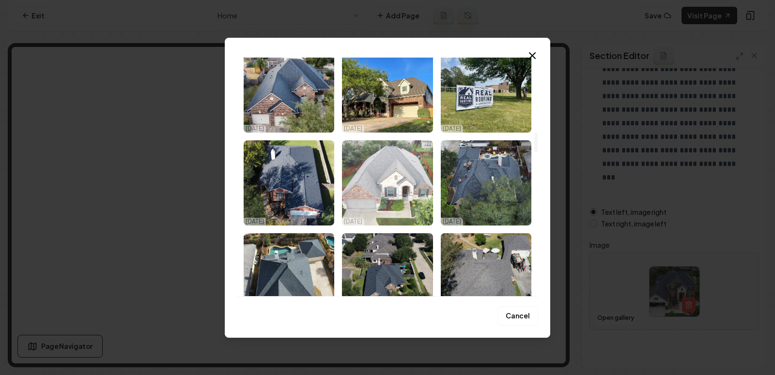
click at [405, 168] on img "Select image image_68e6e7135c7cd75eb85464e9.jpeg" at bounding box center [387, 182] width 91 height 85
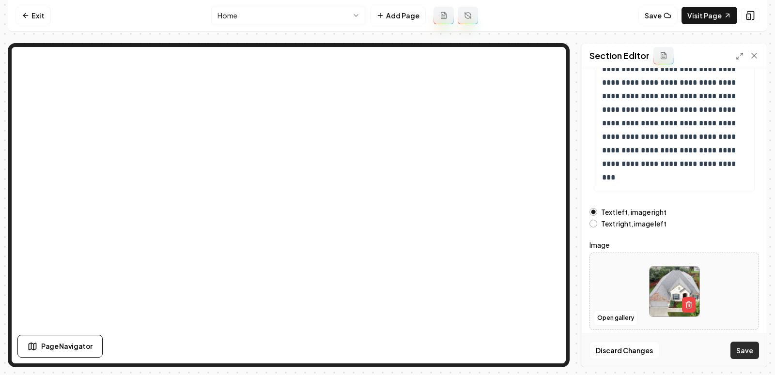
click at [750, 353] on button "Save" at bounding box center [744, 350] width 29 height 17
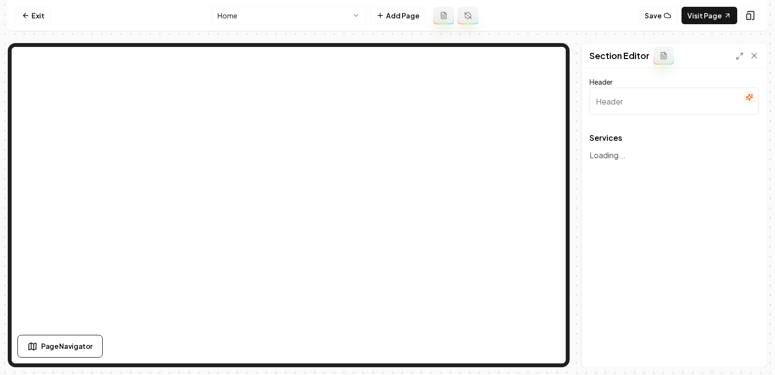
type input "Our Expert Roofing and Construction Services"
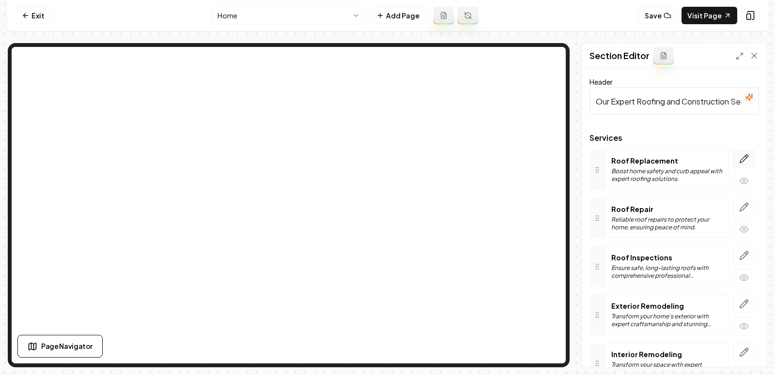
click at [739, 157] on icon "button" at bounding box center [744, 159] width 10 height 10
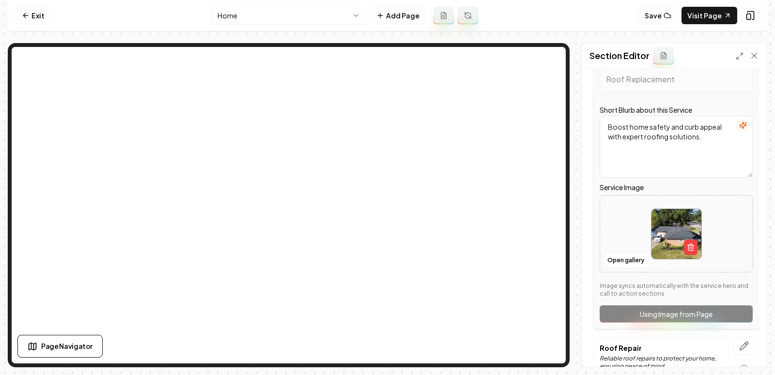
scroll to position [99, 0]
click at [607, 260] on button "Open gallery" at bounding box center [626, 259] width 44 height 15
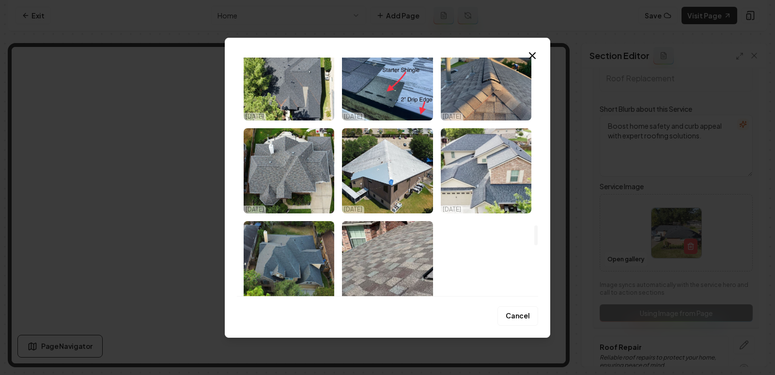
scroll to position [1947, 0]
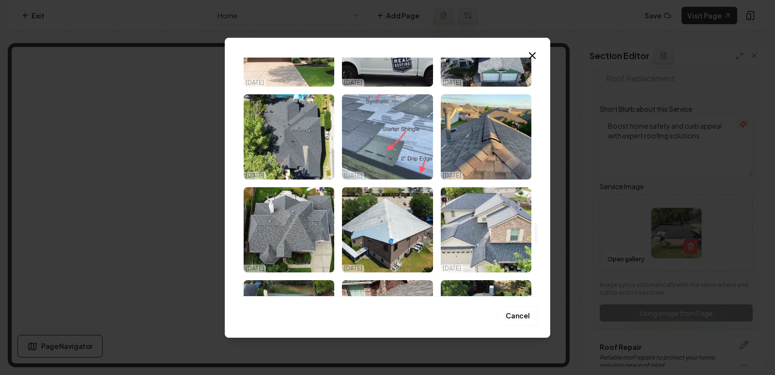
click at [403, 144] on img "Select image image_68e6e7105c7cd75eb8545c2b.jpeg" at bounding box center [387, 136] width 91 height 85
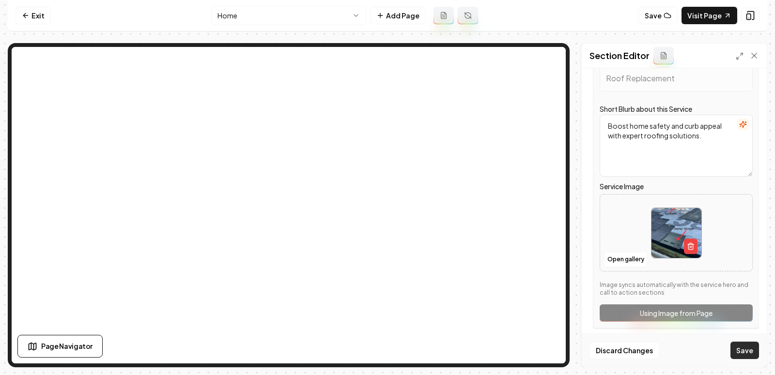
click at [737, 346] on button "Save" at bounding box center [744, 350] width 29 height 17
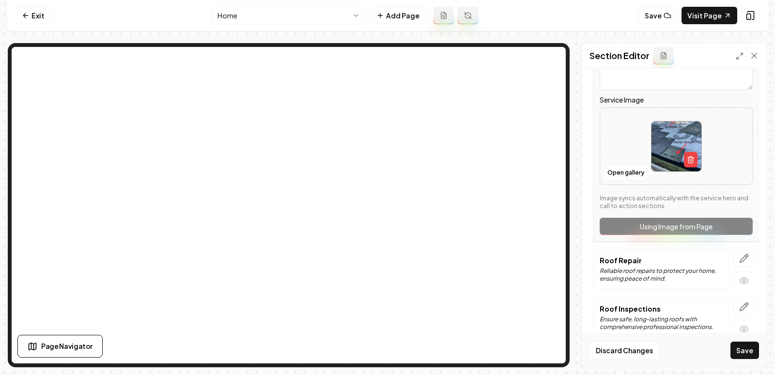
scroll to position [230, 0]
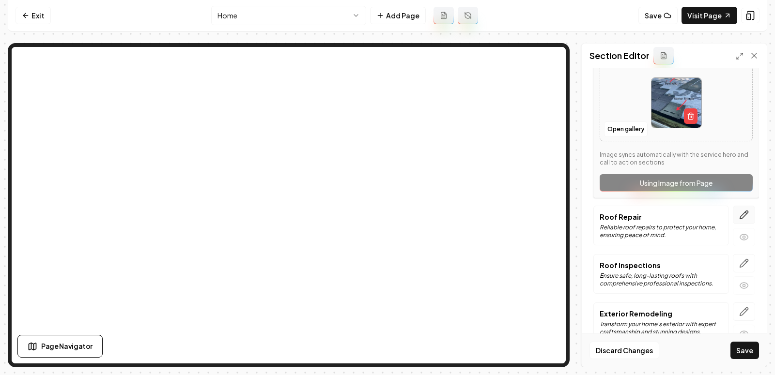
click at [742, 216] on icon "button" at bounding box center [744, 215] width 10 height 10
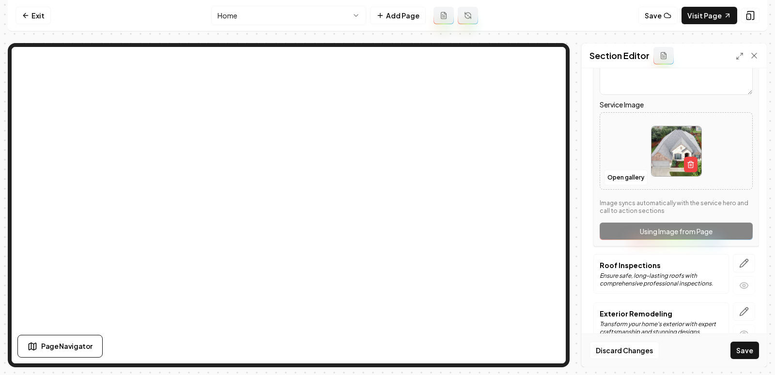
click at [682, 164] on img at bounding box center [676, 151] width 50 height 50
click at [688, 165] on icon "button" at bounding box center [691, 165] width 8 height 8
click at [617, 183] on button "Open gallery" at bounding box center [626, 177] width 44 height 15
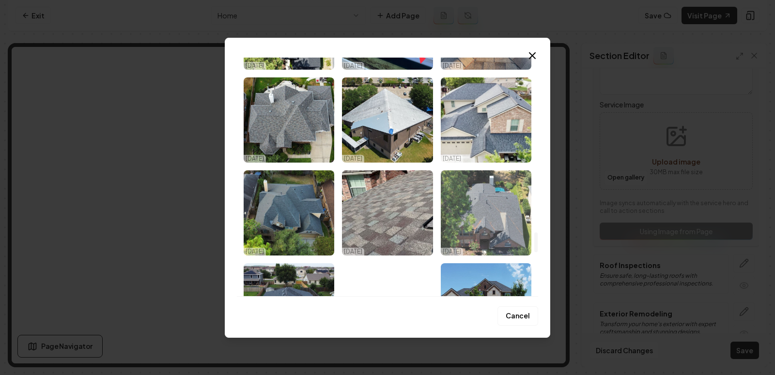
scroll to position [2057, 0]
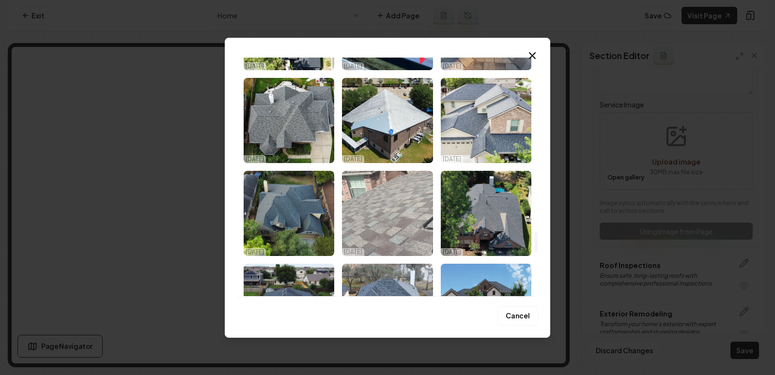
click at [390, 217] on img "Select image image_68e6e70f5c7cd75eb85459fc.jpeg" at bounding box center [387, 213] width 91 height 85
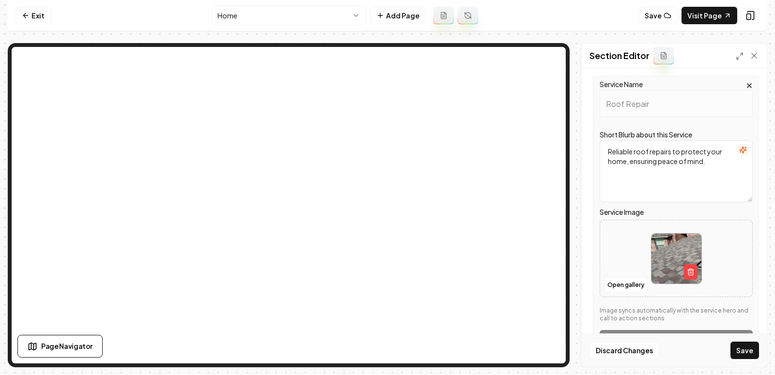
scroll to position [218, 0]
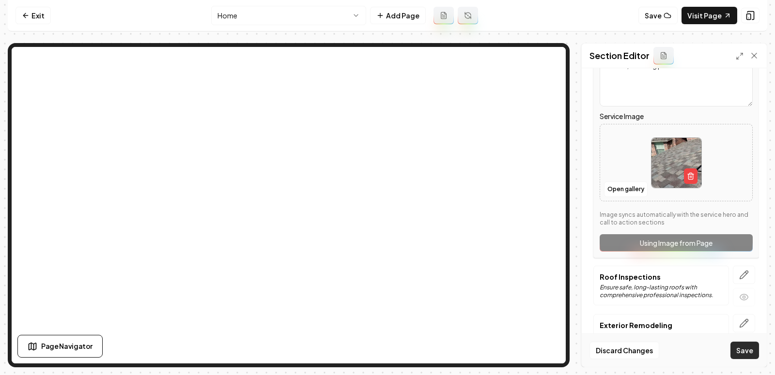
click at [748, 357] on button "Save" at bounding box center [744, 350] width 29 height 17
click at [743, 348] on button "Save" at bounding box center [744, 350] width 29 height 17
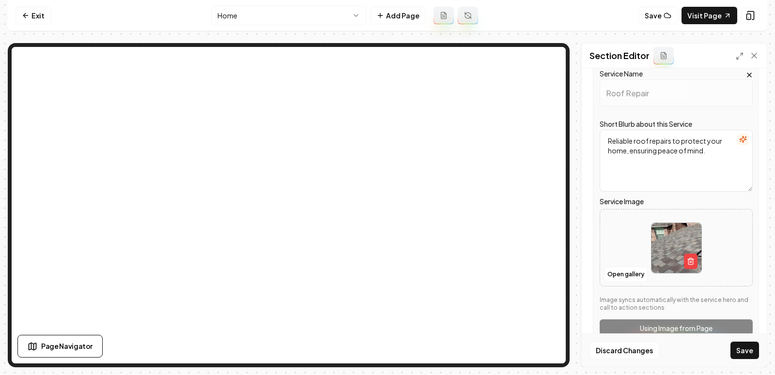
scroll to position [0, 0]
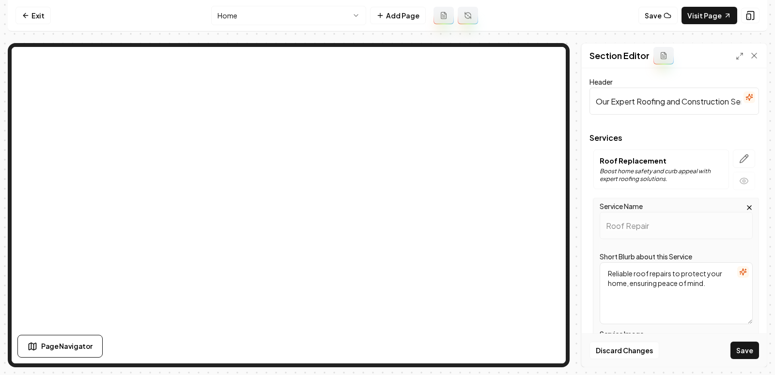
click at [650, 156] on p "Roof Replacement" at bounding box center [661, 161] width 123 height 10
click at [629, 156] on p "Roof Replacement" at bounding box center [661, 161] width 123 height 10
click at [742, 159] on icon "button" at bounding box center [744, 159] width 8 height 8
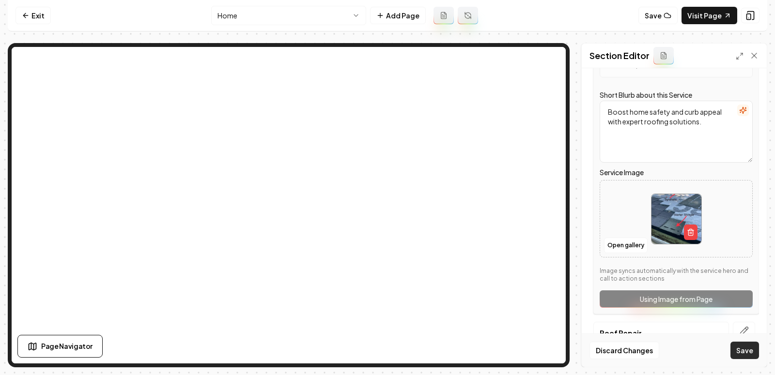
scroll to position [141, 0]
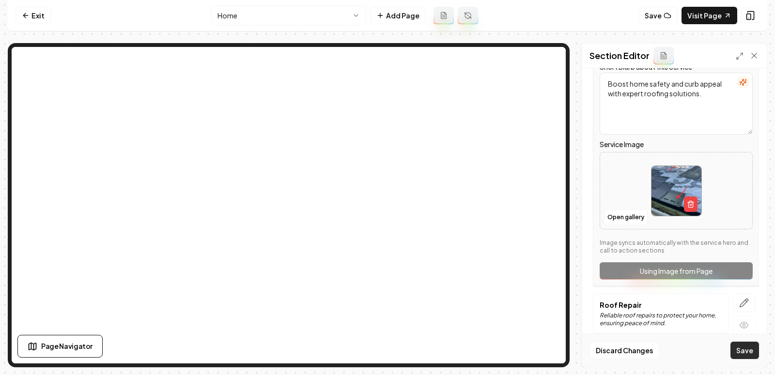
click at [752, 354] on button "Save" at bounding box center [744, 350] width 29 height 17
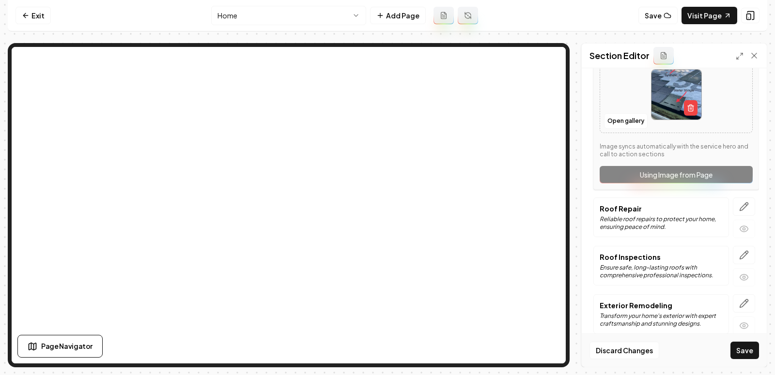
scroll to position [238, 0]
click at [739, 205] on icon "button" at bounding box center [744, 206] width 10 height 10
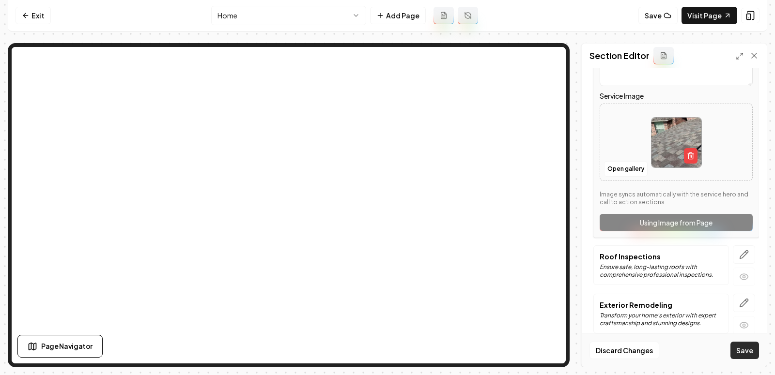
click at [734, 355] on button "Save" at bounding box center [744, 350] width 29 height 17
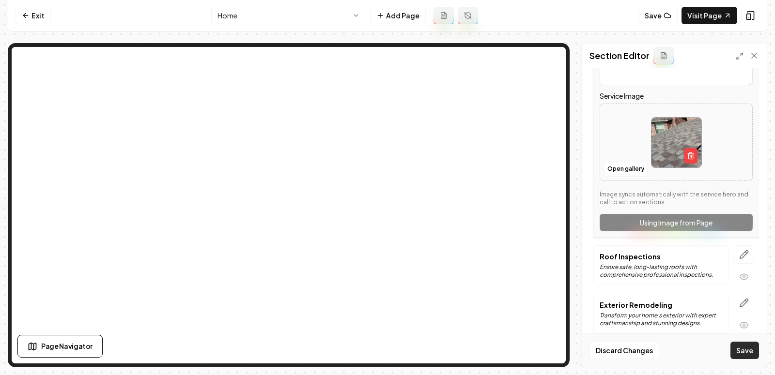
click at [734, 355] on button "Save" at bounding box center [744, 350] width 29 height 17
click at [664, 216] on div "Service Name Roof Repair Short Blurb about this Service Reliable roof repairs t…" at bounding box center [676, 99] width 166 height 278
click at [666, 223] on div "Service Name Roof Repair Short Blurb about this Service Reliable roof repairs t…" at bounding box center [676, 99] width 166 height 278
click at [740, 250] on icon "button" at bounding box center [744, 255] width 10 height 10
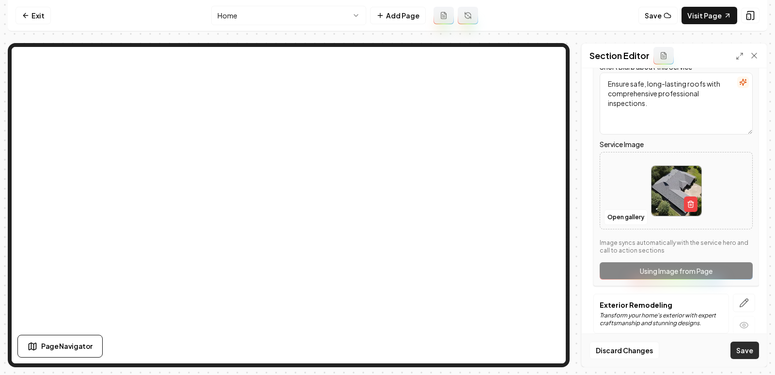
click at [746, 349] on button "Save" at bounding box center [744, 350] width 29 height 17
click at [666, 17] on button "Save" at bounding box center [657, 15] width 39 height 17
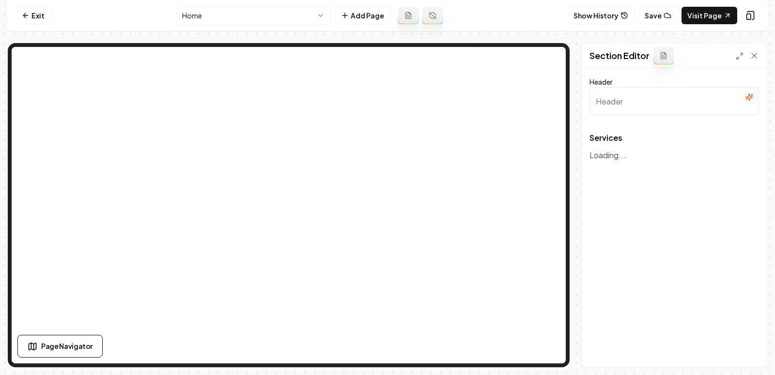
type input "Our Expert Roofing and Construction Services"
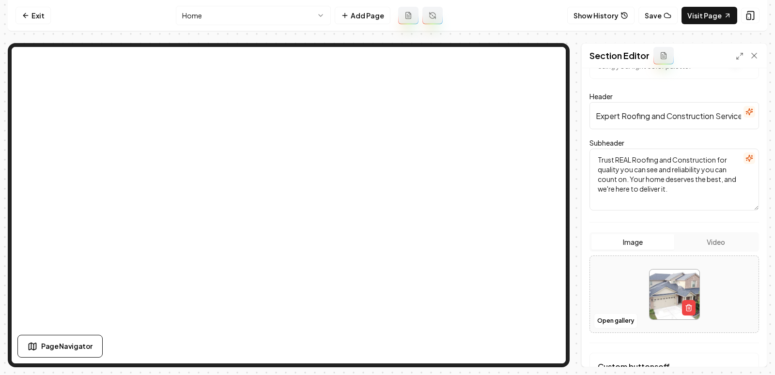
scroll to position [45, 0]
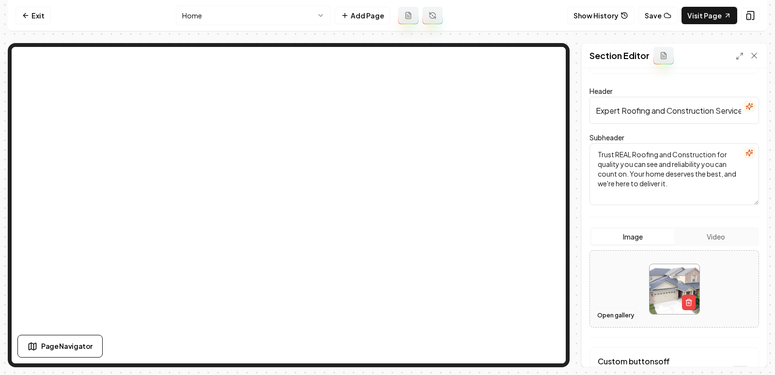
click at [601, 314] on button "Open gallery" at bounding box center [616, 315] width 44 height 15
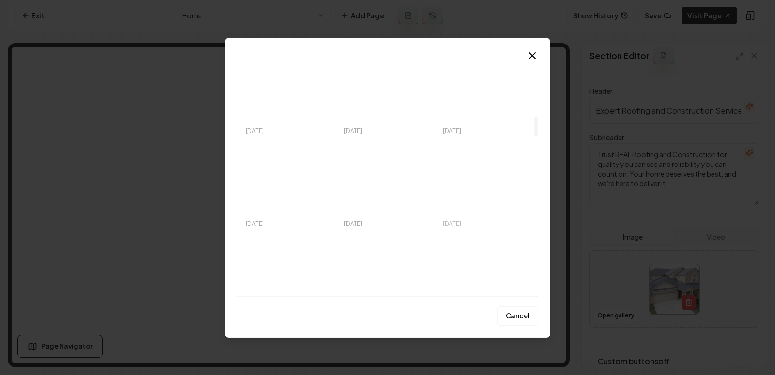
scroll to position [691, 0]
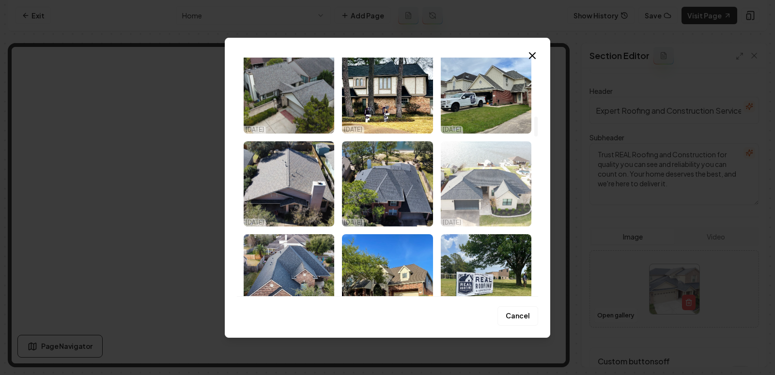
click at [507, 175] on img "Select image image_68e6e7135c7cd75eb8546626.jpeg" at bounding box center [486, 183] width 91 height 85
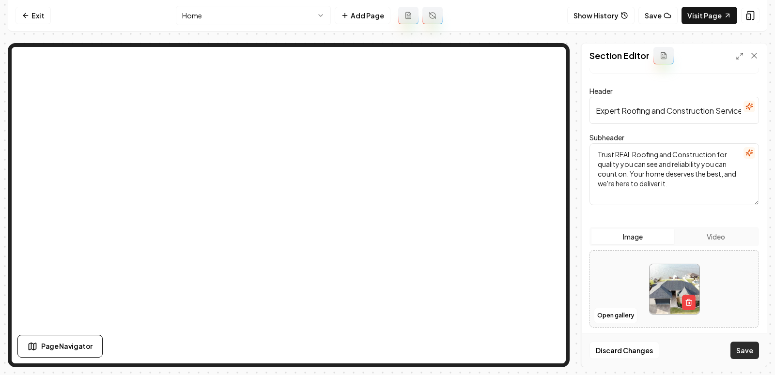
click at [750, 353] on button "Save" at bounding box center [744, 350] width 29 height 17
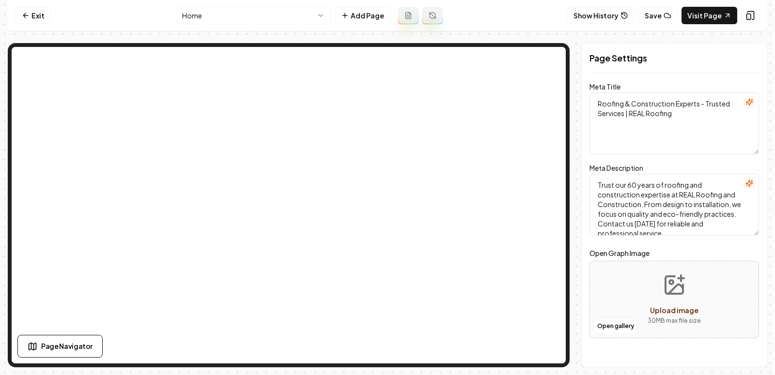
scroll to position [0, 0]
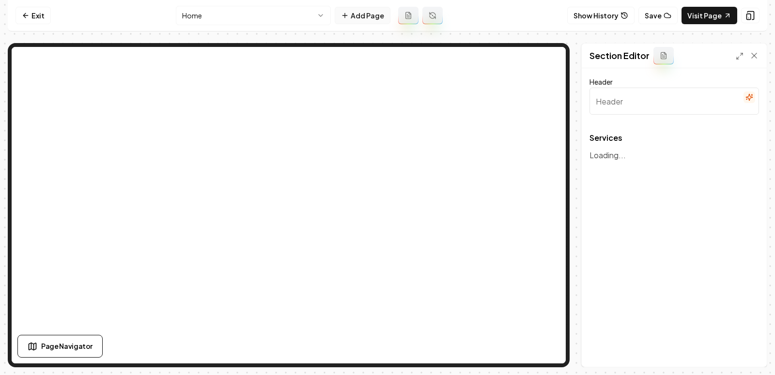
type input "Our Expert Roofing and Construction Services"
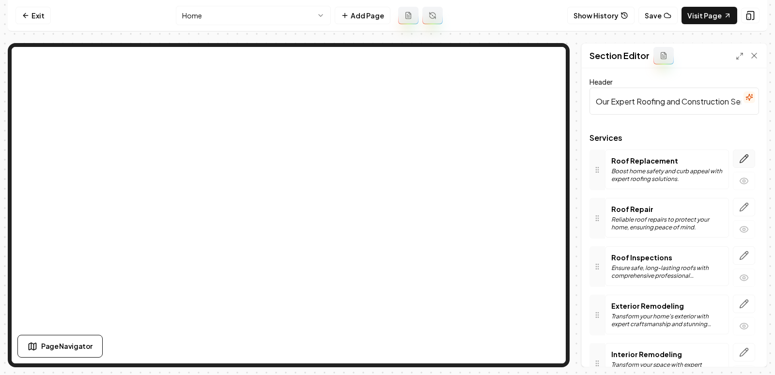
click at [745, 161] on icon "button" at bounding box center [744, 159] width 10 height 10
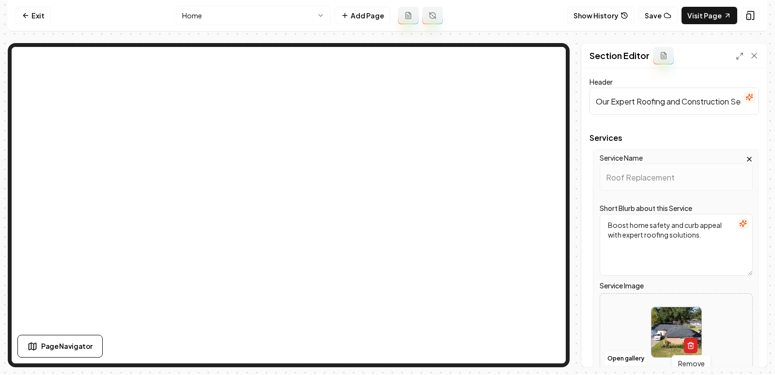
click at [690, 346] on line "button" at bounding box center [690, 346] width 0 height 2
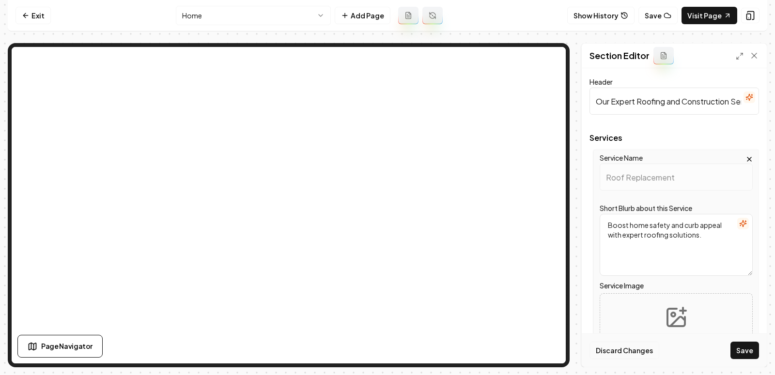
click at [618, 349] on button "Discard Changes" at bounding box center [624, 350] width 70 height 17
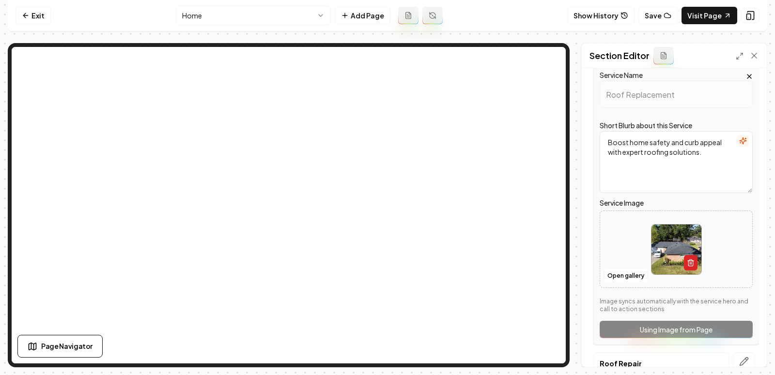
scroll to position [90, 0]
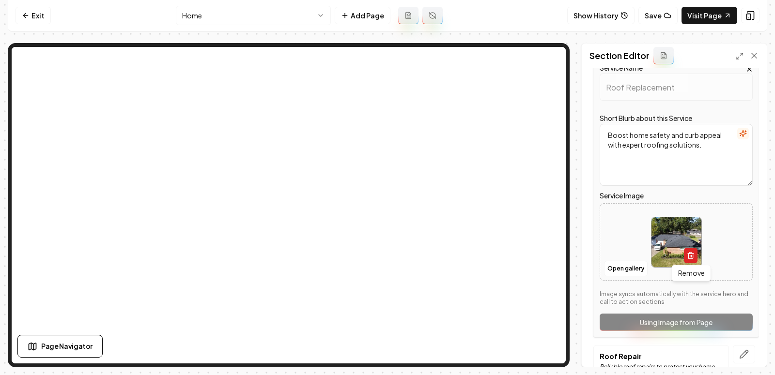
click at [691, 252] on icon "button" at bounding box center [691, 256] width 8 height 8
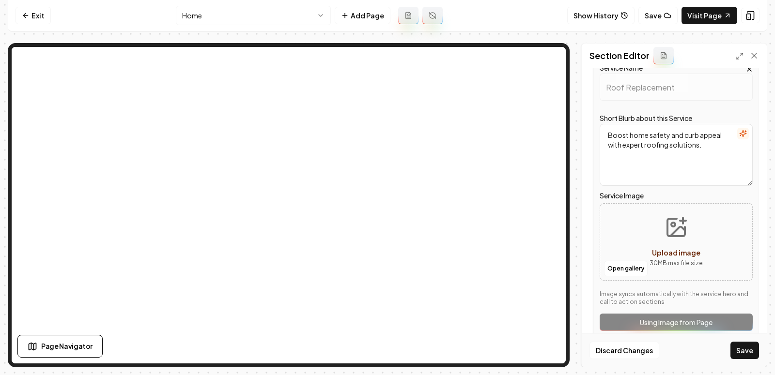
click at [654, 228] on button "Upload image 30 MB max file size" at bounding box center [676, 242] width 69 height 68
click at [615, 273] on button "Open gallery" at bounding box center [626, 268] width 44 height 15
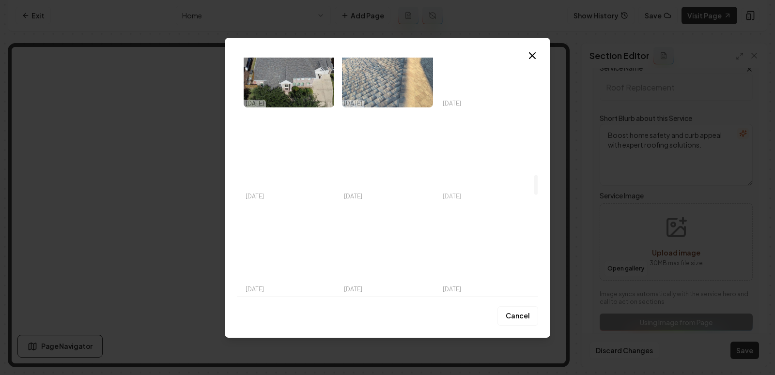
scroll to position [1402, 0]
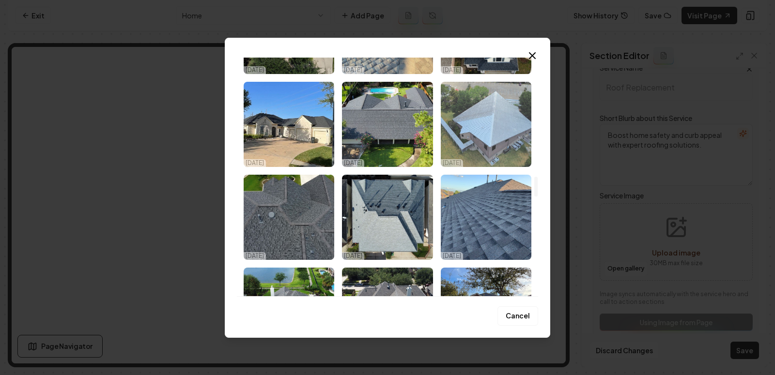
click at [504, 127] on img "Select image image_68e6e70f5c7cd75eb8545a4f.jpeg" at bounding box center [486, 124] width 91 height 85
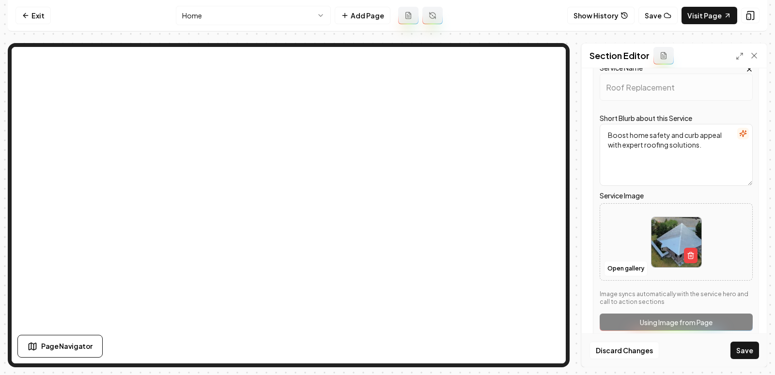
scroll to position [170, 0]
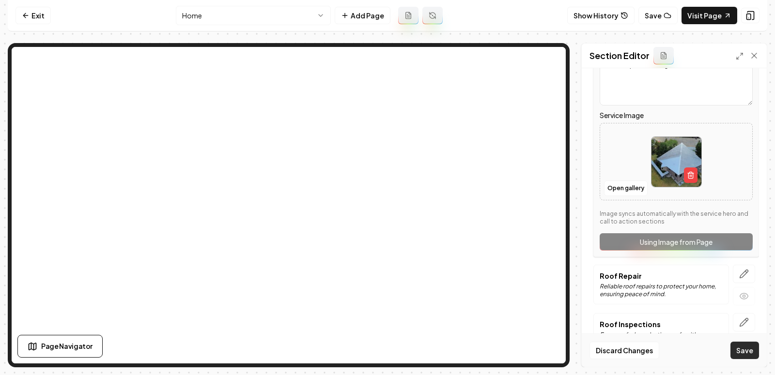
click at [747, 345] on button "Save" at bounding box center [744, 350] width 29 height 17
click at [743, 346] on button "Save" at bounding box center [744, 350] width 29 height 17
click at [744, 360] on div "Discard Changes Save" at bounding box center [674, 350] width 185 height 33
click at [744, 355] on button "Save" at bounding box center [744, 350] width 29 height 17
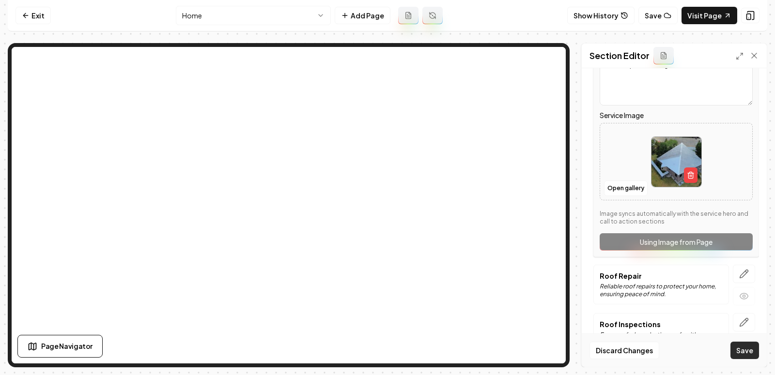
click at [744, 355] on button "Save" at bounding box center [744, 350] width 29 height 17
click at [743, 350] on button "Save" at bounding box center [744, 350] width 29 height 17
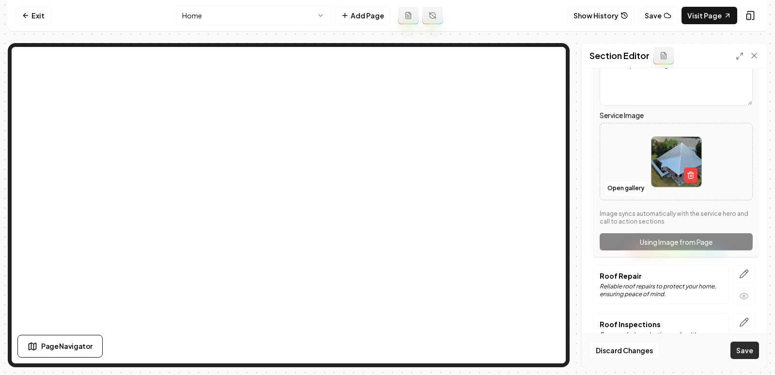
click at [743, 350] on button "Save" at bounding box center [744, 350] width 29 height 17
click at [749, 358] on button "Save" at bounding box center [744, 350] width 29 height 17
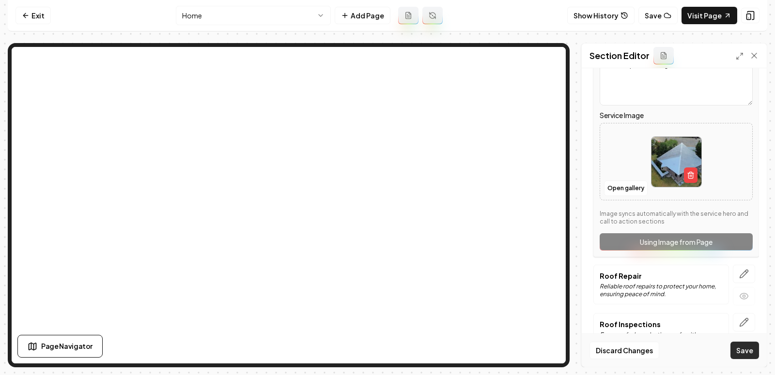
click at [742, 358] on button "Save" at bounding box center [744, 350] width 29 height 17
click at [711, 10] on link "Visit Page" at bounding box center [710, 15] width 56 height 17
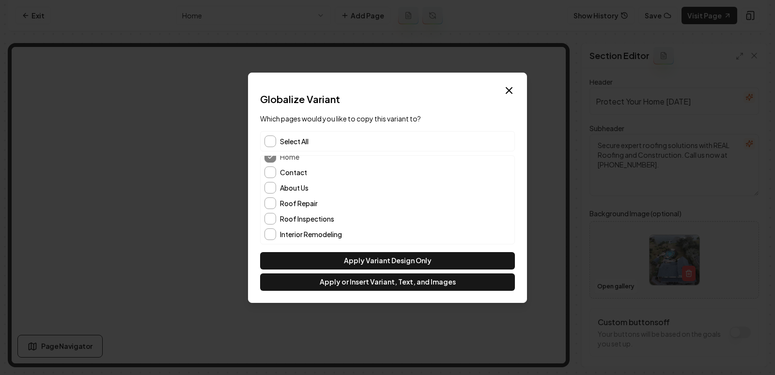
scroll to position [52, 0]
click at [276, 170] on div "About Us" at bounding box center [387, 176] width 246 height 12
click at [273, 171] on button "About Us" at bounding box center [270, 176] width 12 height 12
click at [273, 160] on button "Contact" at bounding box center [270, 160] width 12 height 12
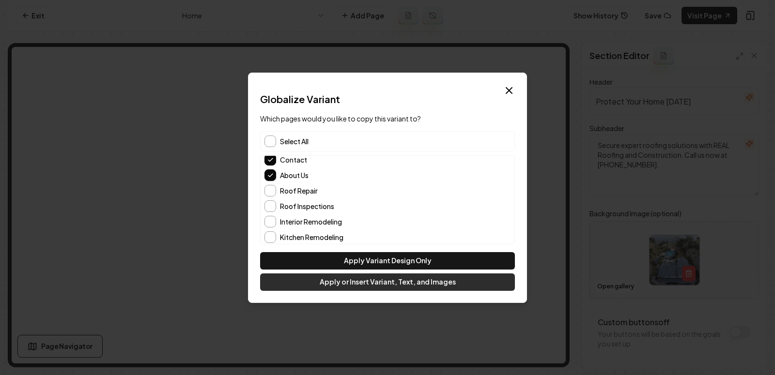
click at [374, 281] on button "Apply or Insert Variant, Text, and Images" at bounding box center [387, 282] width 255 height 17
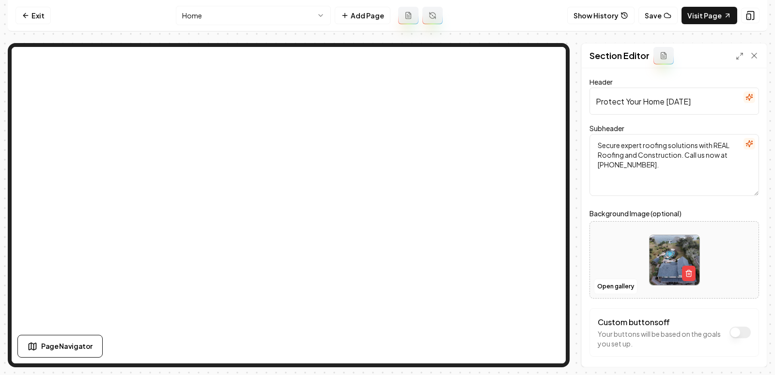
click at [279, 10] on html "Computer Required This feature is only available on a computer. Please switch t…" at bounding box center [387, 187] width 775 height 375
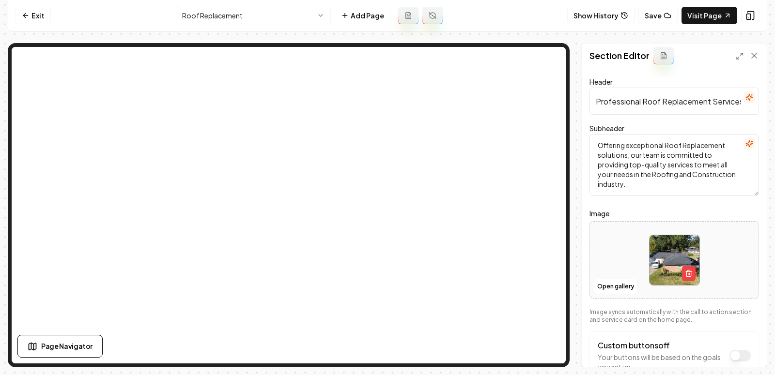
scroll to position [3, 0]
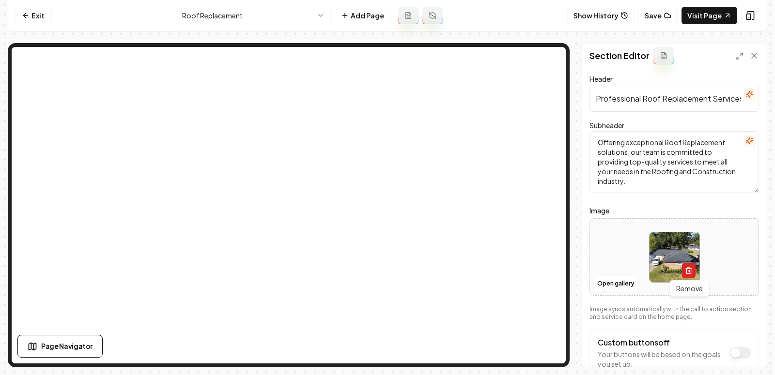
click at [691, 270] on icon "button" at bounding box center [688, 271] width 4 height 5
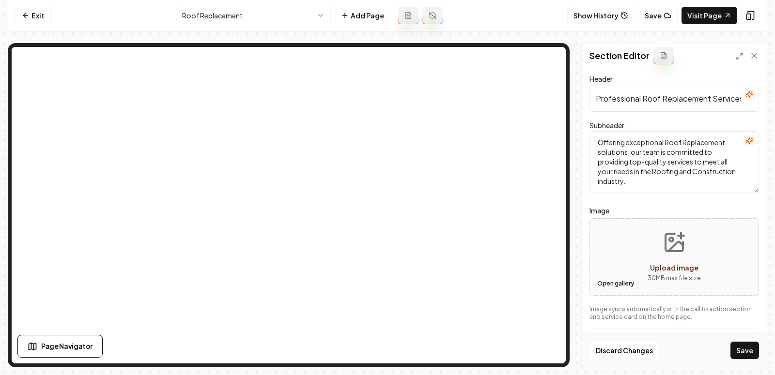
click at [615, 279] on button "Open gallery" at bounding box center [616, 283] width 44 height 15
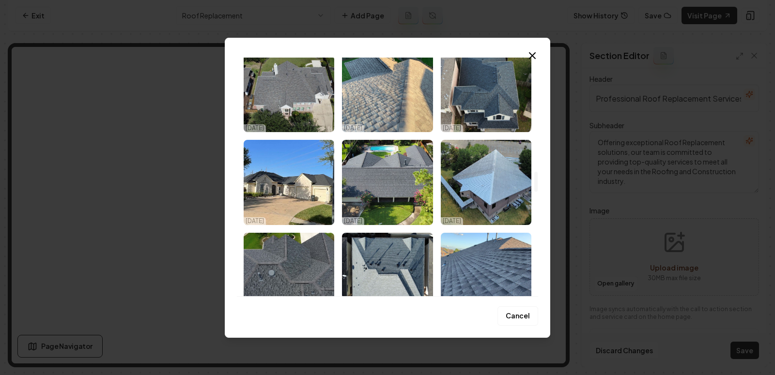
scroll to position [1343, 0]
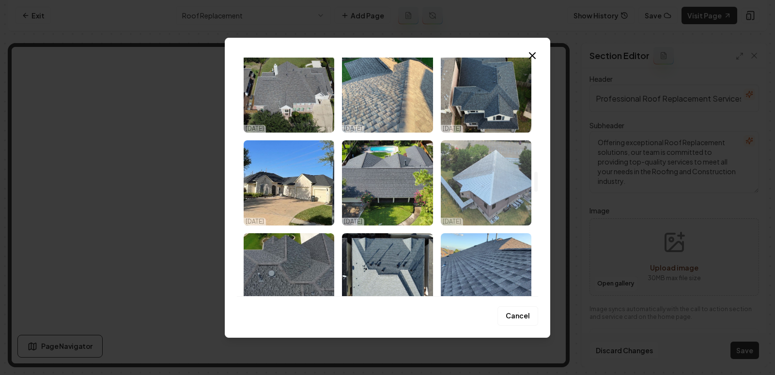
click at [474, 197] on img "Select image image_68e6e70f5c7cd75eb8545a4f.jpeg" at bounding box center [486, 182] width 91 height 85
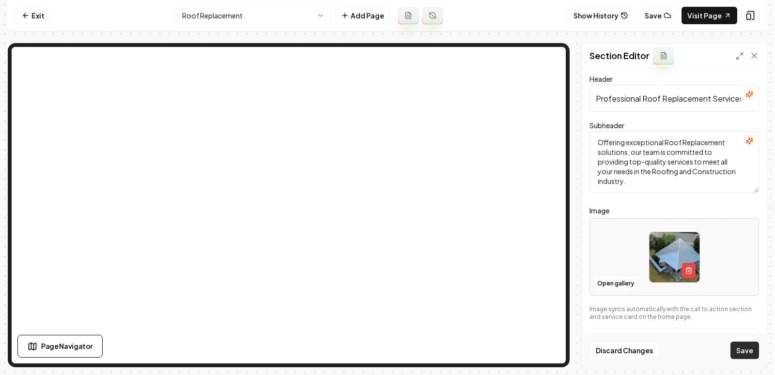
click at [741, 349] on button "Save" at bounding box center [744, 350] width 29 height 17
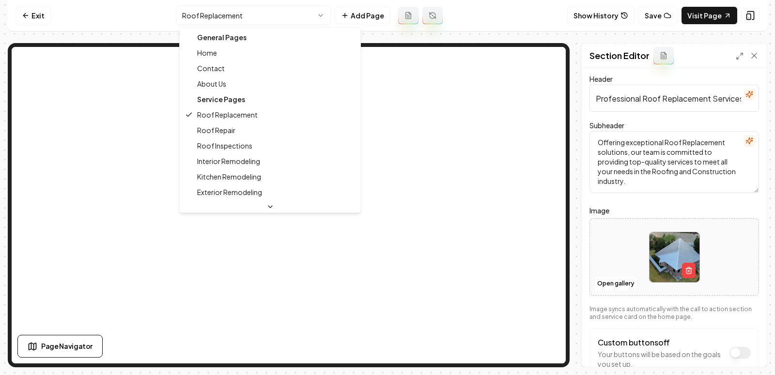
click at [253, 22] on html "Computer Required This feature is only available on a computer. Please switch t…" at bounding box center [387, 187] width 775 height 375
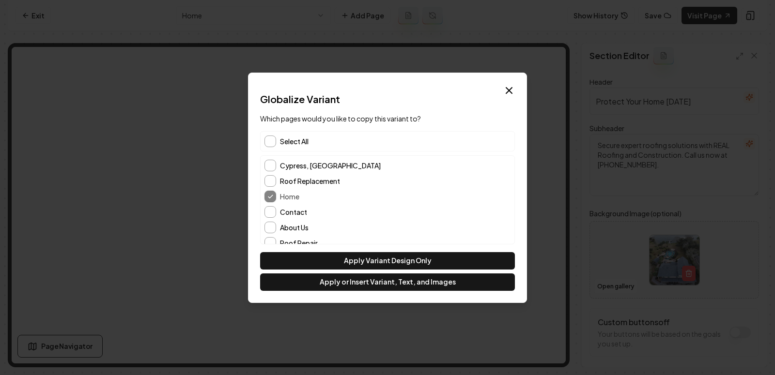
click at [284, 137] on span "Select All" at bounding box center [294, 142] width 29 height 10
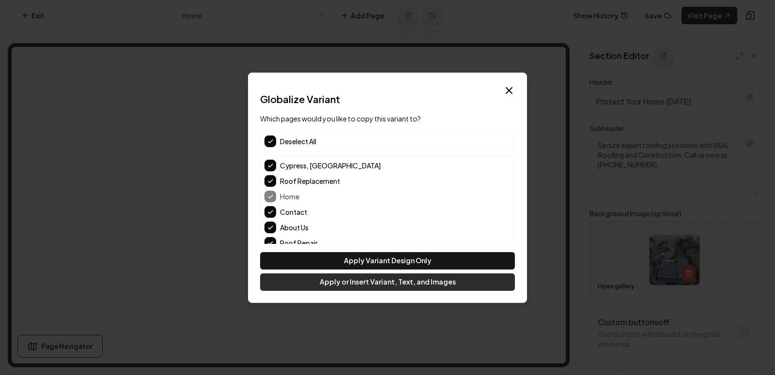
click at [379, 286] on button "Apply or Insert Variant, Text, and Images" at bounding box center [387, 282] width 255 height 17
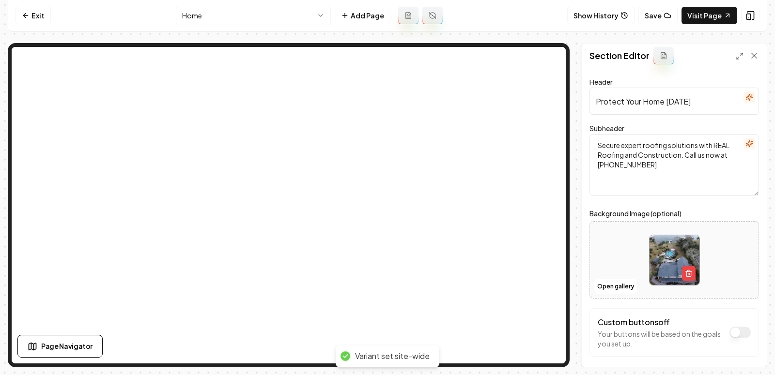
click at [229, 6] on html "Computer Required This feature is only available on a computer. Please switch t…" at bounding box center [387, 187] width 775 height 375
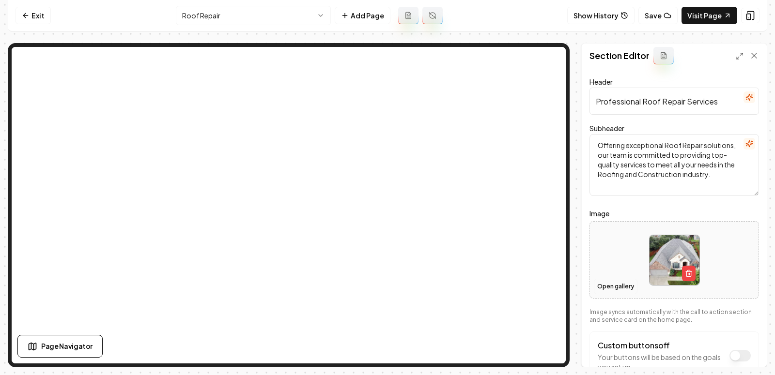
click at [607, 287] on button "Open gallery" at bounding box center [616, 286] width 44 height 15
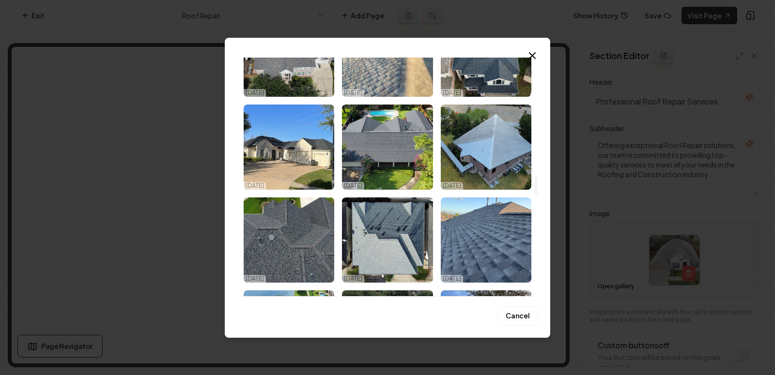
scroll to position [1375, 0]
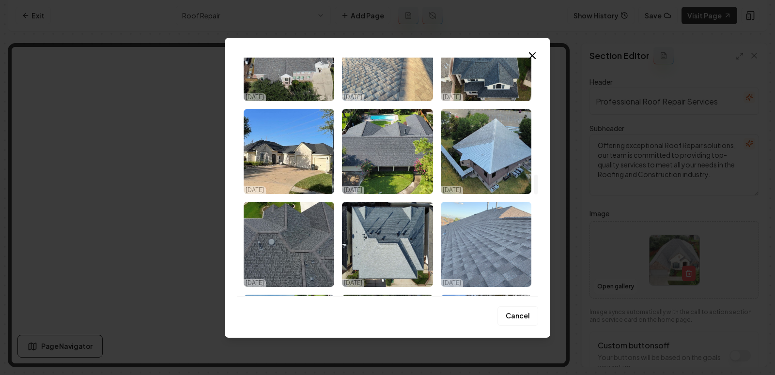
click at [478, 273] on img "Select image image_68e6e70f5c7cd75eb8545978.jpeg" at bounding box center [486, 244] width 91 height 85
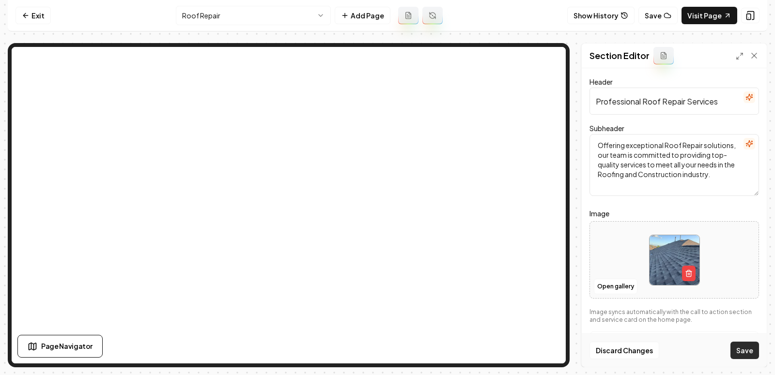
click at [740, 351] on button "Save" at bounding box center [744, 350] width 29 height 17
click at [226, 6] on html "Computer Required This feature is only available on a computer. Please switch t…" at bounding box center [387, 187] width 775 height 375
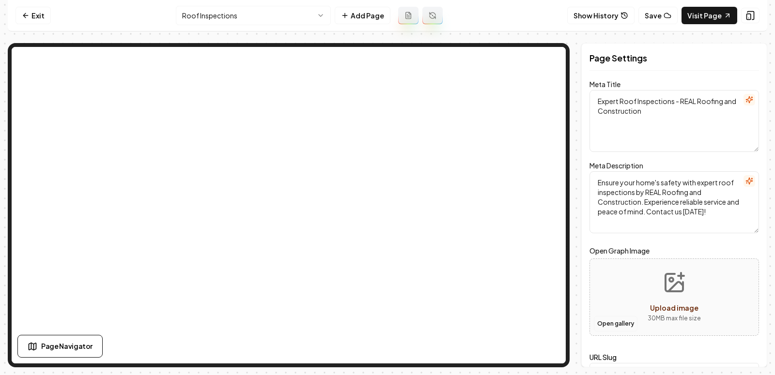
click at [616, 320] on button "Open gallery" at bounding box center [616, 323] width 44 height 15
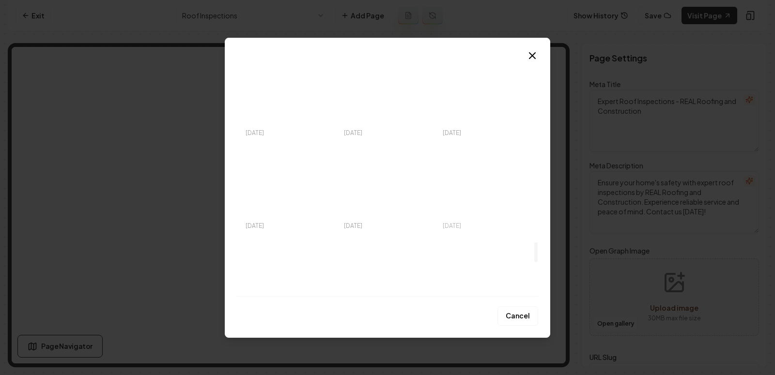
scroll to position [2182, 0]
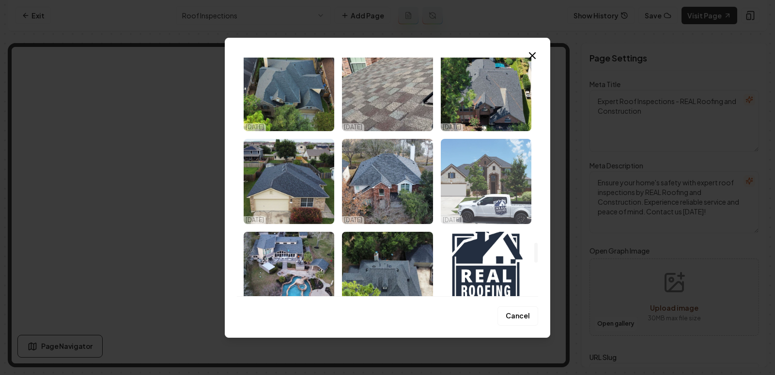
click at [487, 202] on img "Select image image_68e6e70f5c7cd75eb85457e5.jpeg" at bounding box center [486, 181] width 91 height 85
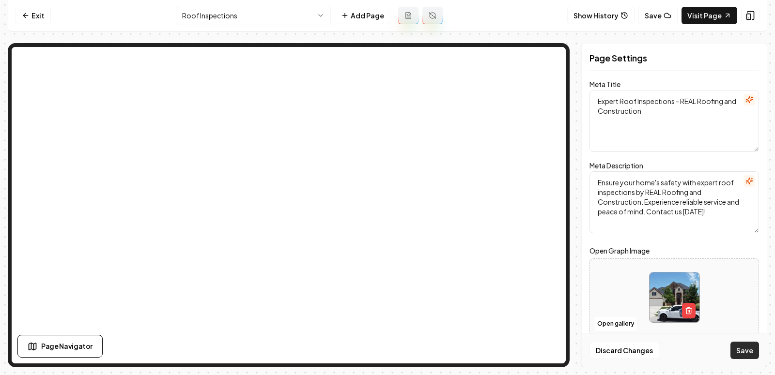
click at [739, 356] on button "Save" at bounding box center [744, 350] width 29 height 17
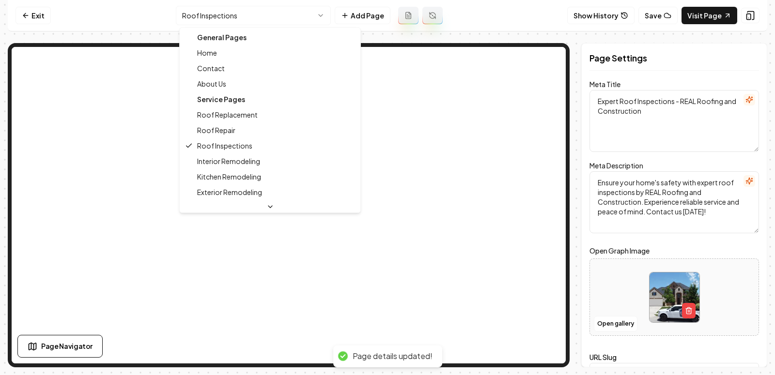
click at [257, 16] on html "Computer Required This feature is only available on a computer. Please switch t…" at bounding box center [387, 187] width 775 height 375
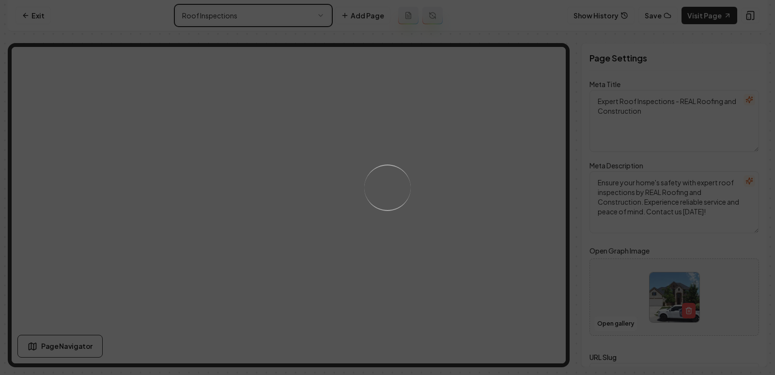
type textarea "Expert Roof Repair Services - REAL Roofing and Construction"
type textarea "Discover why homeowners trust REAL Roofing and Construction for expert roof rep…"
type input "roof-repair"
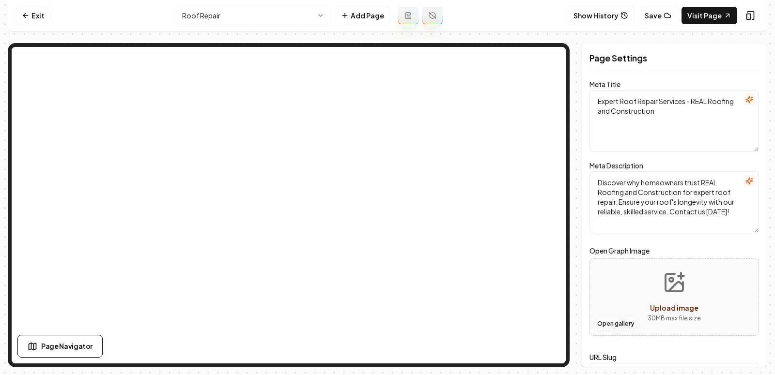
click at [616, 321] on button "Open gallery" at bounding box center [616, 323] width 44 height 15
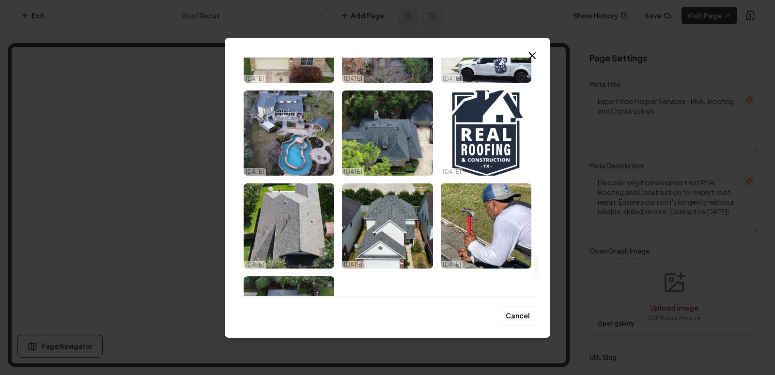
scroll to position [2325, 0]
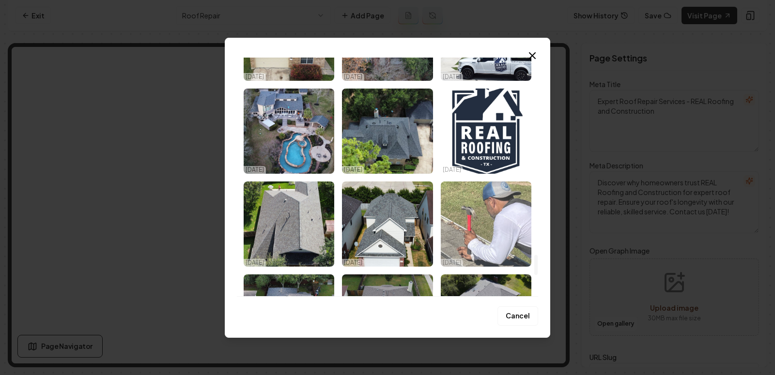
click at [478, 244] on img "Select image image_68e6e70f5c7cd75eb8545948.jpeg" at bounding box center [486, 224] width 91 height 85
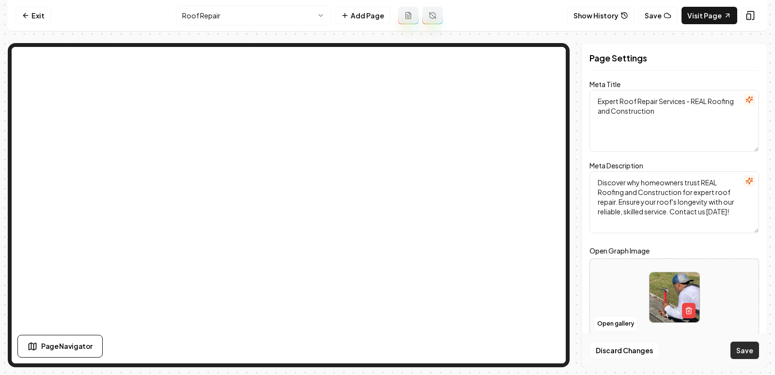
click at [734, 350] on button "Save" at bounding box center [744, 350] width 29 height 17
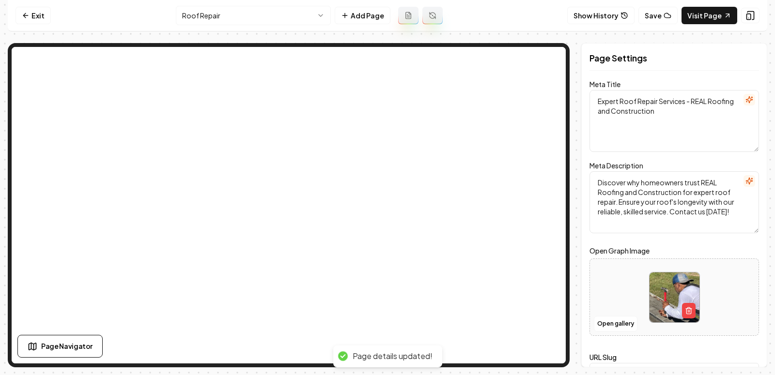
click at [304, 4] on nav "Exit Roof Repair Add Page Show History Save Visit Page" at bounding box center [387, 15] width 759 height 31
click at [257, 14] on html "Computer Required This feature is only available on a computer. Please switch t…" at bounding box center [387, 187] width 775 height 375
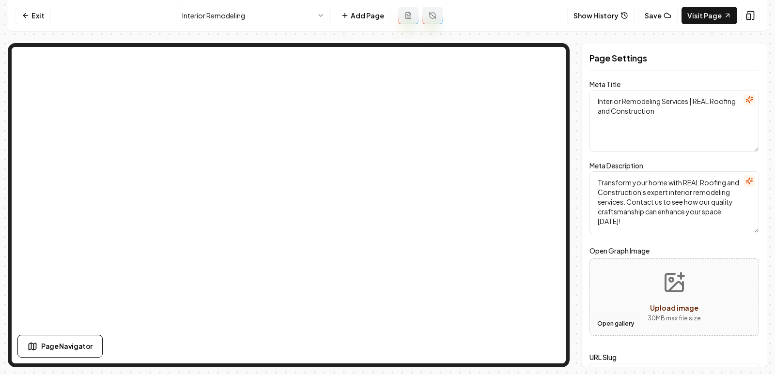
click at [614, 325] on button "Open gallery" at bounding box center [616, 323] width 44 height 15
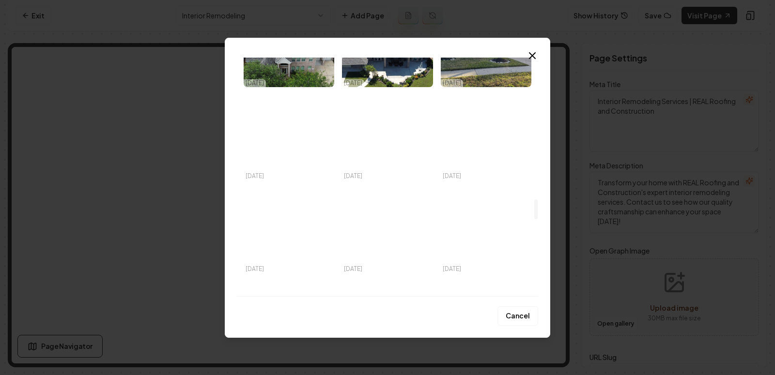
scroll to position [1650, 0]
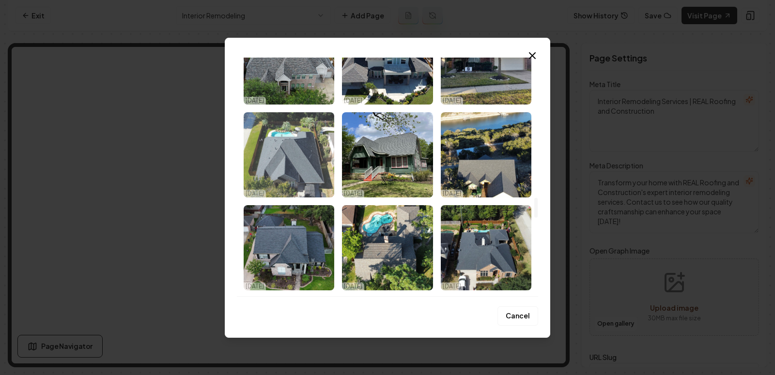
click at [292, 161] on img "Select image image_68e6e7105c7cd75eb8545c6f.jpeg" at bounding box center [289, 154] width 91 height 85
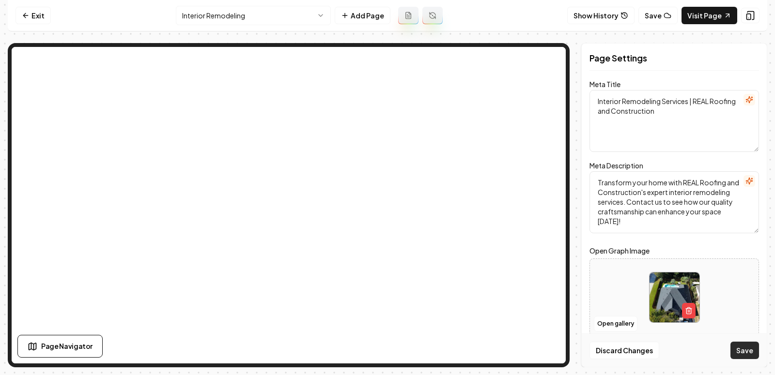
click at [750, 358] on button "Save" at bounding box center [744, 350] width 29 height 17
click at [245, 10] on html "Computer Required This feature is only available on a computer. Please switch t…" at bounding box center [387, 187] width 775 height 375
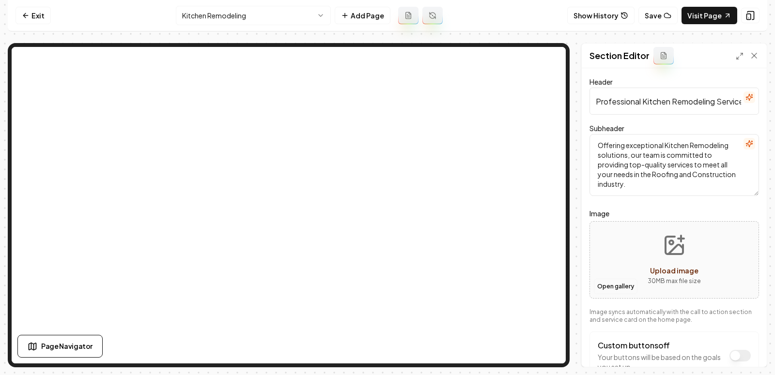
click at [615, 286] on button "Open gallery" at bounding box center [616, 286] width 44 height 15
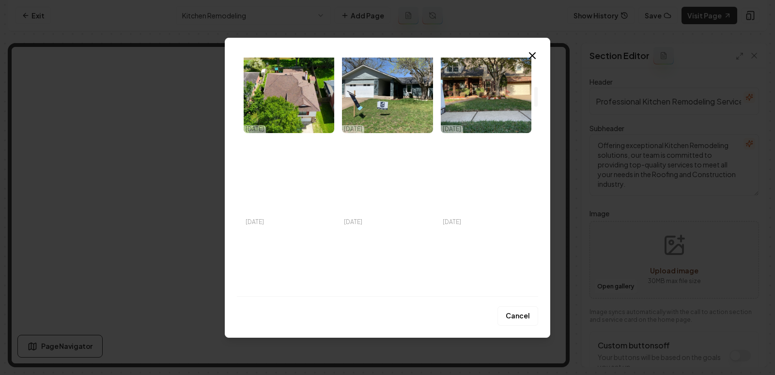
scroll to position [364, 0]
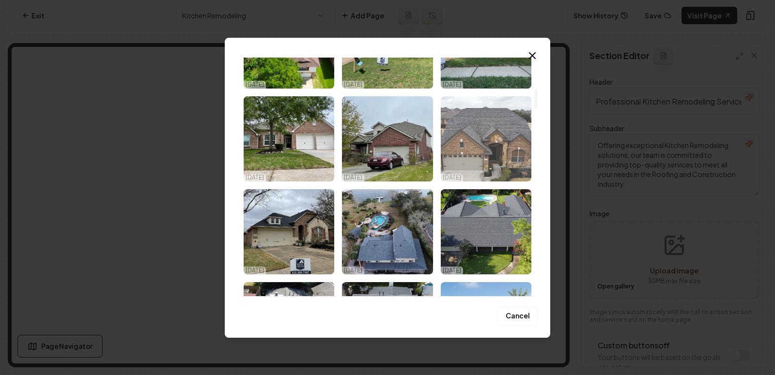
click at [500, 149] on img "Select image image_68e6e7185c7cd75eb8547b22.jpeg" at bounding box center [486, 138] width 91 height 85
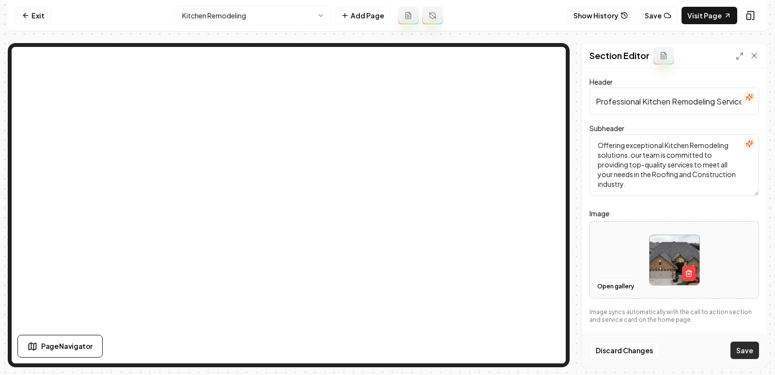
click at [742, 348] on button "Save" at bounding box center [744, 350] width 29 height 17
click at [258, 22] on html "Computer Required This feature is only available on a computer. Please switch t…" at bounding box center [387, 187] width 775 height 375
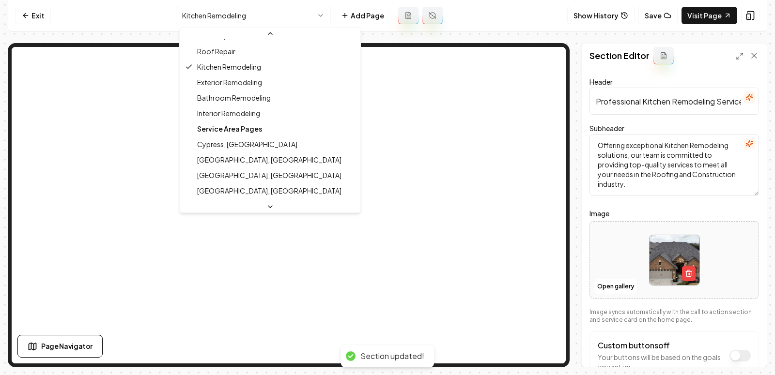
scroll to position [81, 0]
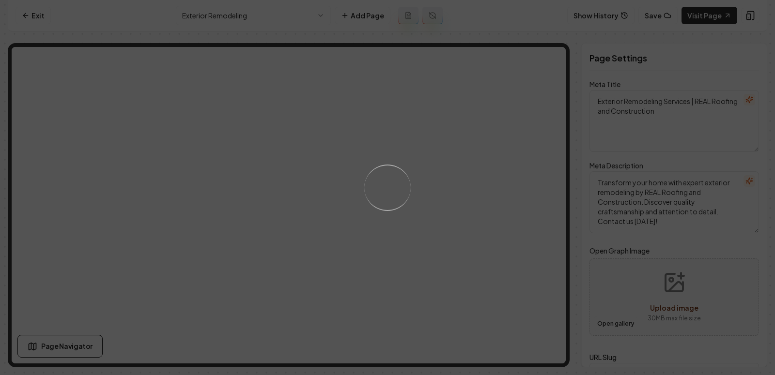
click at [623, 323] on button "Open gallery" at bounding box center [616, 323] width 44 height 15
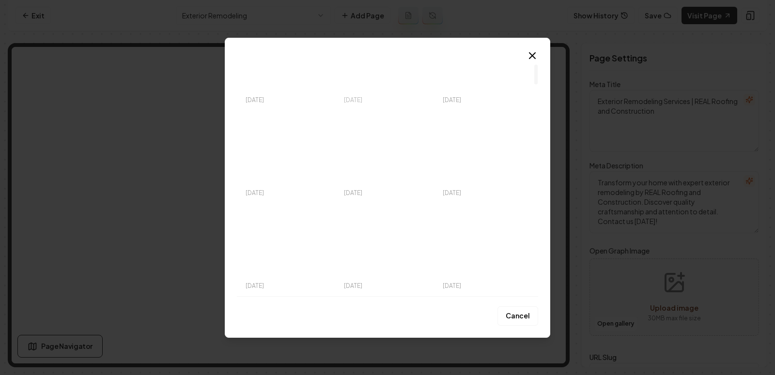
scroll to position [78, 0]
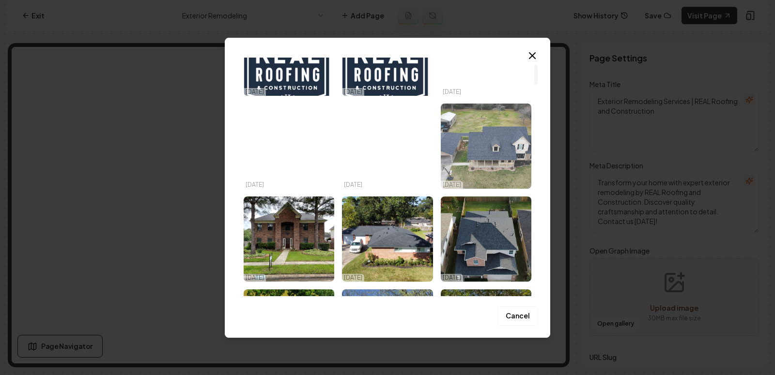
click at [488, 155] on img "Select image image_68e6e71c5c7cd75eb8548e82.jpeg" at bounding box center [486, 146] width 91 height 85
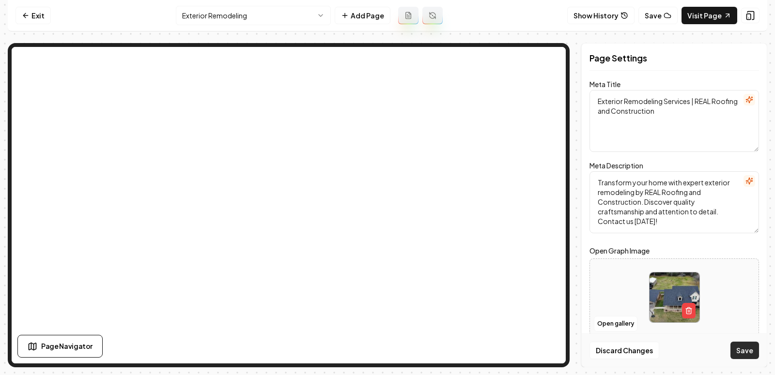
click at [749, 353] on button "Save" at bounding box center [744, 350] width 29 height 17
click at [262, 19] on html "Computer Required This feature is only available on a computer. Please switch t…" at bounding box center [387, 187] width 775 height 375
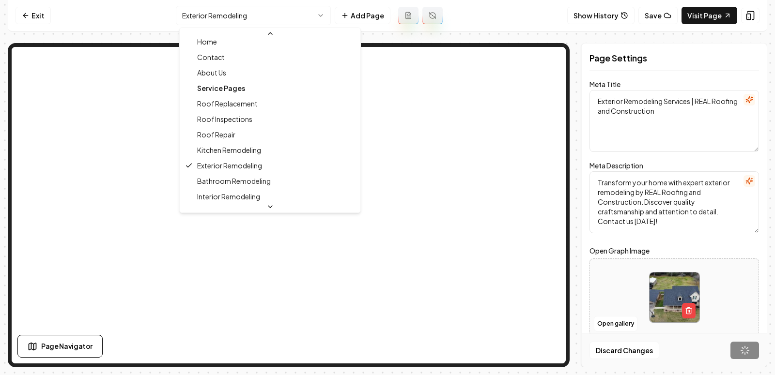
scroll to position [28, 0]
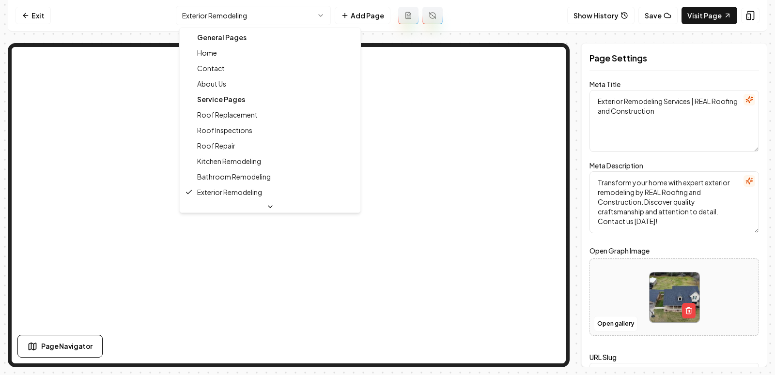
click at [250, 16] on html "Computer Required This feature is only available on a computer. Please switch t…" at bounding box center [387, 187] width 775 height 375
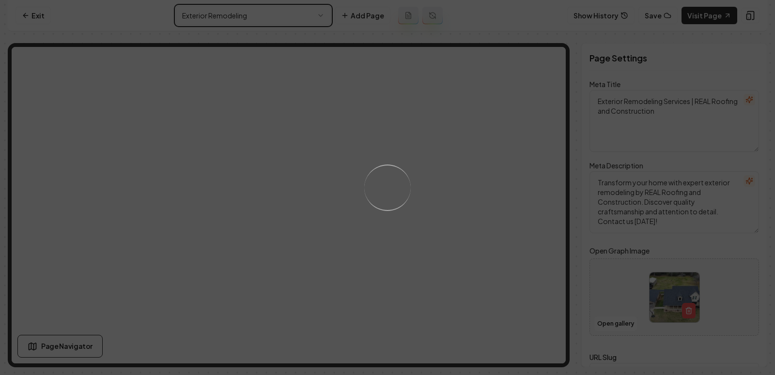
type textarea "Interior Remodeling Services | REAL Roofing and Construction"
type textarea "Transform your home with REAL Roofing and Construction's expert interior remode…"
type input "interior-remodeling"
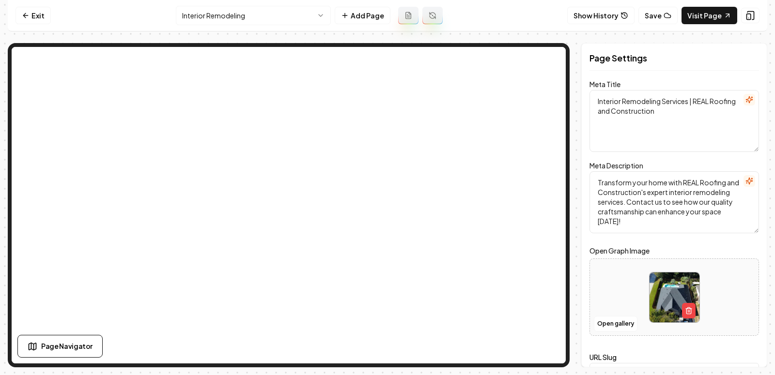
click at [228, 13] on html "Computer Required This feature is only available on a computer. Please switch t…" at bounding box center [387, 187] width 775 height 375
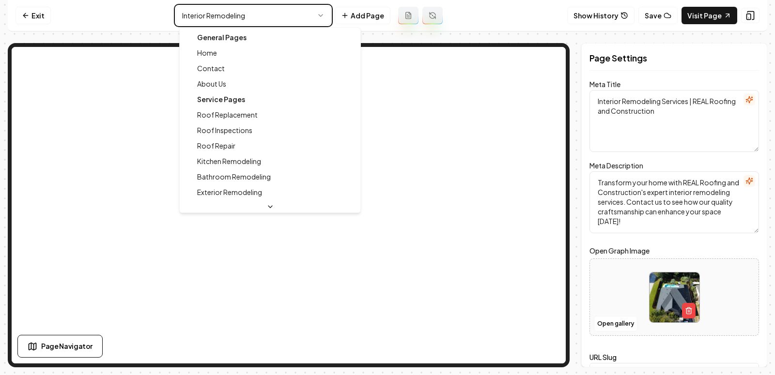
type textarea "Roofing & Construction Experts - Trusted Services | REAL Roofing"
type textarea "Trust our 60 years of roofing and construction expertise at REAL Roofing and Co…"
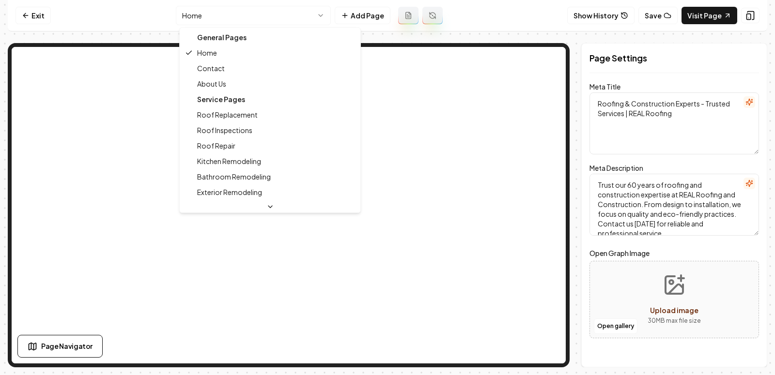
click at [266, 12] on html "Computer Required This feature is only available on a computer. Please switch t…" at bounding box center [387, 187] width 775 height 375
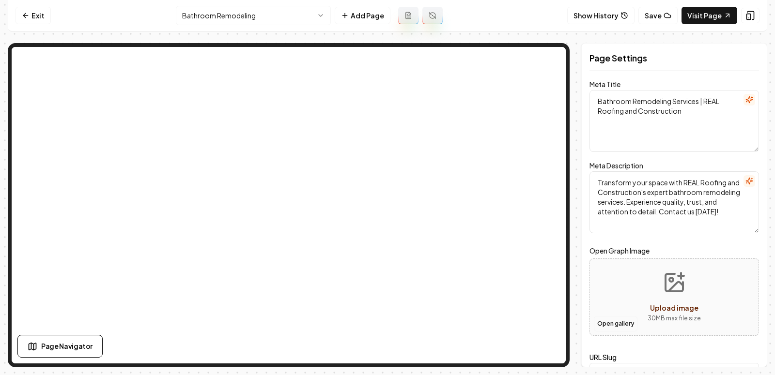
click at [605, 321] on button "Open gallery" at bounding box center [616, 323] width 44 height 15
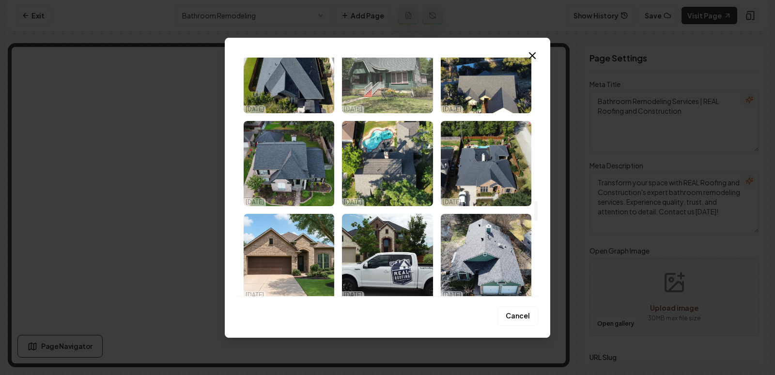
scroll to position [1741, 0]
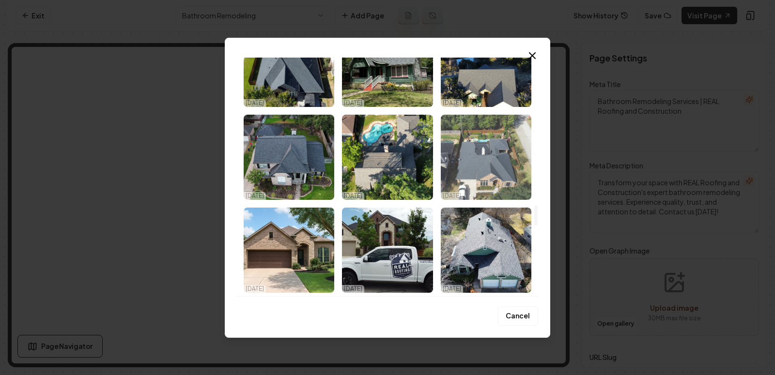
click at [498, 181] on img "Select image image_68e6e7105c7cd75eb8545c68.jpeg" at bounding box center [486, 157] width 91 height 85
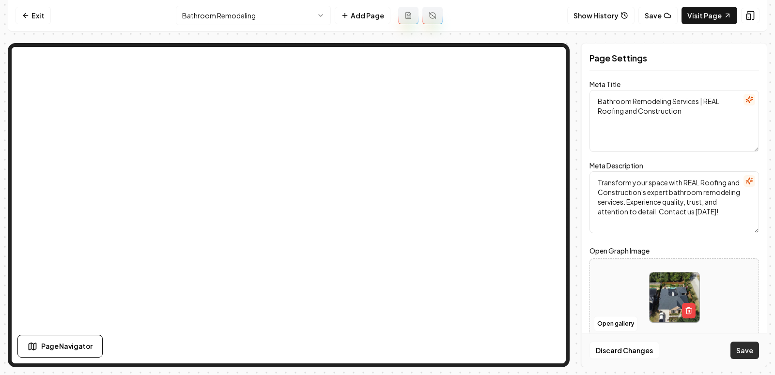
click at [741, 349] on button "Save" at bounding box center [744, 350] width 29 height 17
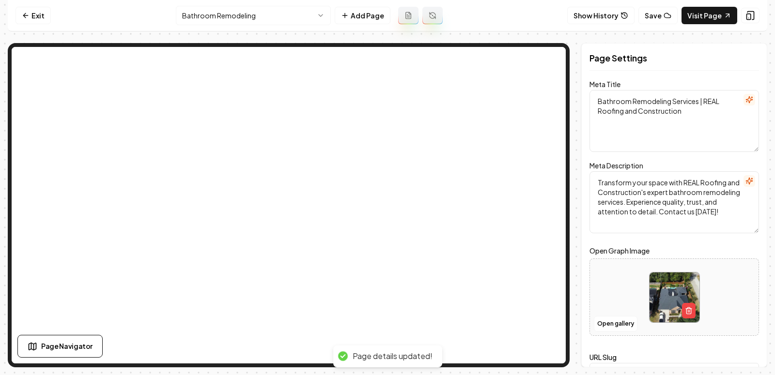
click at [221, 7] on html "Computer Required This feature is only available on a computer. Please switch t…" at bounding box center [387, 187] width 775 height 375
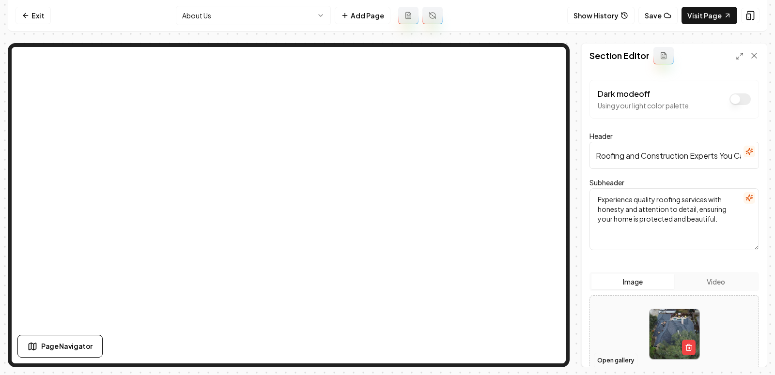
click at [618, 355] on button "Open gallery" at bounding box center [616, 360] width 44 height 15
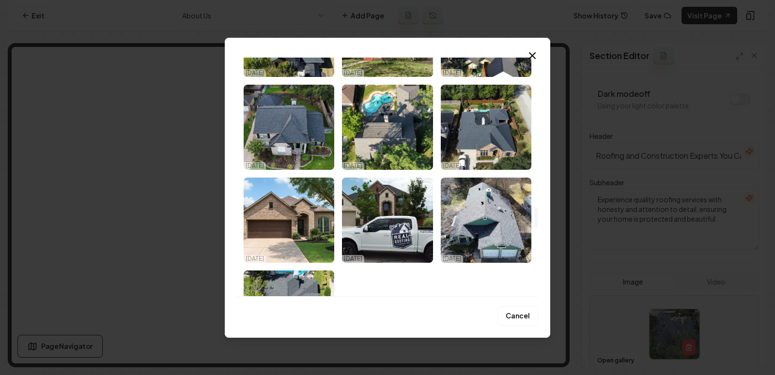
scroll to position [1770, 0]
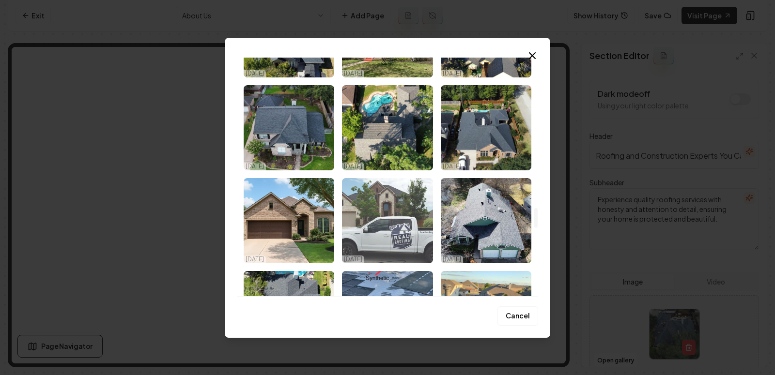
click at [410, 240] on img "Select image image_68e6e70f5c7cd75eb85458ec.jpeg" at bounding box center [387, 220] width 91 height 85
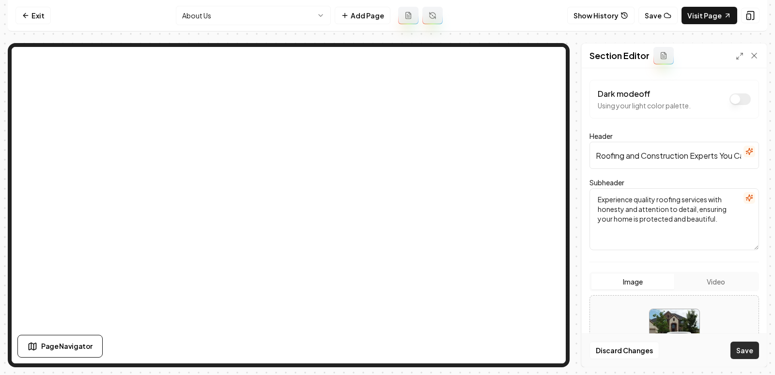
click at [744, 354] on button "Save" at bounding box center [744, 350] width 29 height 17
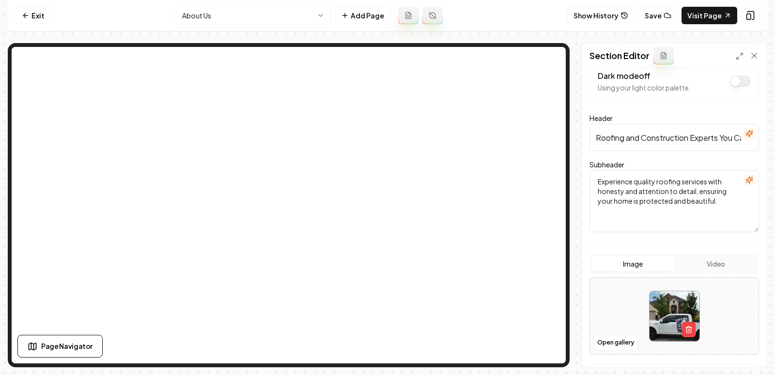
scroll to position [7, 0]
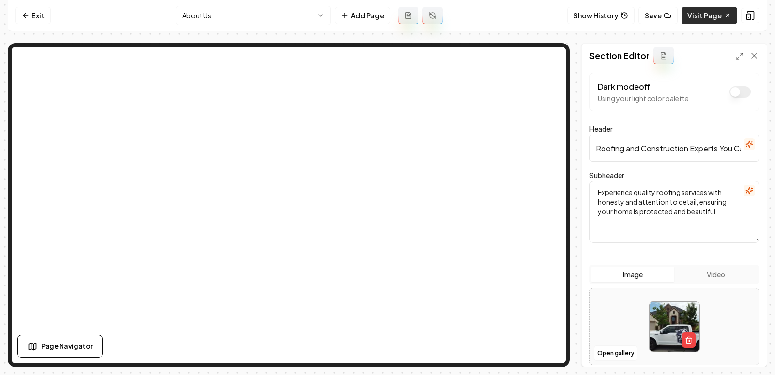
click at [719, 15] on link "Visit Page" at bounding box center [710, 15] width 56 height 17
click at [255, 21] on html "Computer Required This feature is only available on a computer. Please switch t…" at bounding box center [387, 187] width 775 height 375
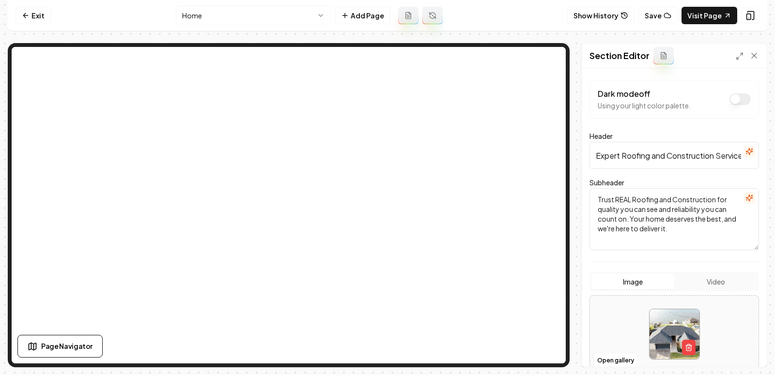
click at [711, 284] on button "Video" at bounding box center [715, 281] width 83 height 15
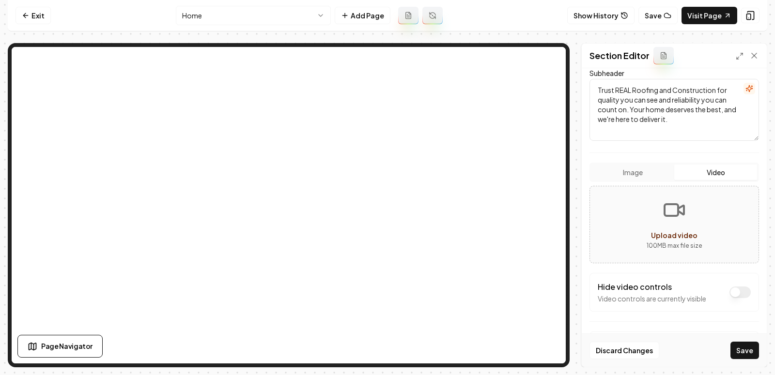
scroll to position [110, 0]
click at [663, 216] on icon "Upload video" at bounding box center [674, 209] width 23 height 23
type input "**********"
click at [738, 356] on button "Save" at bounding box center [744, 350] width 29 height 17
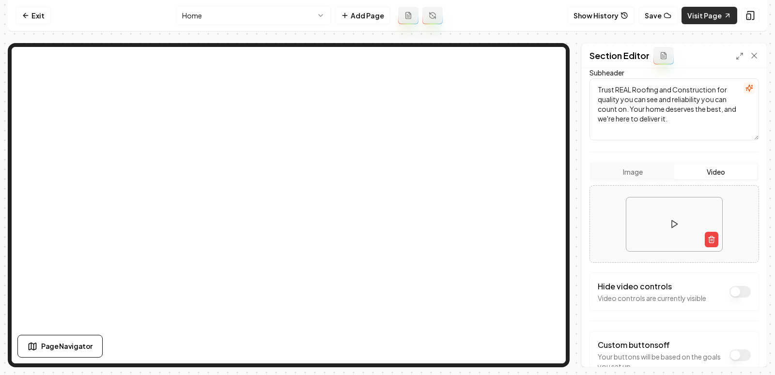
click at [705, 18] on link "Visit Page" at bounding box center [710, 15] width 56 height 17
click at [719, 21] on link "Visit Page" at bounding box center [710, 15] width 56 height 17
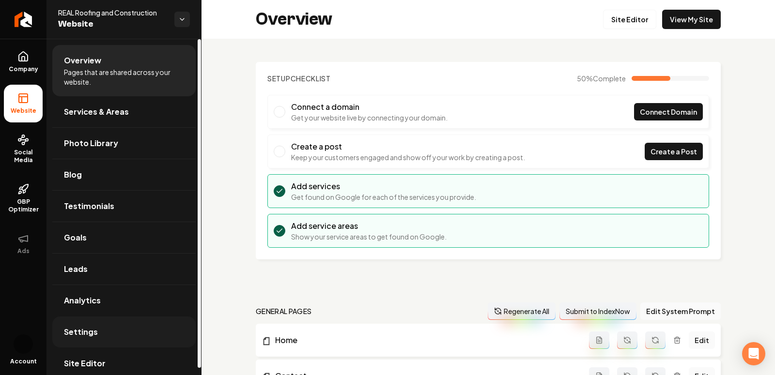
scroll to position [8, 0]
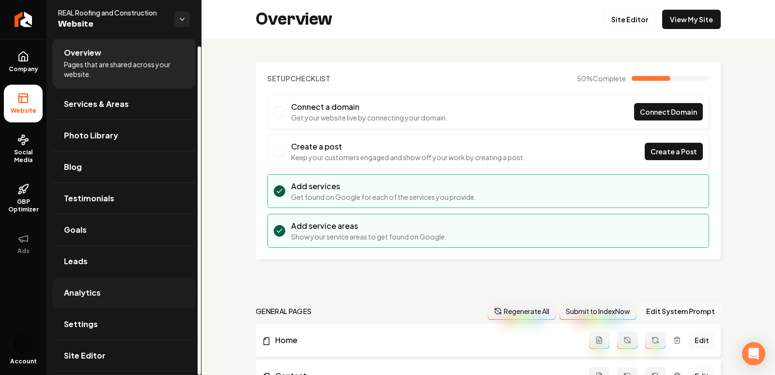
click at [93, 290] on span "Analytics" at bounding box center [82, 293] width 37 height 12
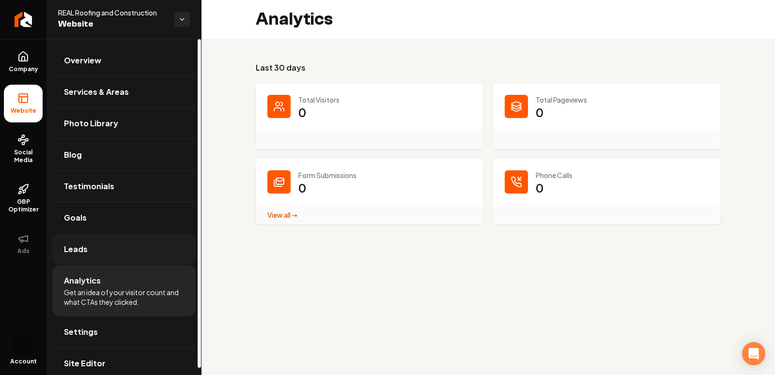
scroll to position [8, 0]
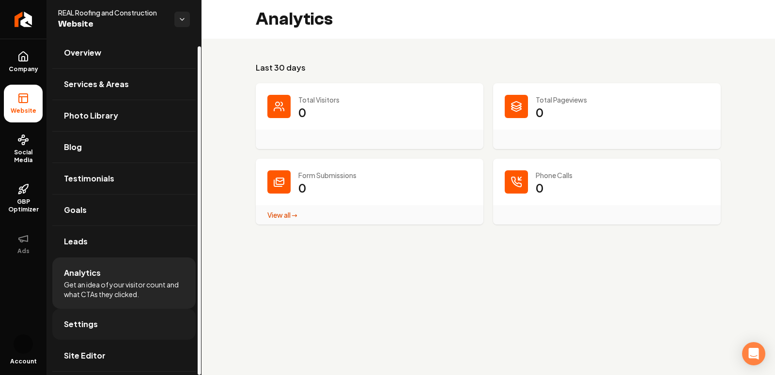
click at [80, 321] on span "Settings" at bounding box center [81, 325] width 34 height 12
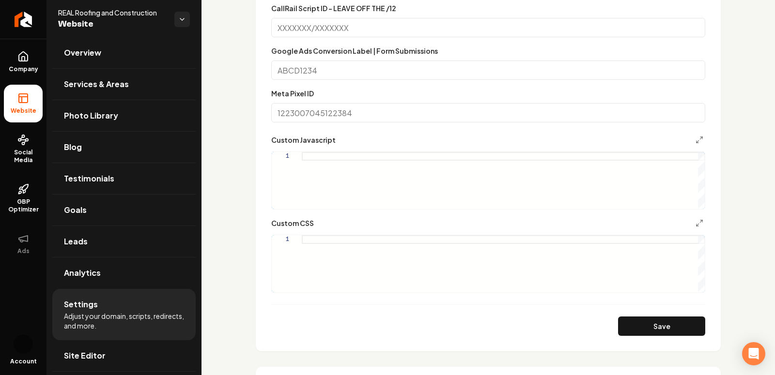
scroll to position [604, 0]
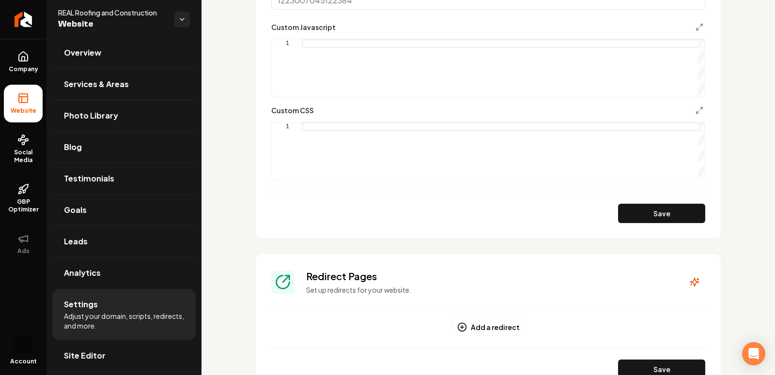
click at [321, 120] on div "Custom CSS 1" at bounding box center [488, 143] width 434 height 76
click at [317, 123] on div "Main content area" at bounding box center [503, 151] width 403 height 57
click at [376, 127] on div ".grab-navbar-variant-2-logo img { height: 8rem ; max-height: 8rem ; }" at bounding box center [503, 151] width 403 height 57
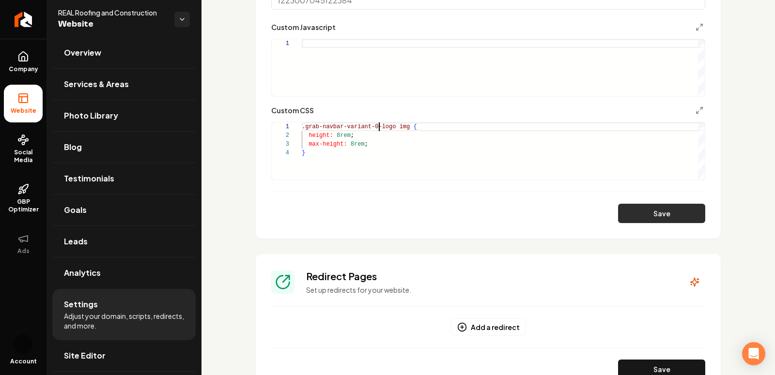
type textarea "**********"
click at [675, 216] on button "Save" at bounding box center [661, 213] width 87 height 19
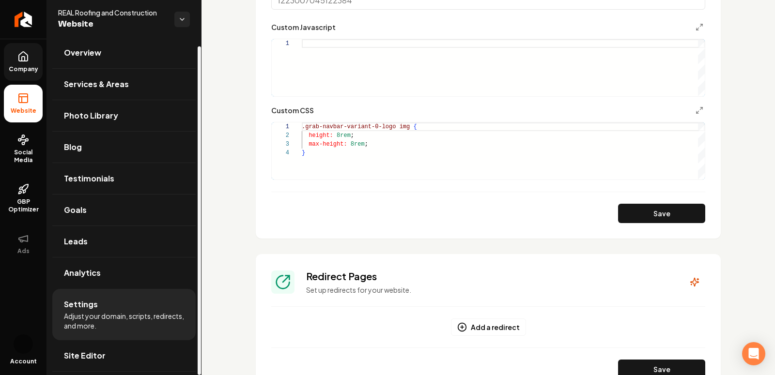
click at [21, 63] on link "Company" at bounding box center [23, 62] width 39 height 38
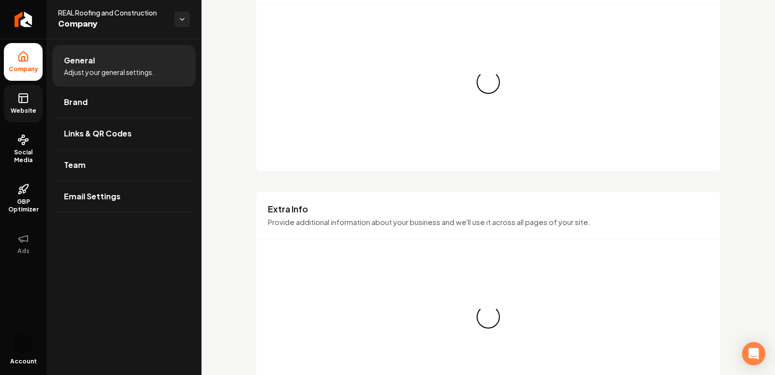
click at [12, 104] on link "Website" at bounding box center [23, 104] width 39 height 38
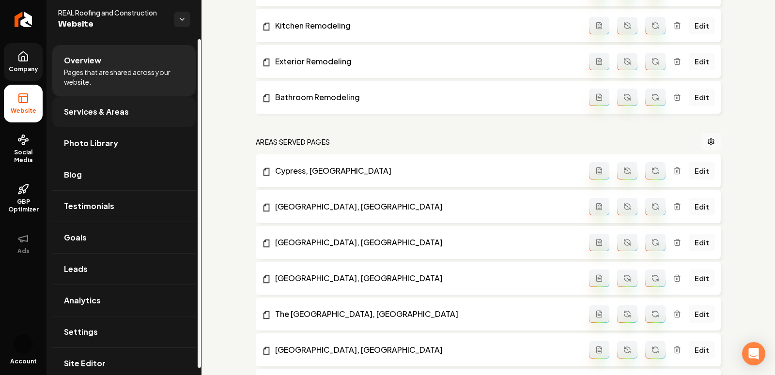
click at [95, 107] on span "Services & Areas" at bounding box center [96, 112] width 65 height 12
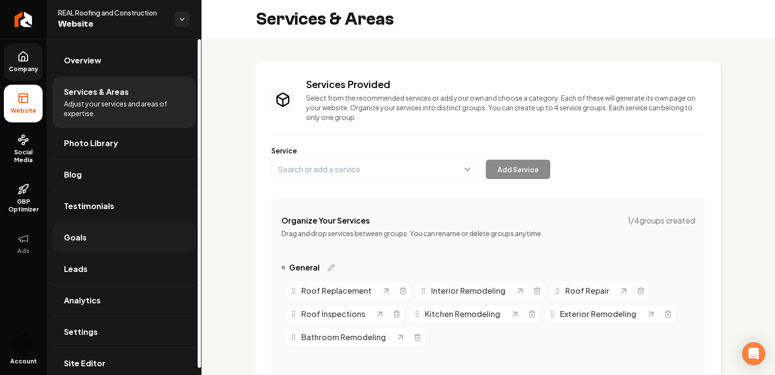
click at [77, 241] on span "Goals" at bounding box center [75, 238] width 23 height 12
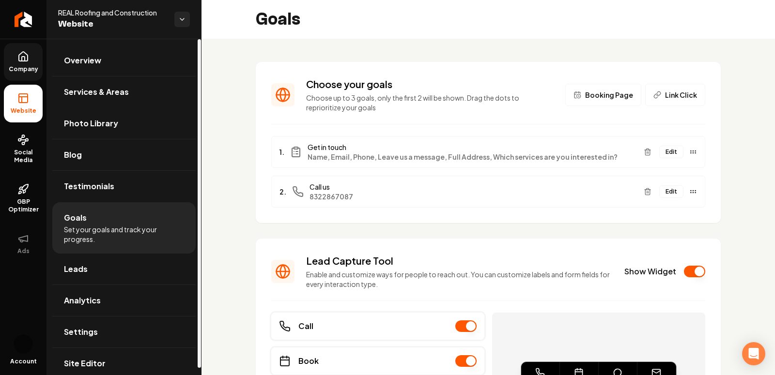
click at [19, 72] on span "Company" at bounding box center [23, 69] width 37 height 8
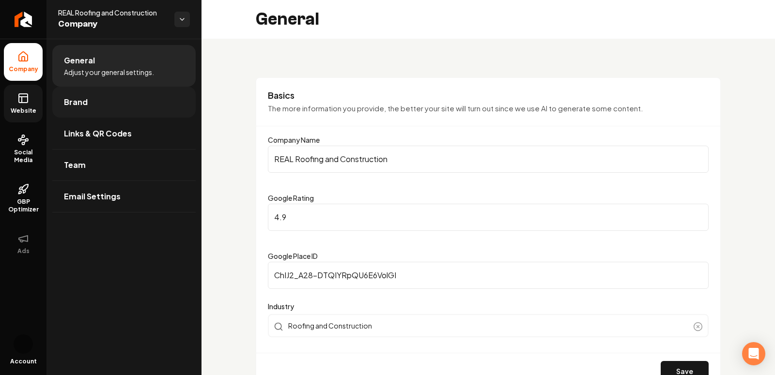
click at [103, 107] on link "Brand" at bounding box center [123, 102] width 143 height 31
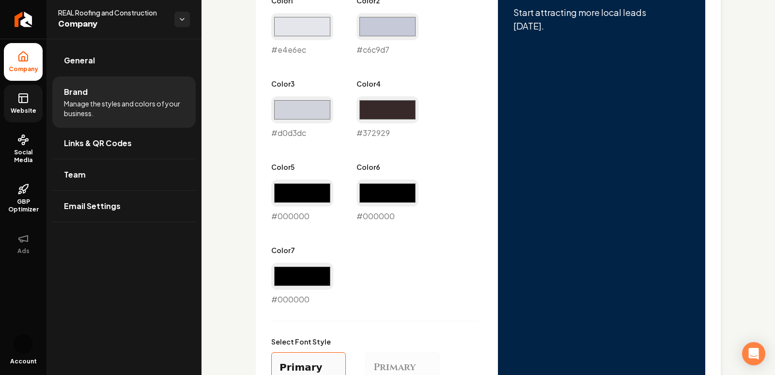
scroll to position [825, 0]
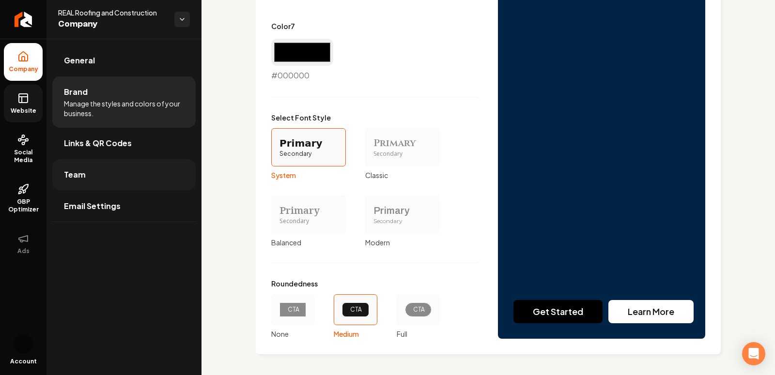
click at [108, 175] on link "Team" at bounding box center [123, 174] width 143 height 31
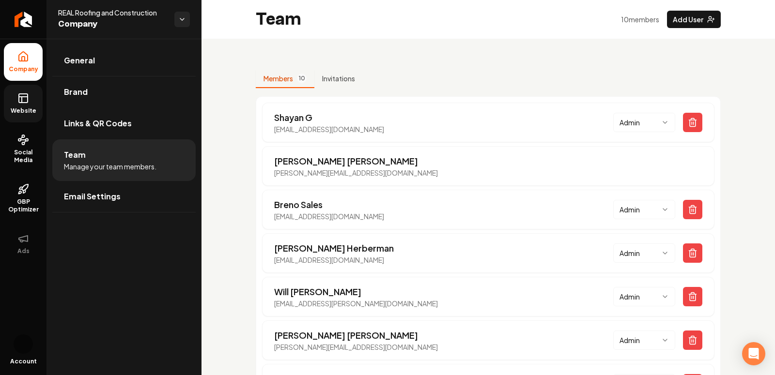
click at [18, 109] on span "Website" at bounding box center [23, 111] width 33 height 8
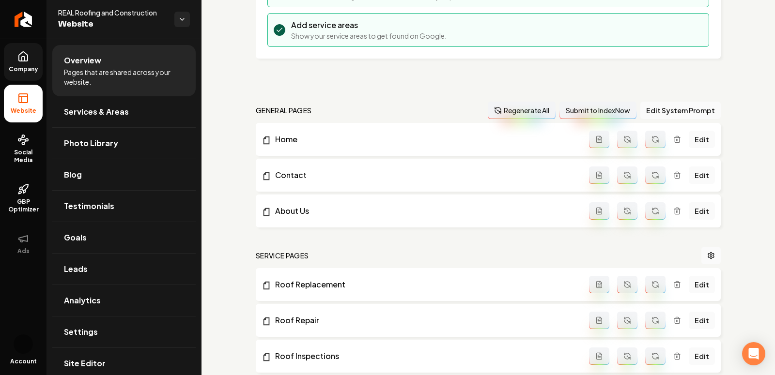
scroll to position [201, 0]
click at [690, 112] on button "Edit System Prompt" at bounding box center [680, 110] width 80 height 17
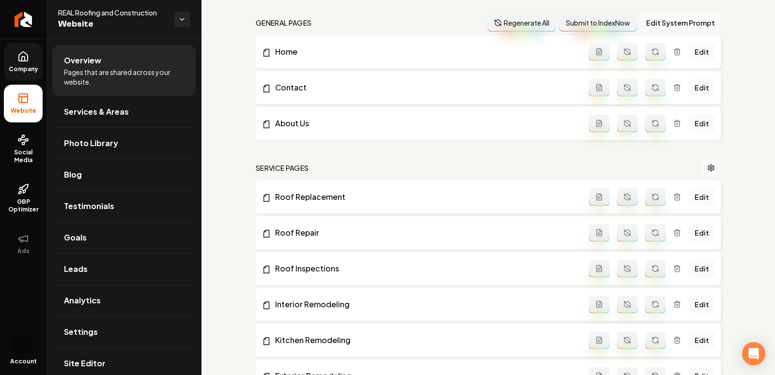
scroll to position [302, 0]
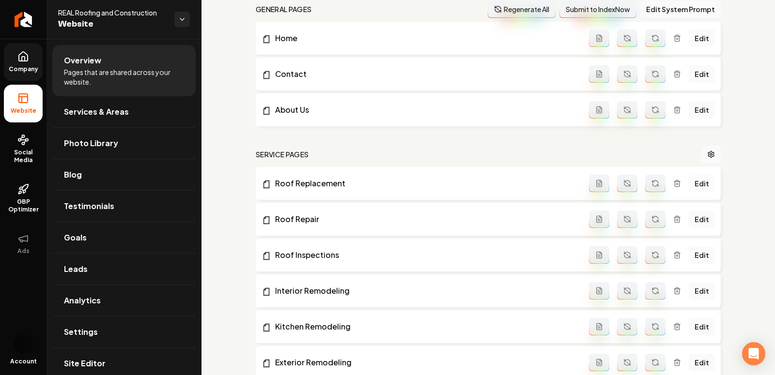
click at [699, 183] on link "Edit" at bounding box center [702, 183] width 26 height 17
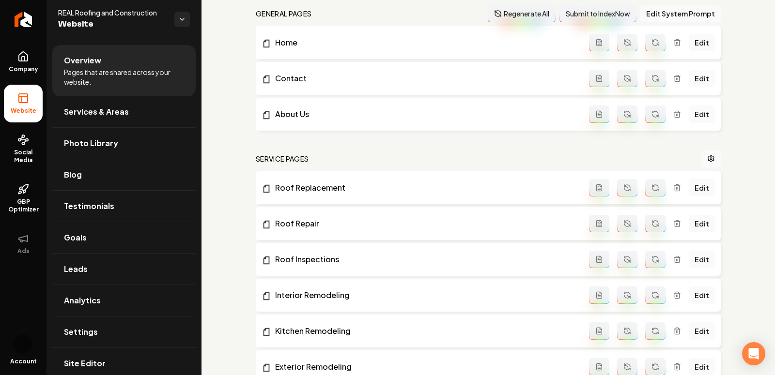
scroll to position [295, 0]
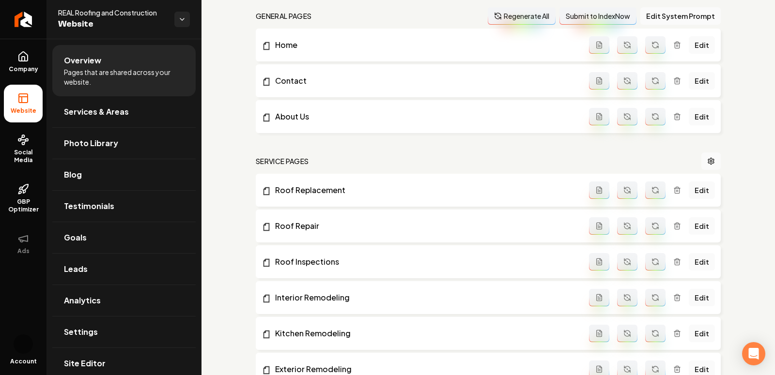
click at [596, 188] on icon "Main content area" at bounding box center [599, 190] width 8 height 8
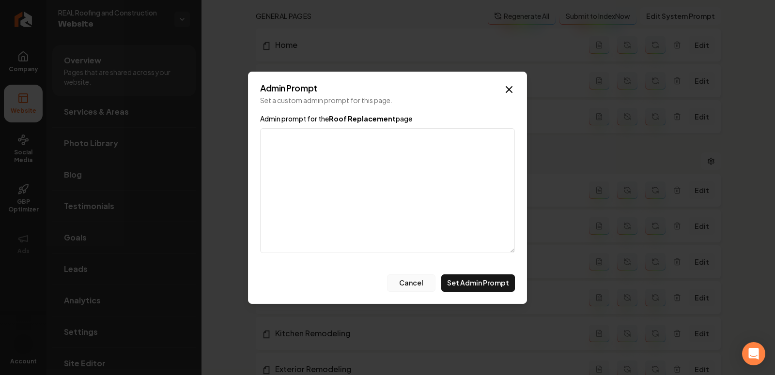
click at [424, 282] on button "Cancel" at bounding box center [411, 283] width 48 height 17
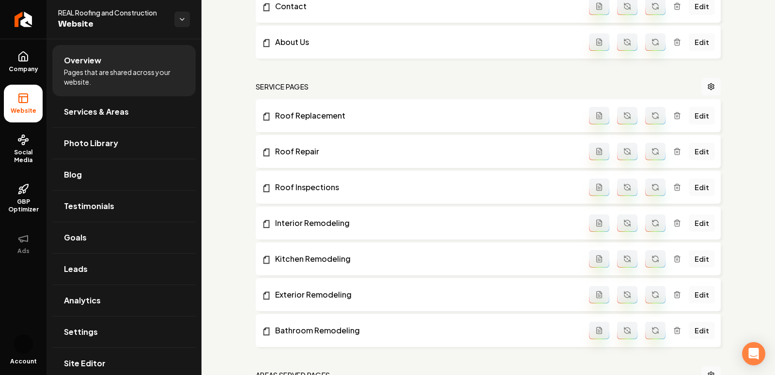
scroll to position [265, 0]
